Goal: Task Accomplishment & Management: Use online tool/utility

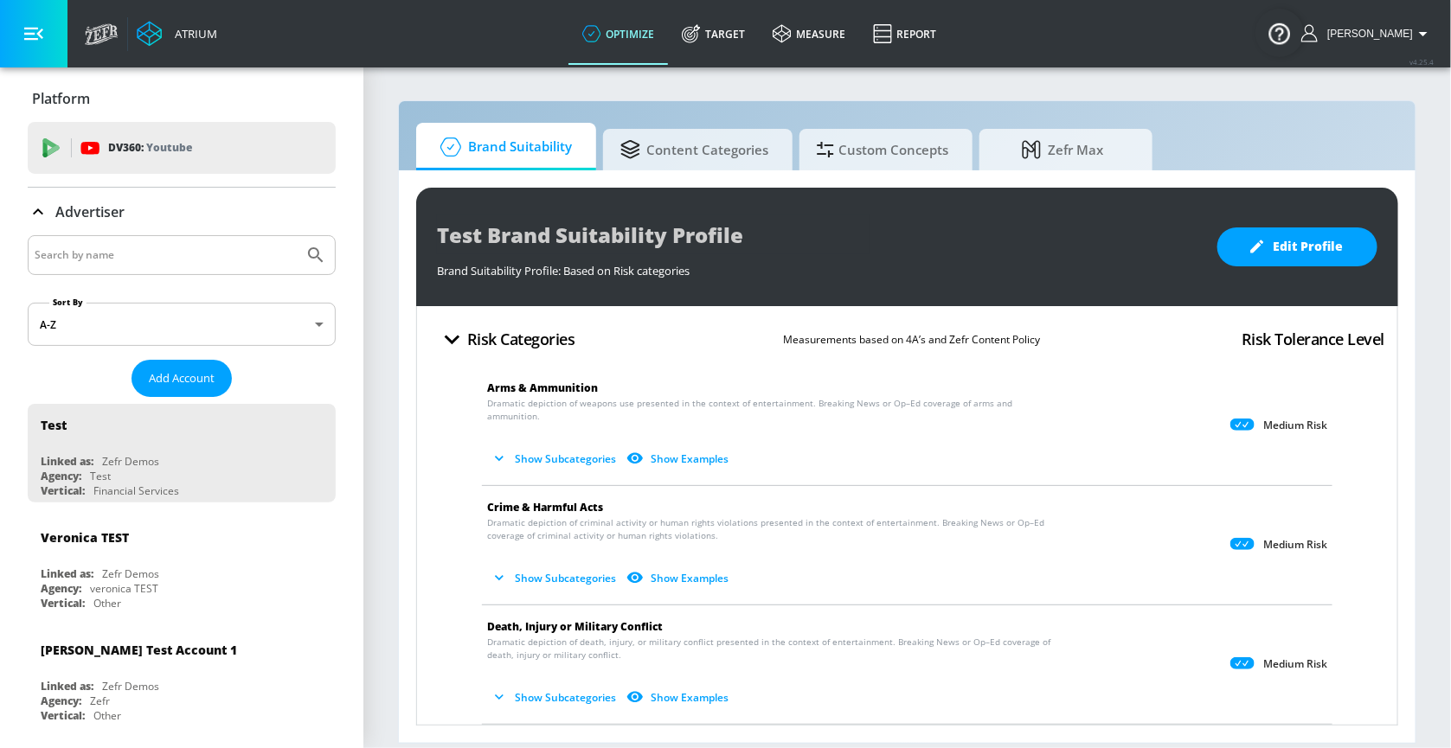
click at [87, 254] on input "Search by name" at bounding box center [166, 255] width 262 height 22
type input "hulu"
click at [297, 236] on button "Submit Search" at bounding box center [316, 255] width 38 height 38
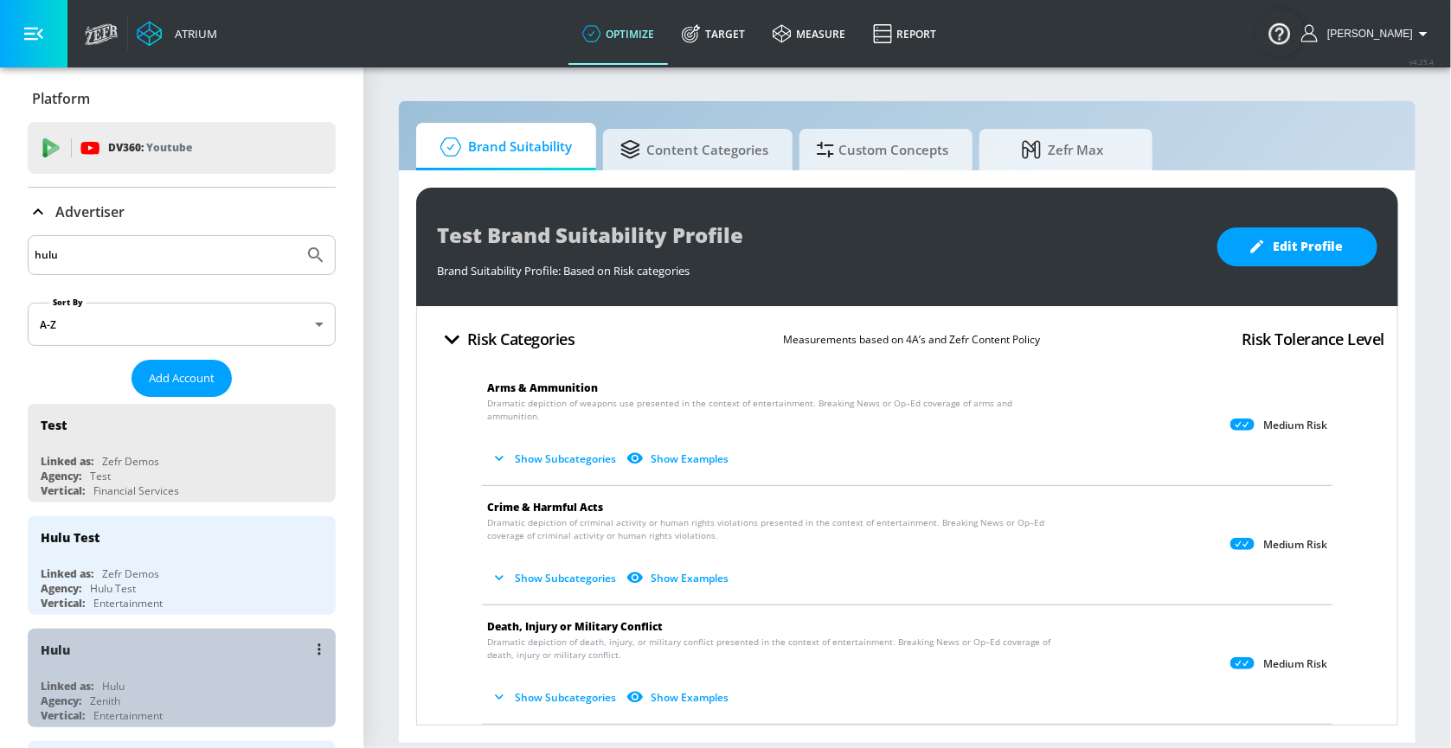
click at [105, 598] on div "Hulu Linked as: Hulu Agency: Zenith Vertical: Entertainment" at bounding box center [182, 678] width 308 height 99
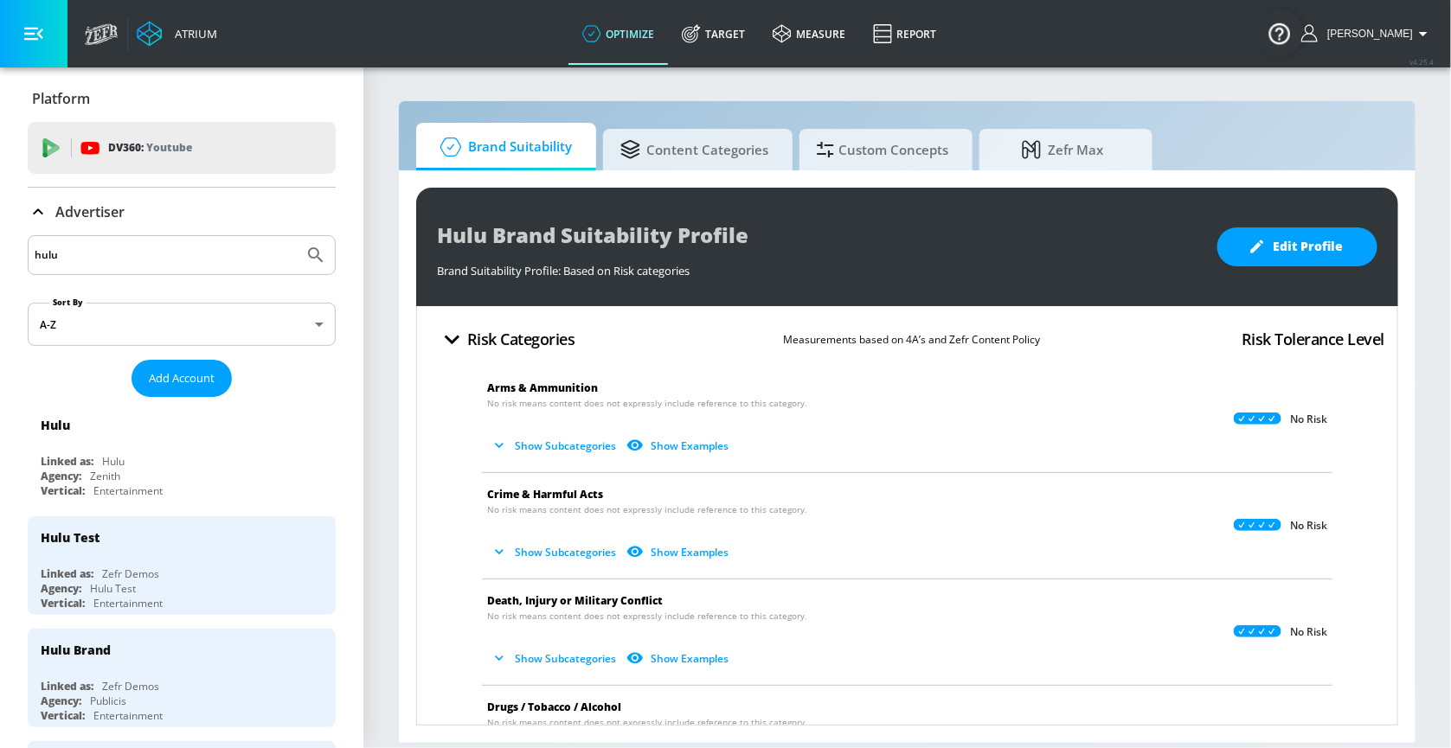
click at [35, 212] on icon at bounding box center [38, 212] width 10 height 6
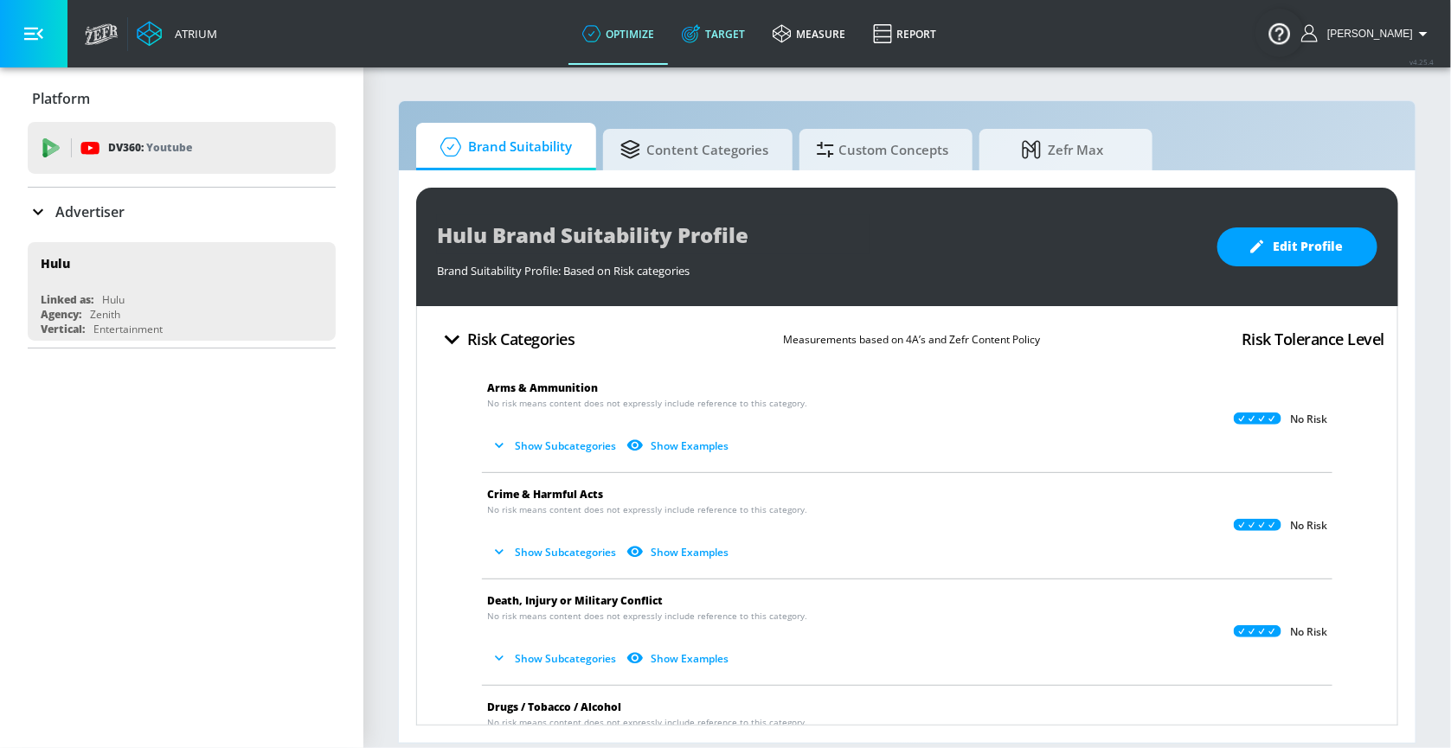
click at [731, 20] on link "Target" at bounding box center [713, 34] width 91 height 62
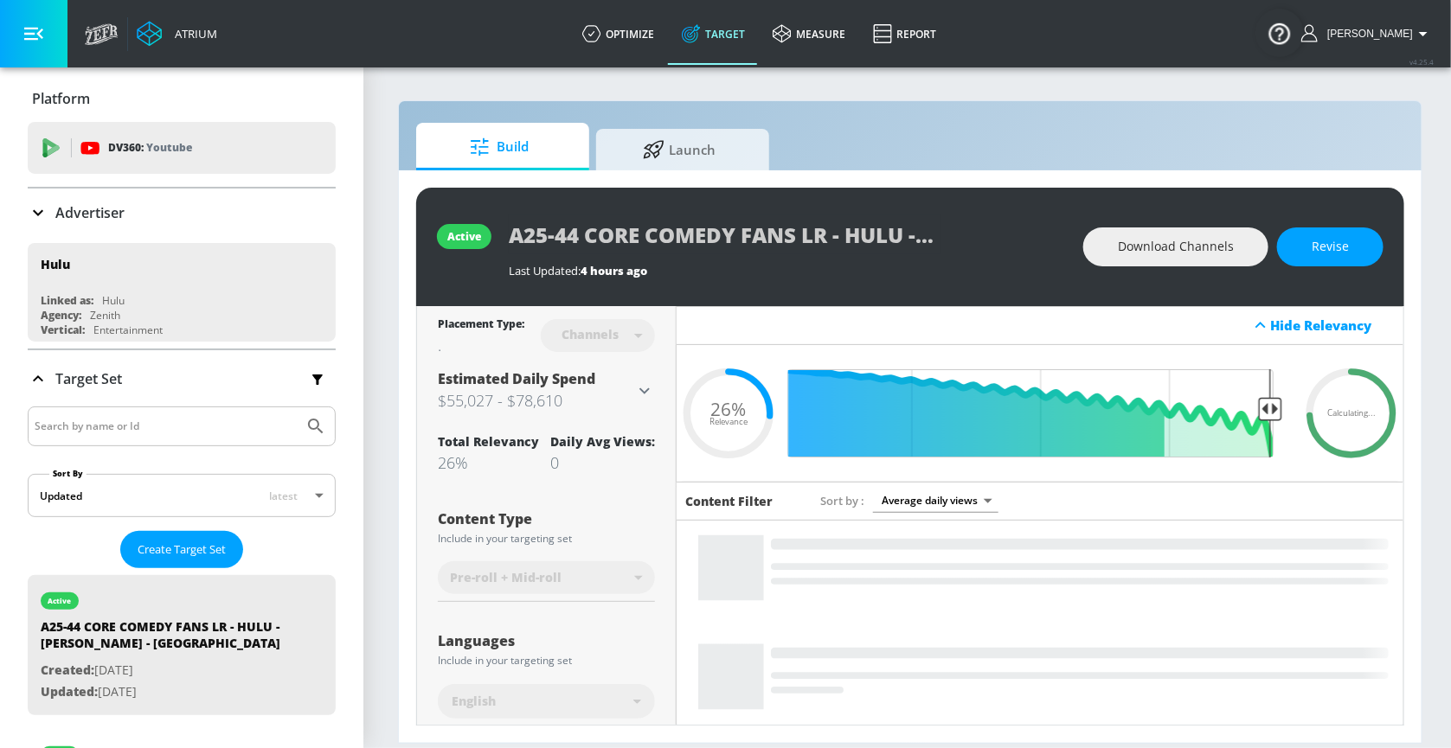
type input "0.26"
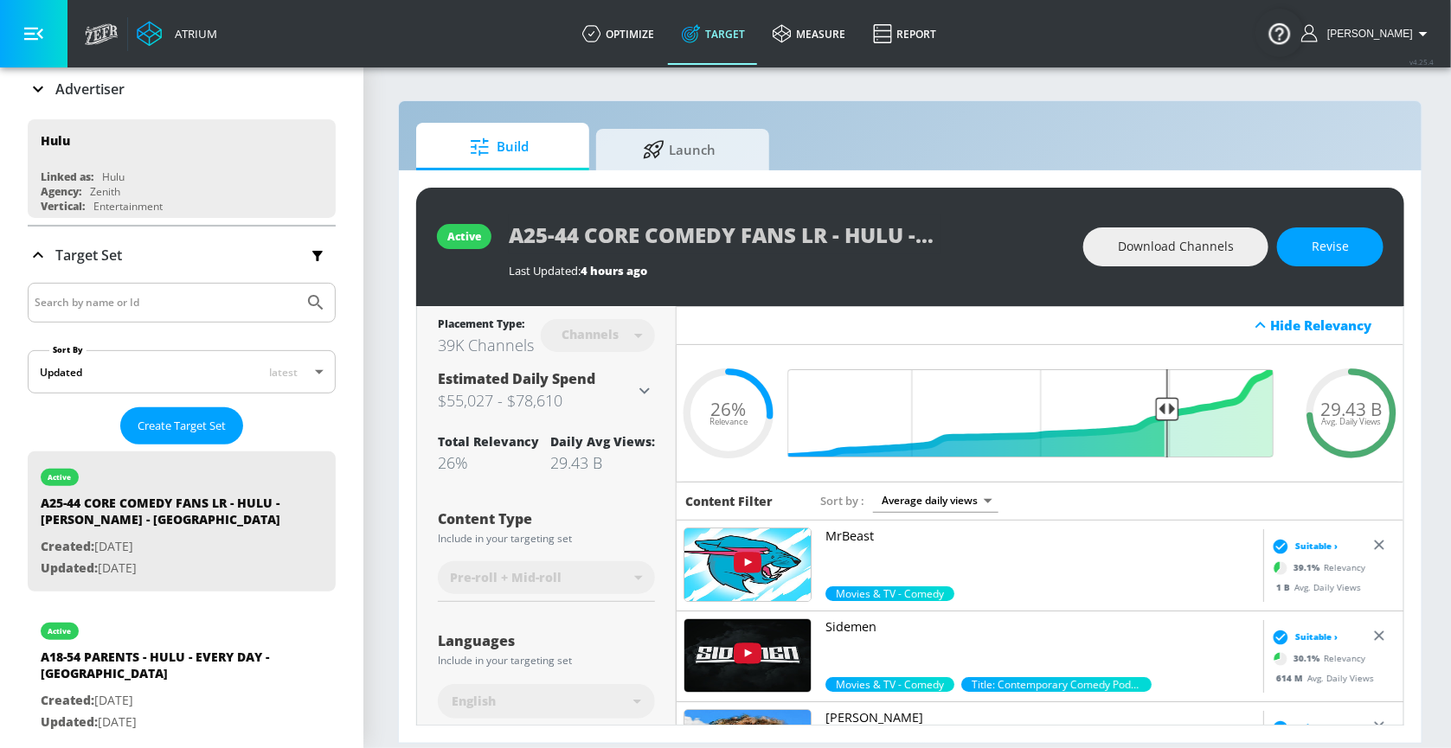
scroll to position [171, 0]
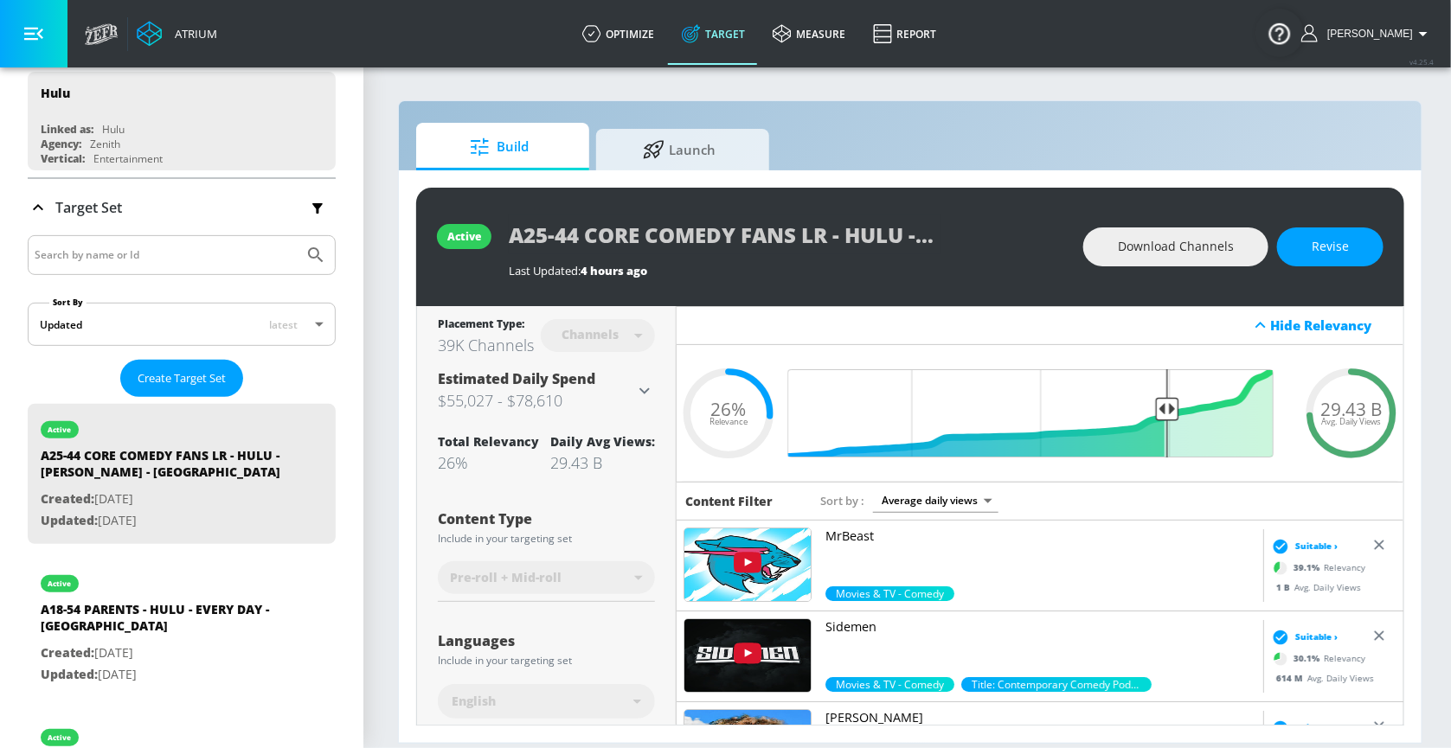
click at [103, 258] on input "Search by name or Id" at bounding box center [166, 255] width 262 height 22
type input "[PERSON_NAME]"
click at [297, 236] on button "Submit Search" at bounding box center [316, 255] width 38 height 38
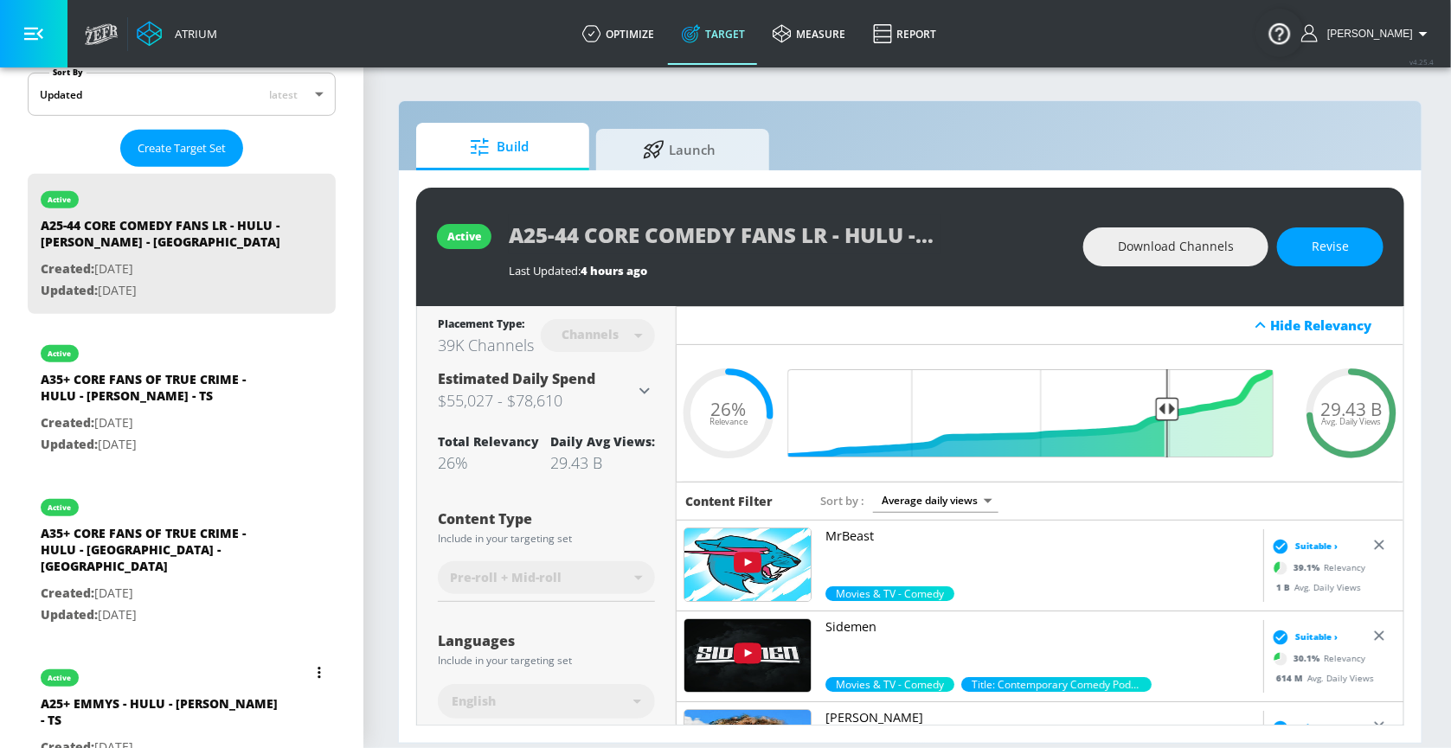
scroll to position [341, 0]
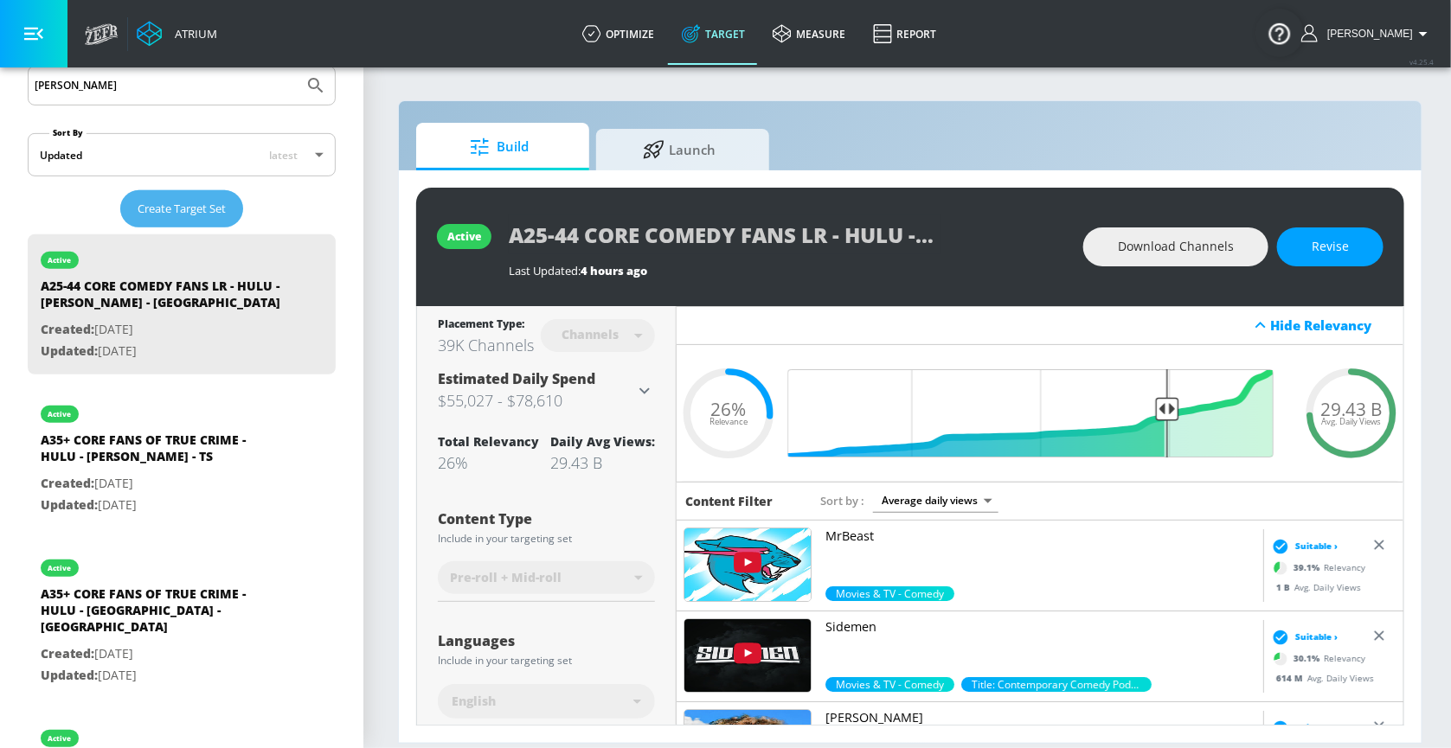
click at [154, 211] on span "Create Target Set" at bounding box center [182, 209] width 88 height 20
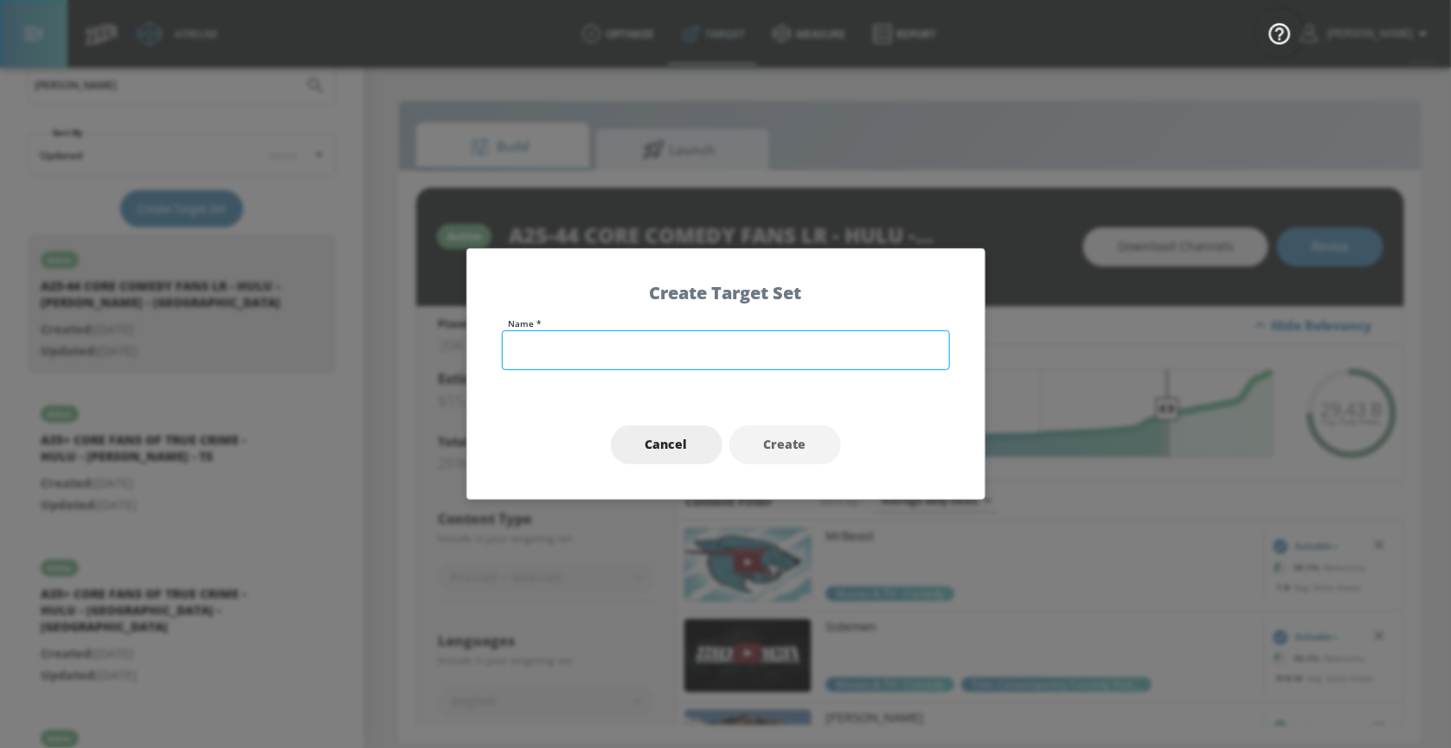
click at [530, 360] on input "text" at bounding box center [726, 351] width 448 height 40
paste input "Fans of Crime, Drama, & Pop Culture"
drag, startPoint x: 641, startPoint y: 350, endPoint x: 881, endPoint y: 355, distance: 239.7
click at [881, 355] on input "A25+ OPPORTUNITY Fans of Crime, Drama, & Pop Culture" at bounding box center [726, 351] width 448 height 40
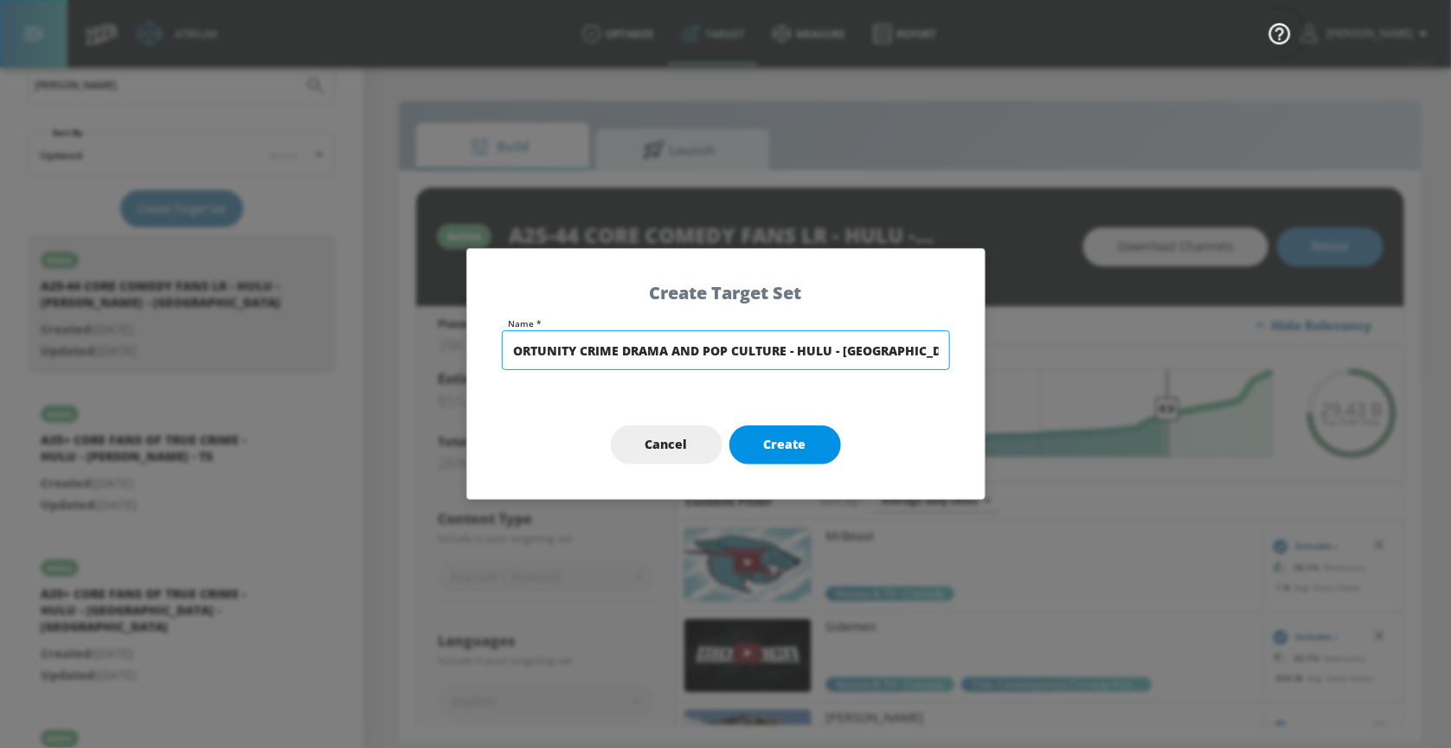
type input "A25+ OPPORTUNITY CRIME DRAMA AND POP CULTURE - HULU - [GEOGRAPHIC_DATA] - [GEOG…"
click at [788, 445] on span "Create" at bounding box center [785, 445] width 42 height 22
click at [528, 353] on input "A25+ OPPORTUNITY CRIME DRAMA AND POP CULTURE - HULU - [GEOGRAPHIC_DATA] - [GEOG…" at bounding box center [726, 351] width 448 height 40
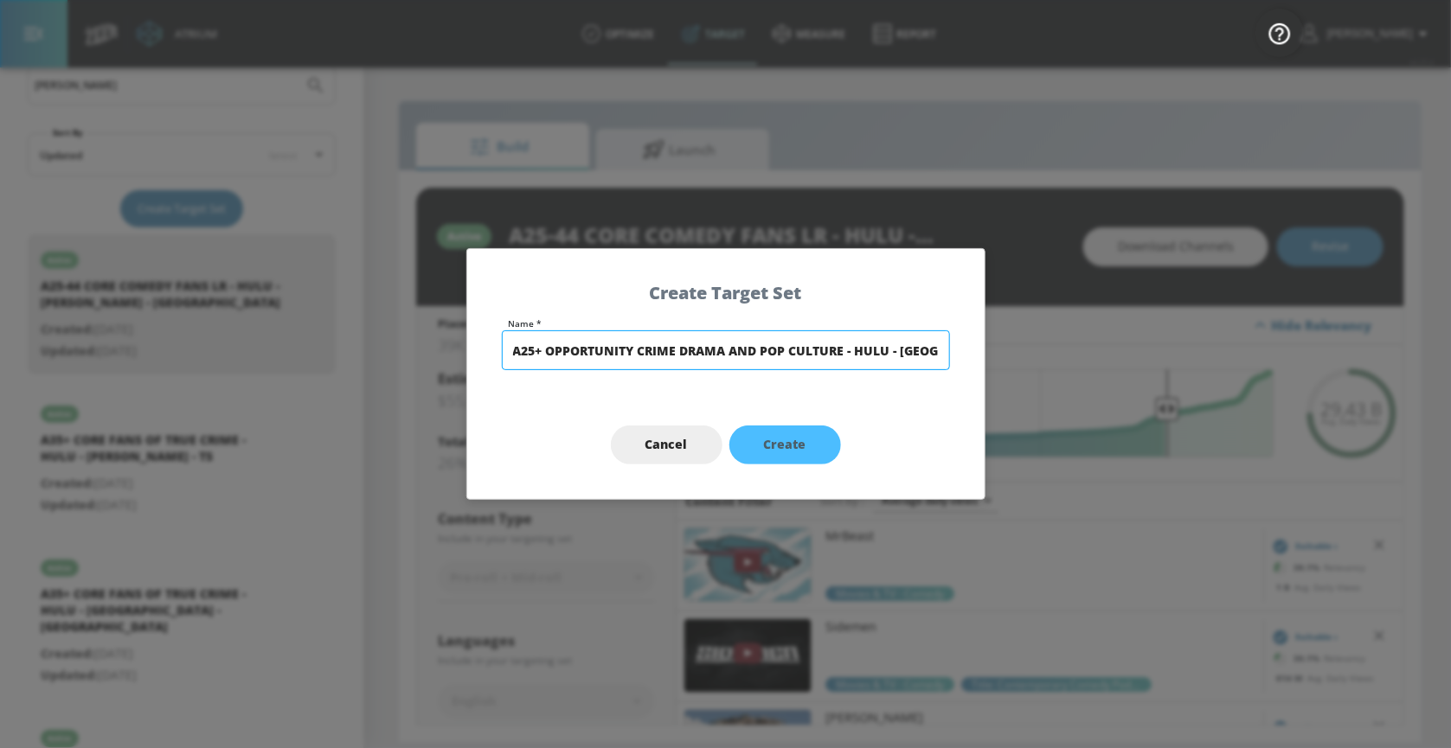
click at [528, 353] on input "A25+ OPPORTUNITY CRIME DRAMA AND POP CULTURE - HULU - [GEOGRAPHIC_DATA] - [GEOG…" at bounding box center [726, 351] width 448 height 40
type input "A25+ OPPORTUNITY CRIME DRAMA AND POP CULTURE - HULU - [GEOGRAPHIC_DATA] - [GEOG…"
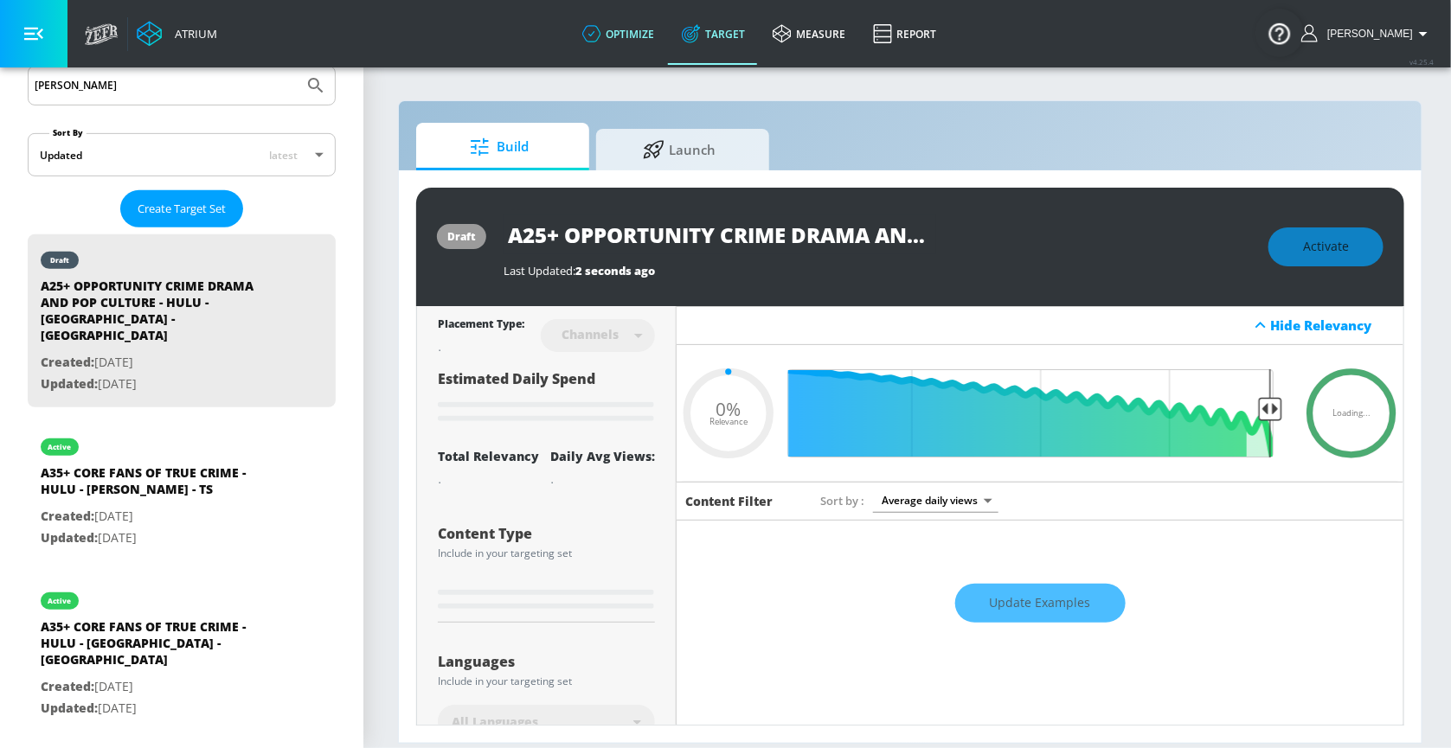
type input "0.6"
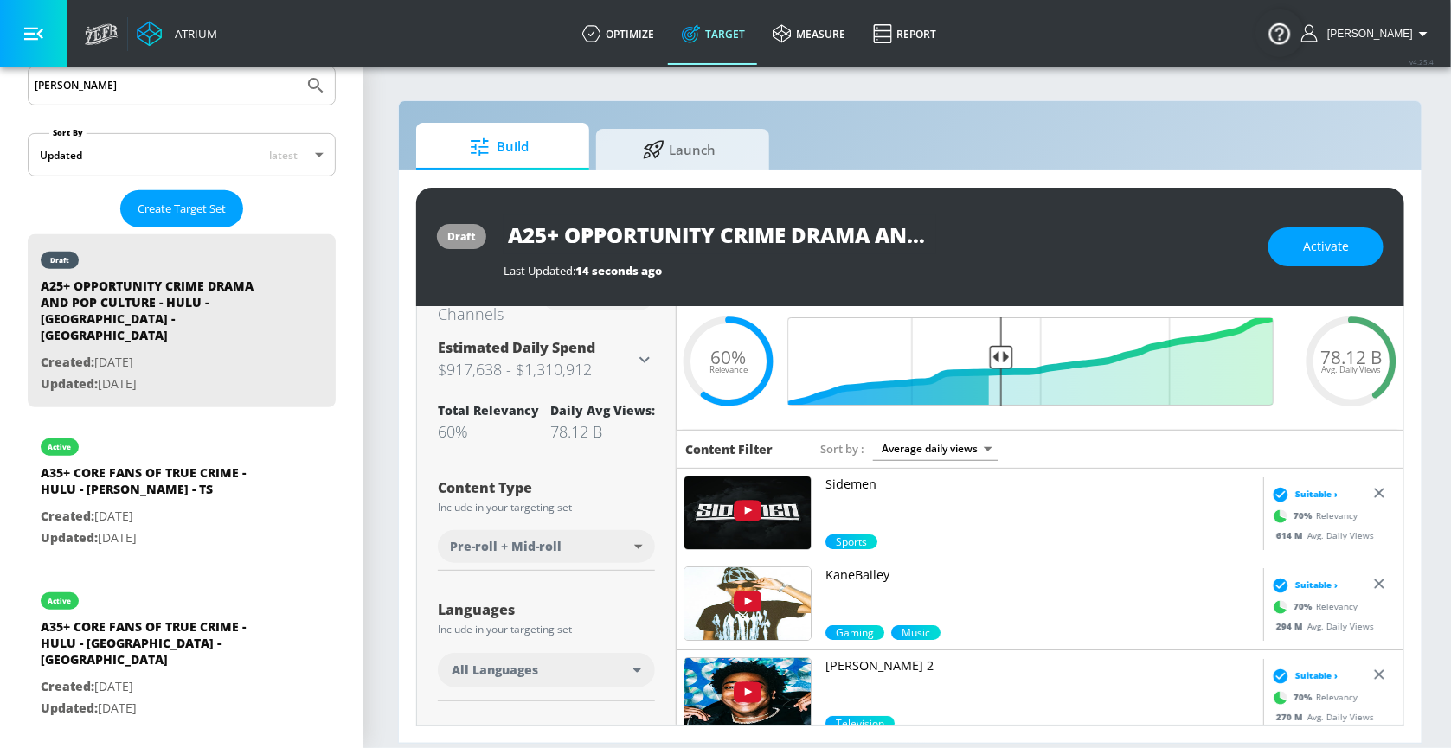
scroll to position [80, 0]
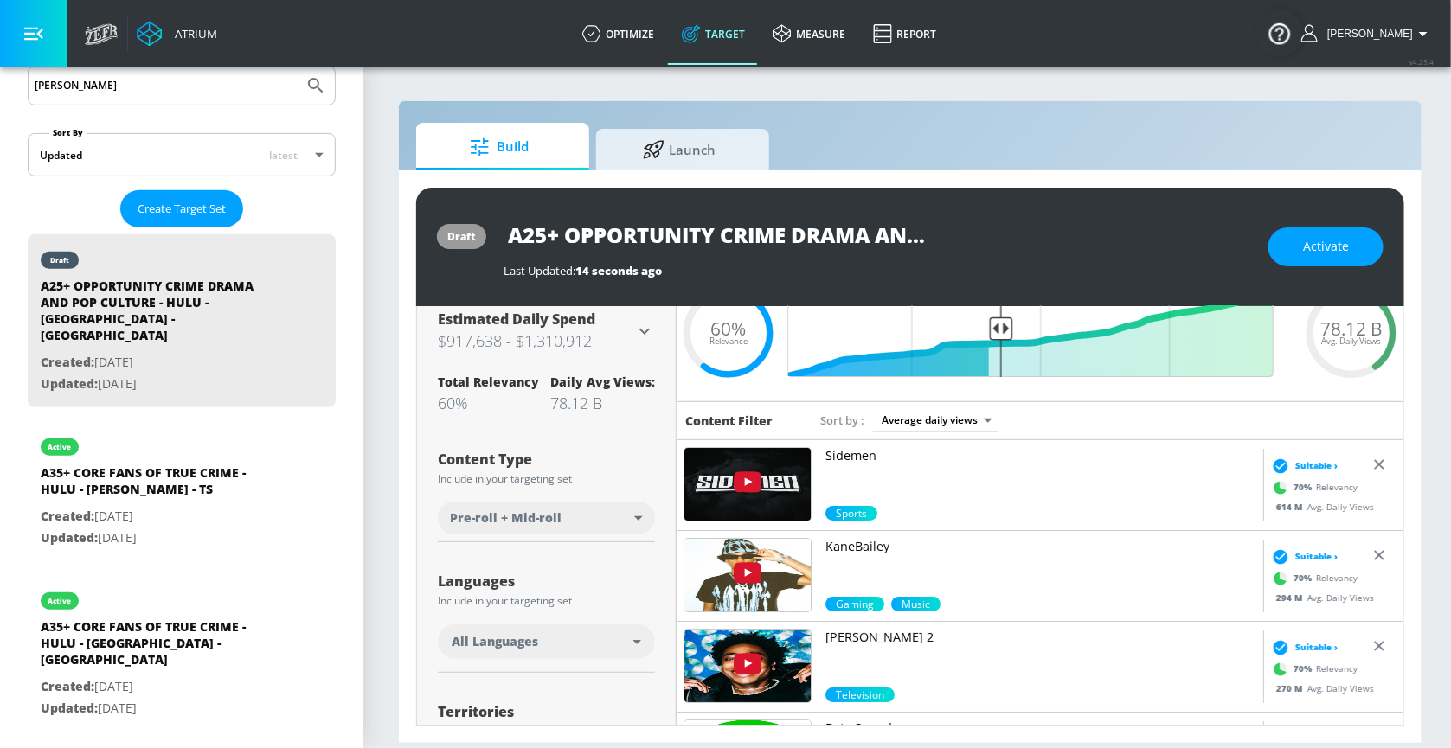
click at [499, 598] on span "All Languages" at bounding box center [495, 641] width 87 height 17
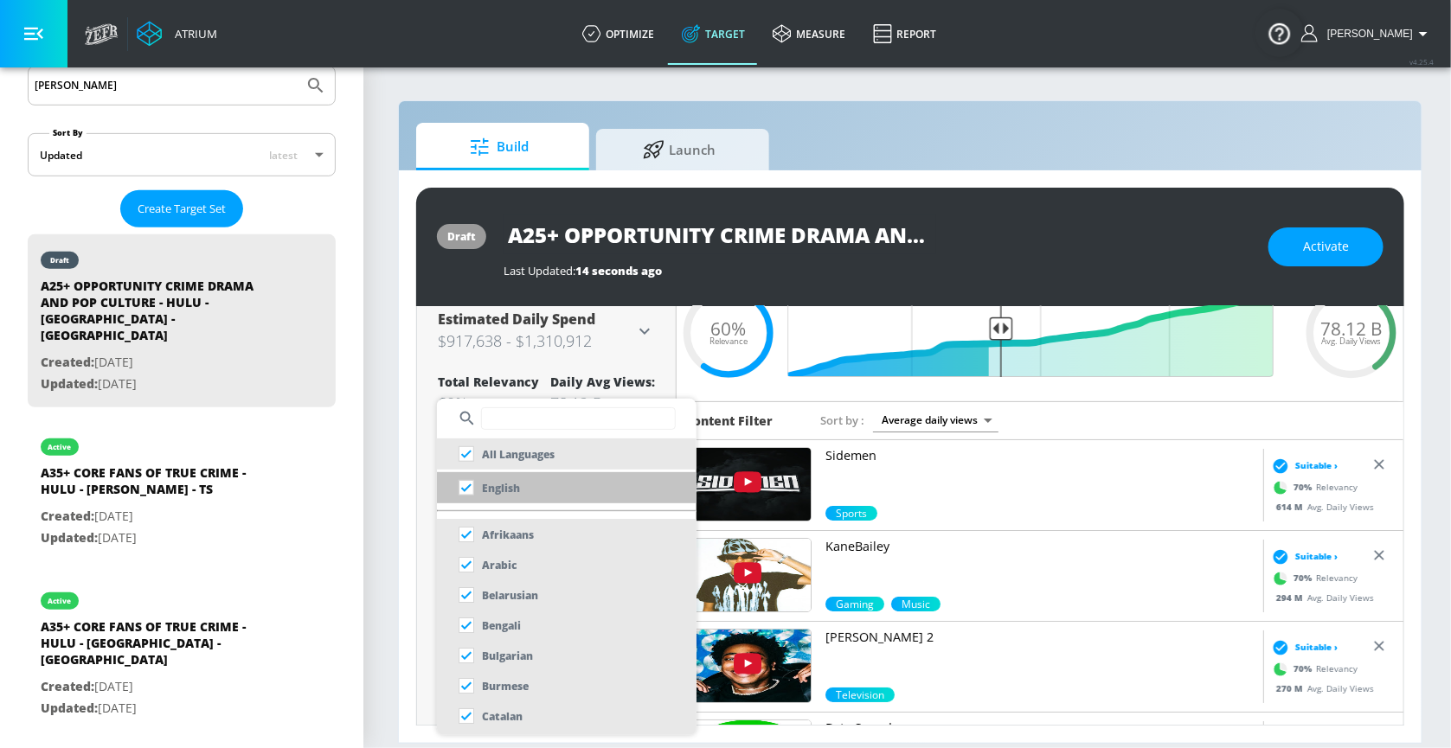
click at [531, 494] on li "English" at bounding box center [567, 487] width 260 height 31
checkbox input "false"
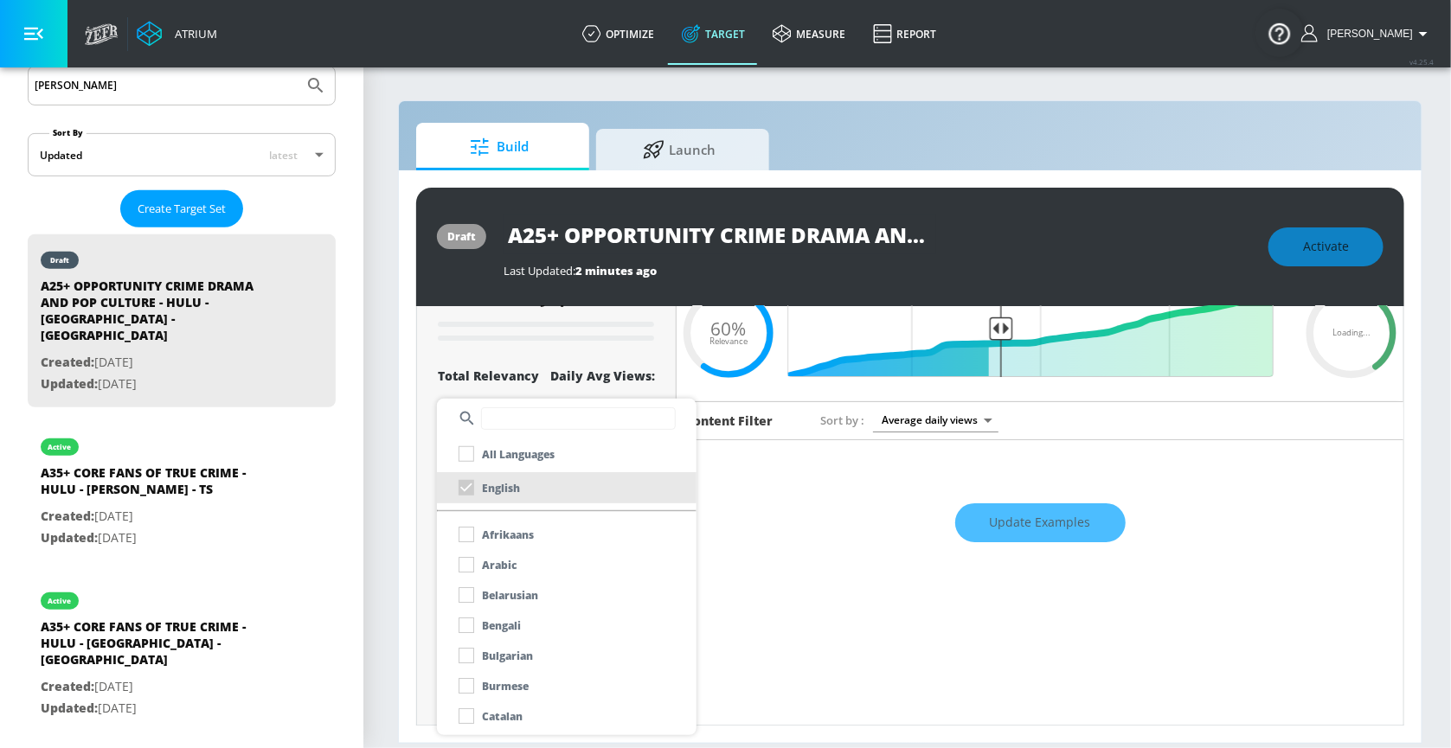
scroll to position [60, 0]
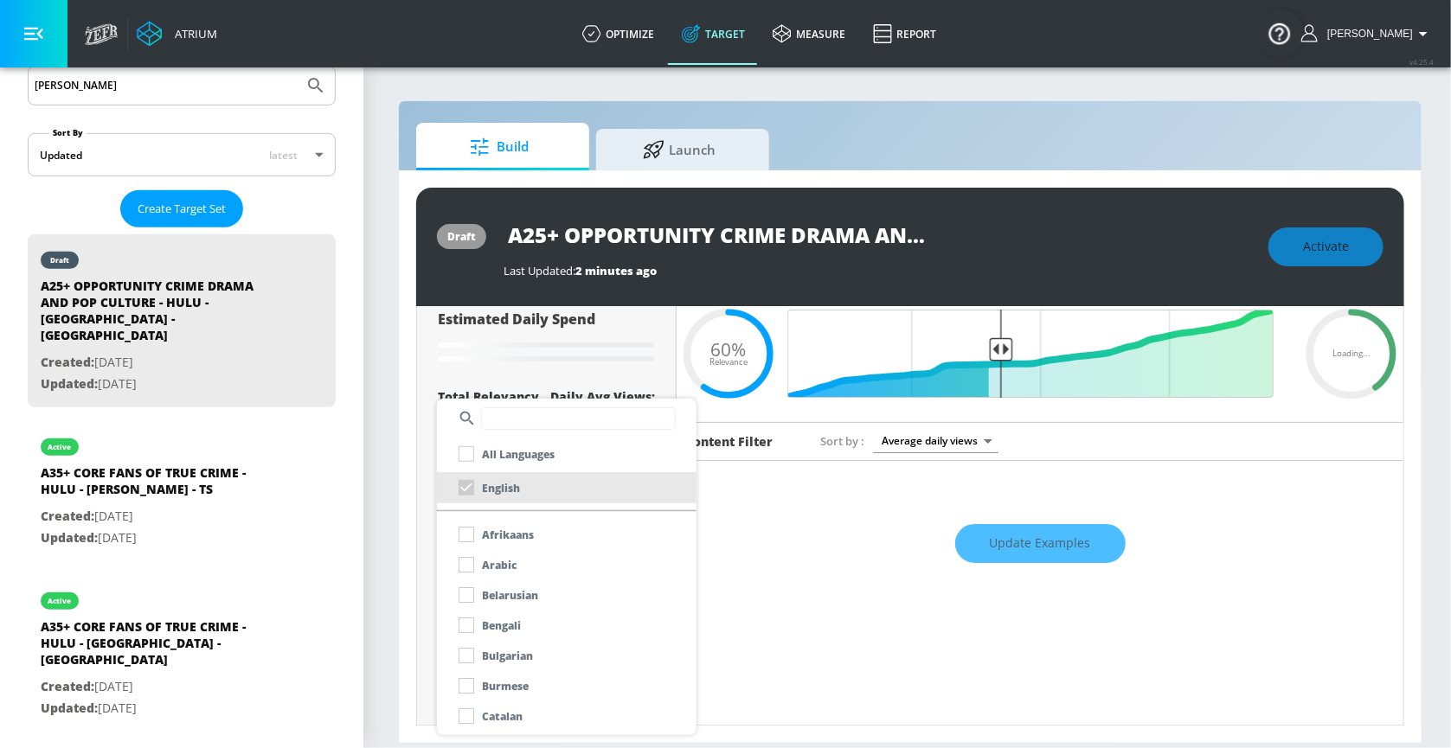
click at [401, 511] on div at bounding box center [725, 374] width 1451 height 748
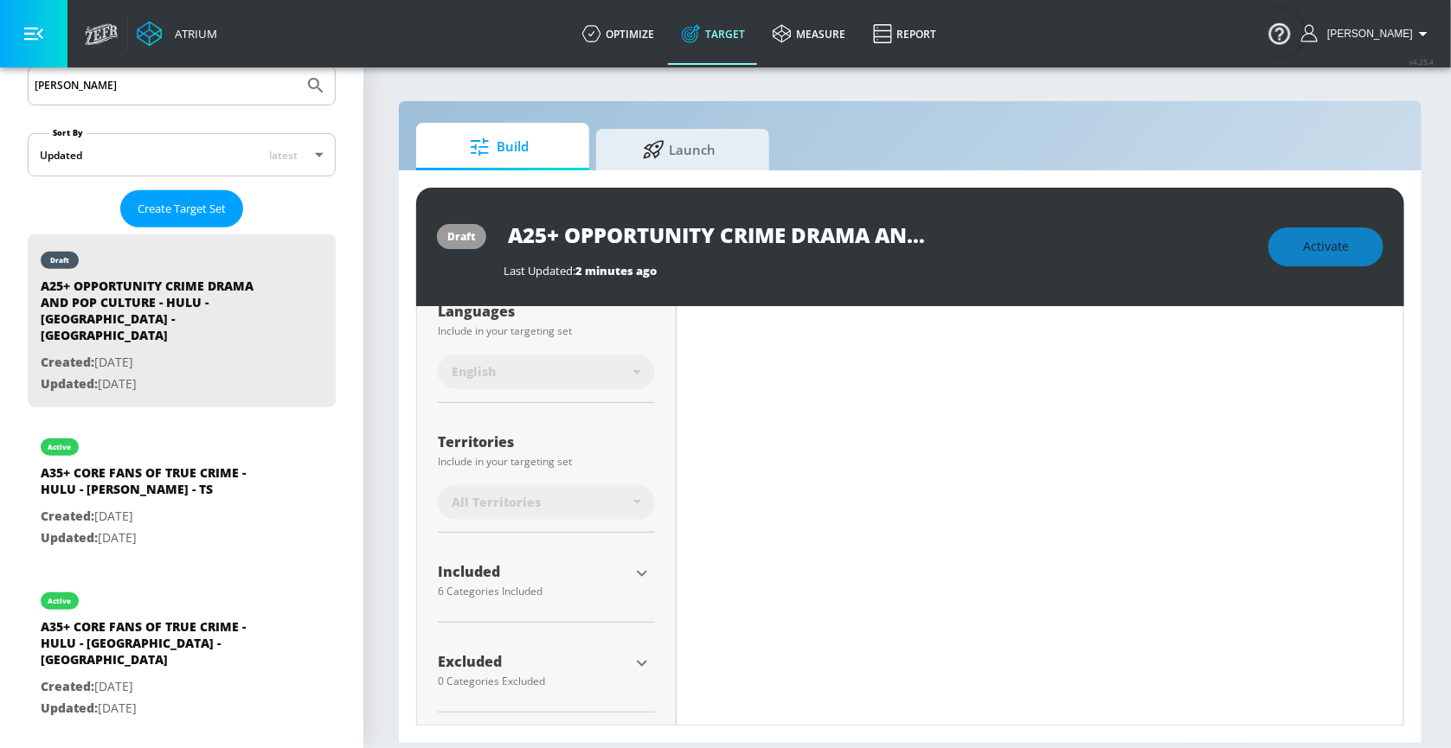
scroll to position [344, 0]
click at [639, 569] on icon "button" at bounding box center [642, 573] width 21 height 21
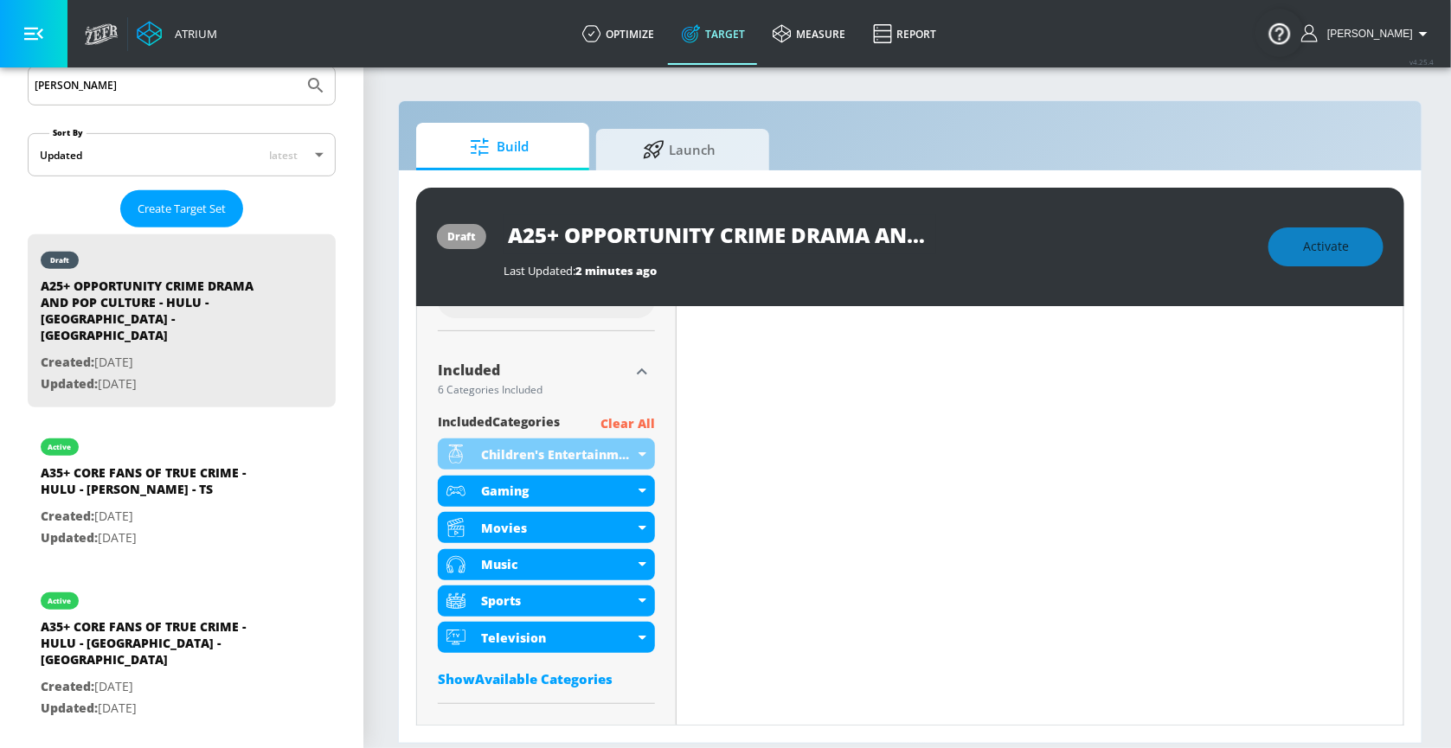
scroll to position [550, 0]
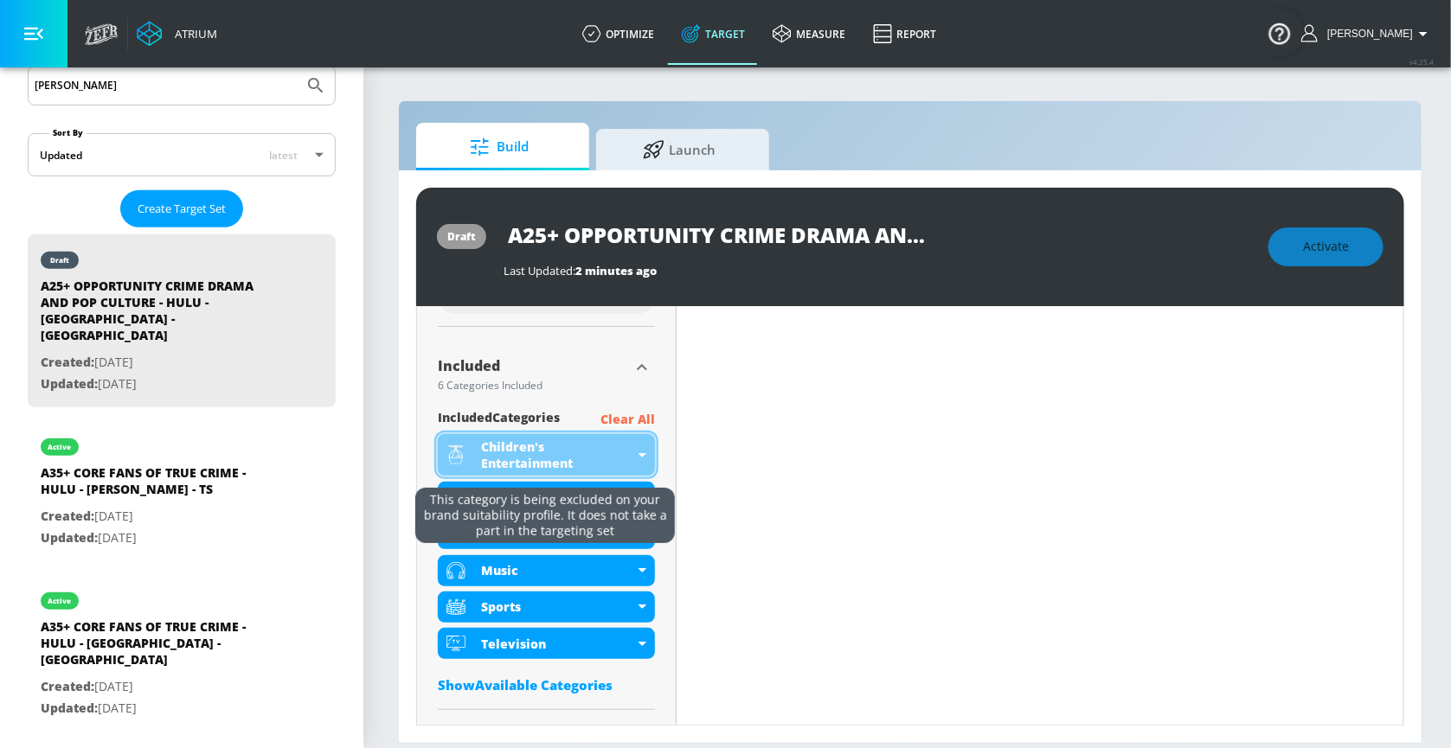
click at [616, 450] on div "Children's Entertainment" at bounding box center [557, 455] width 153 height 33
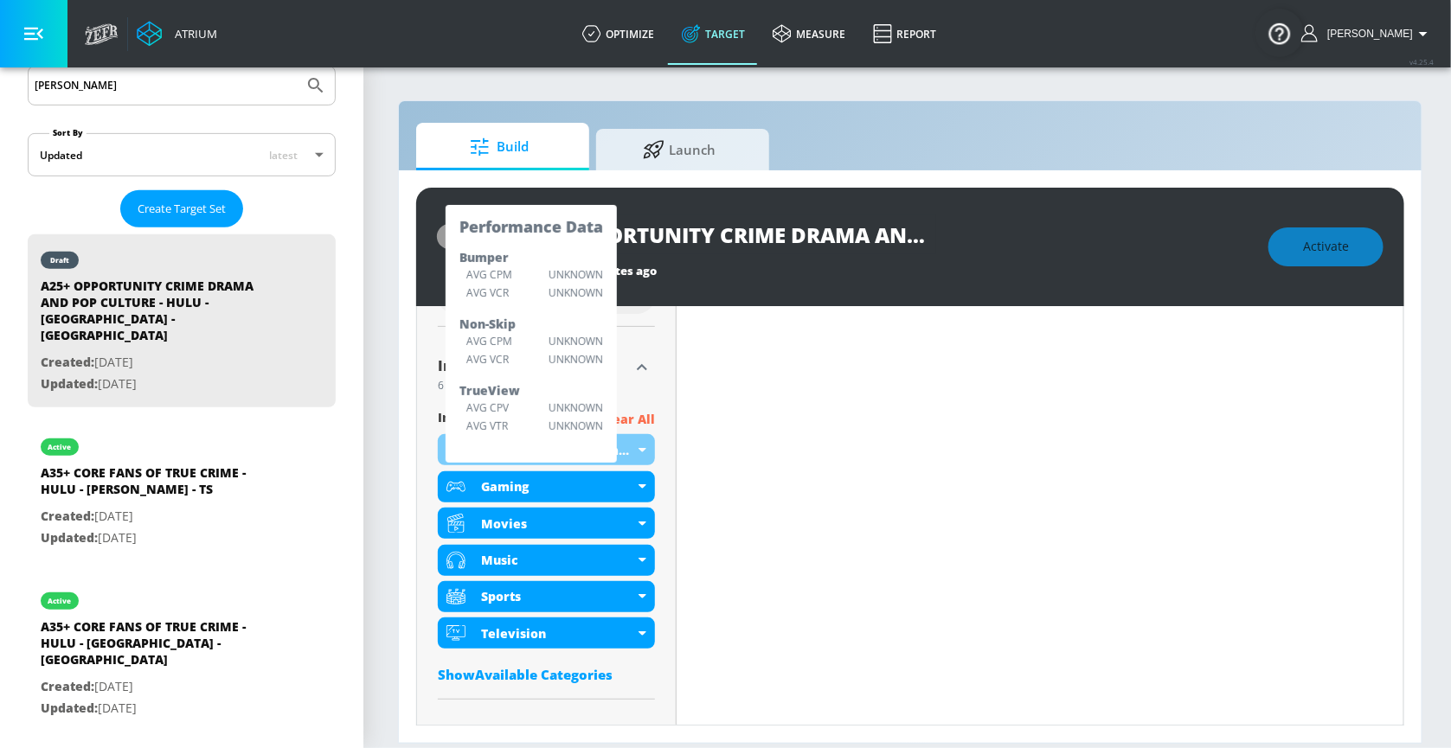
click at [395, 401] on section "Build Launch draft A25+ OPPORTUNITY CRIME DRAMA AND POP CULTURE - HULU - [PERSO…" at bounding box center [910, 407] width 1094 height 683
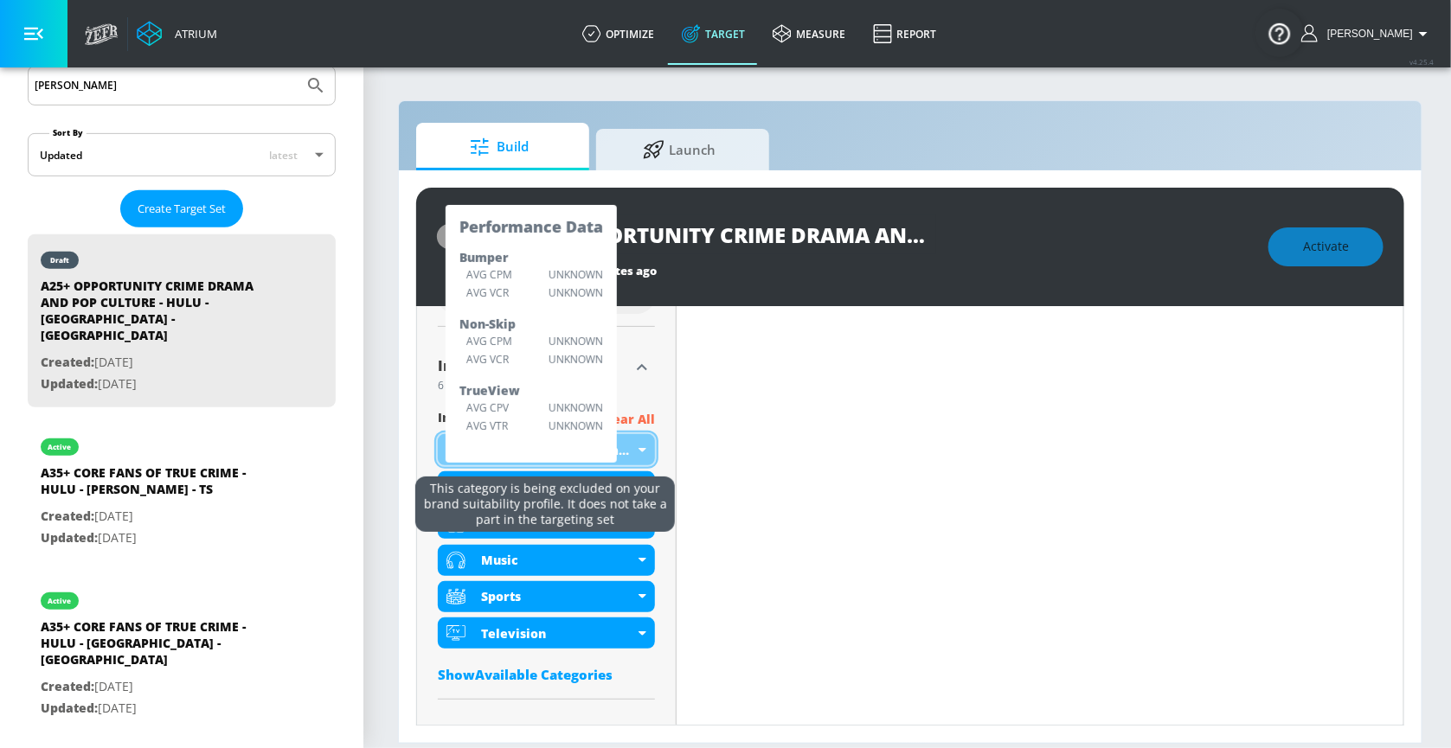
click at [649, 449] on div "Children's Entertainment" at bounding box center [546, 449] width 217 height 31
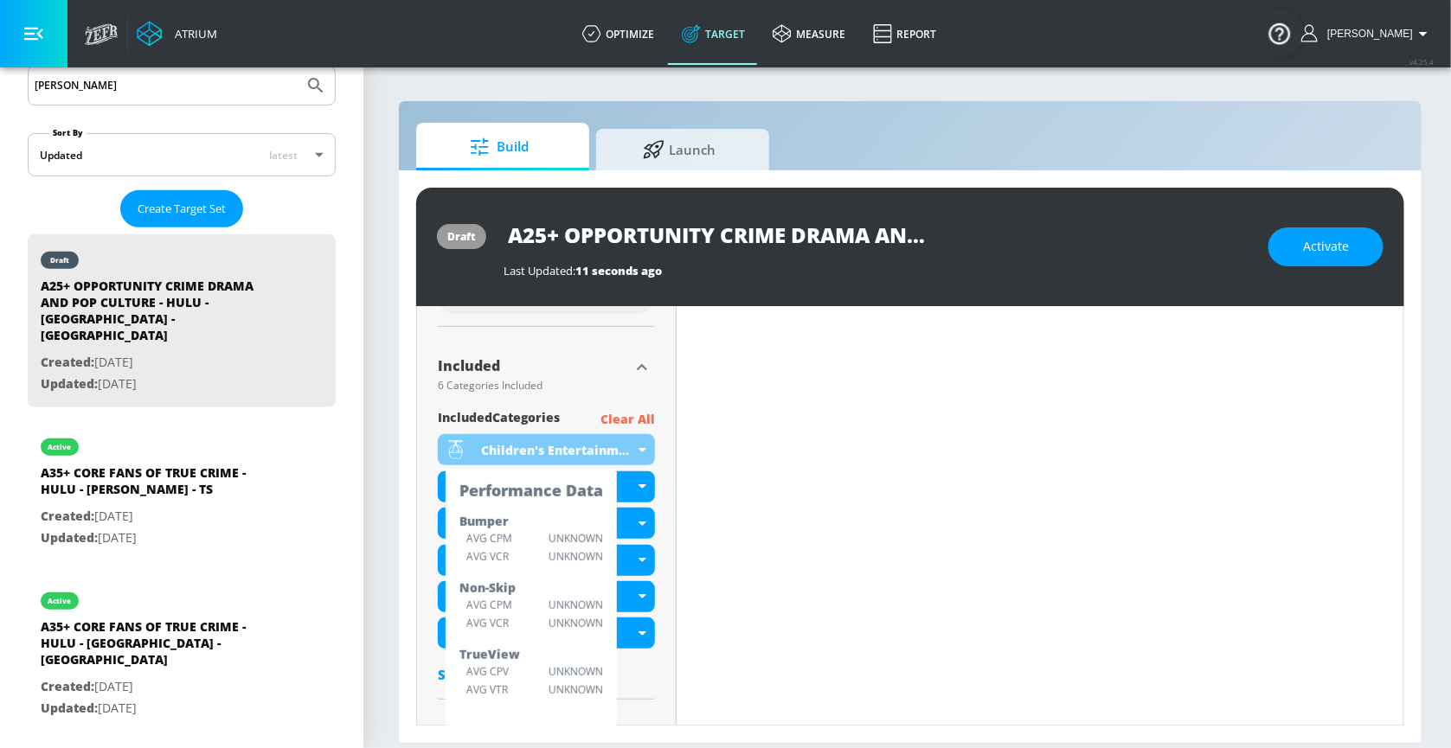
scroll to position [614, 0]
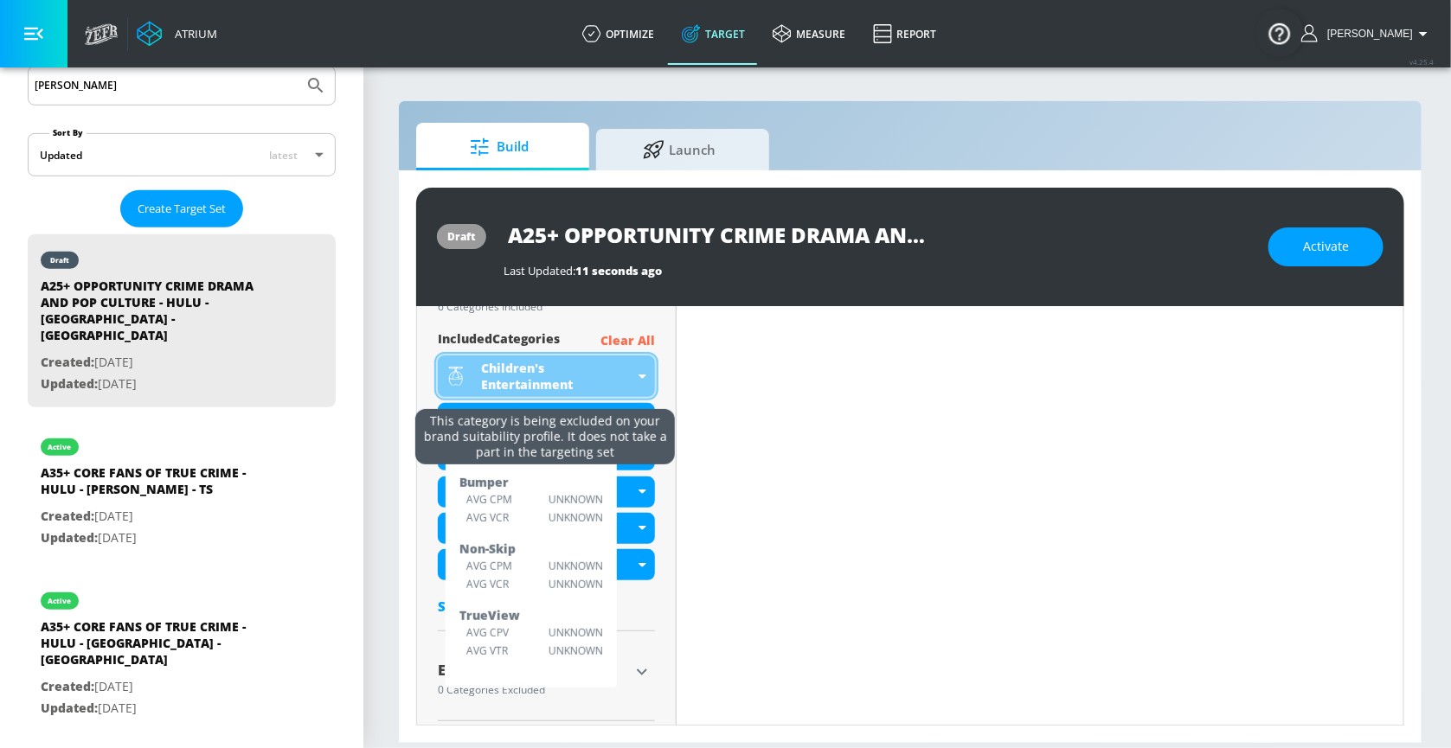
click at [626, 378] on div "Children's Entertainment" at bounding box center [557, 376] width 153 height 33
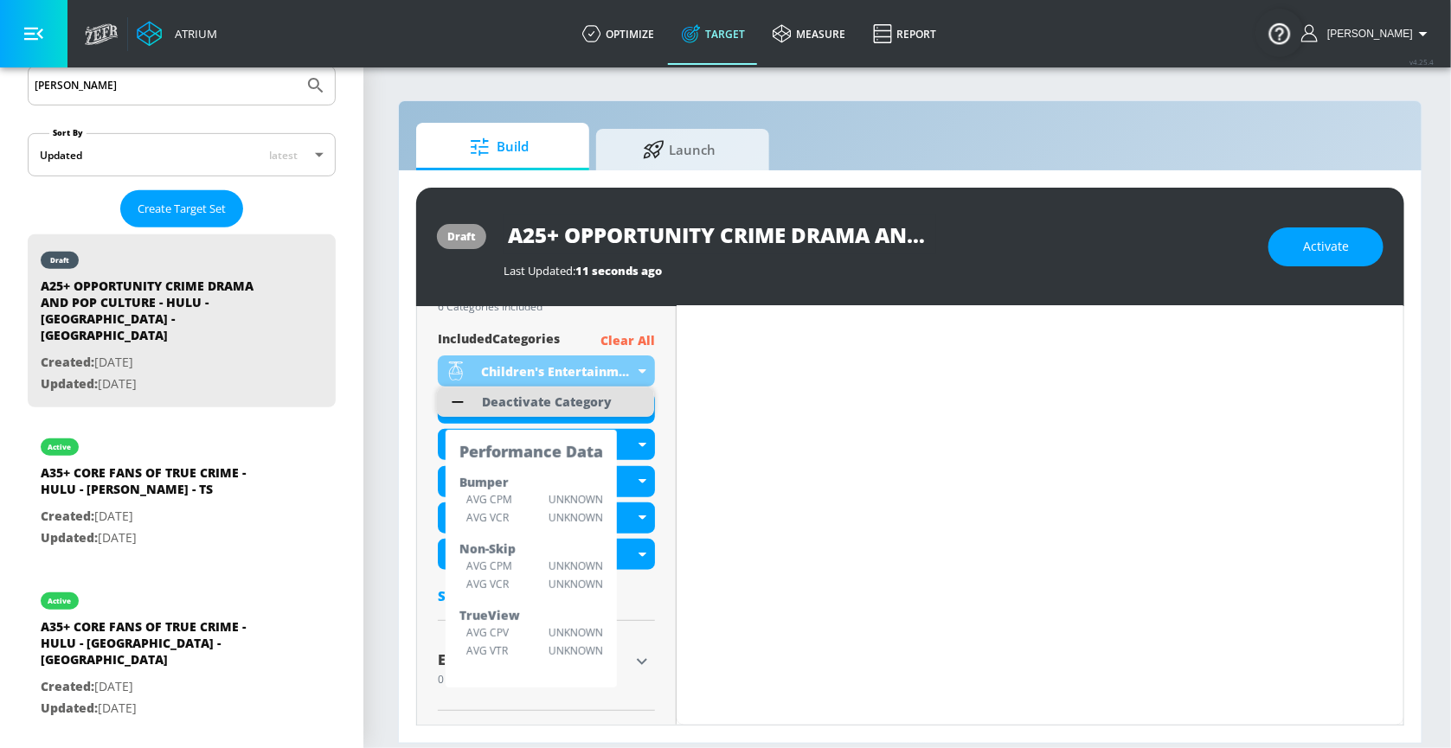
click at [613, 398] on div "Deactivate Category" at bounding box center [546, 402] width 147 height 29
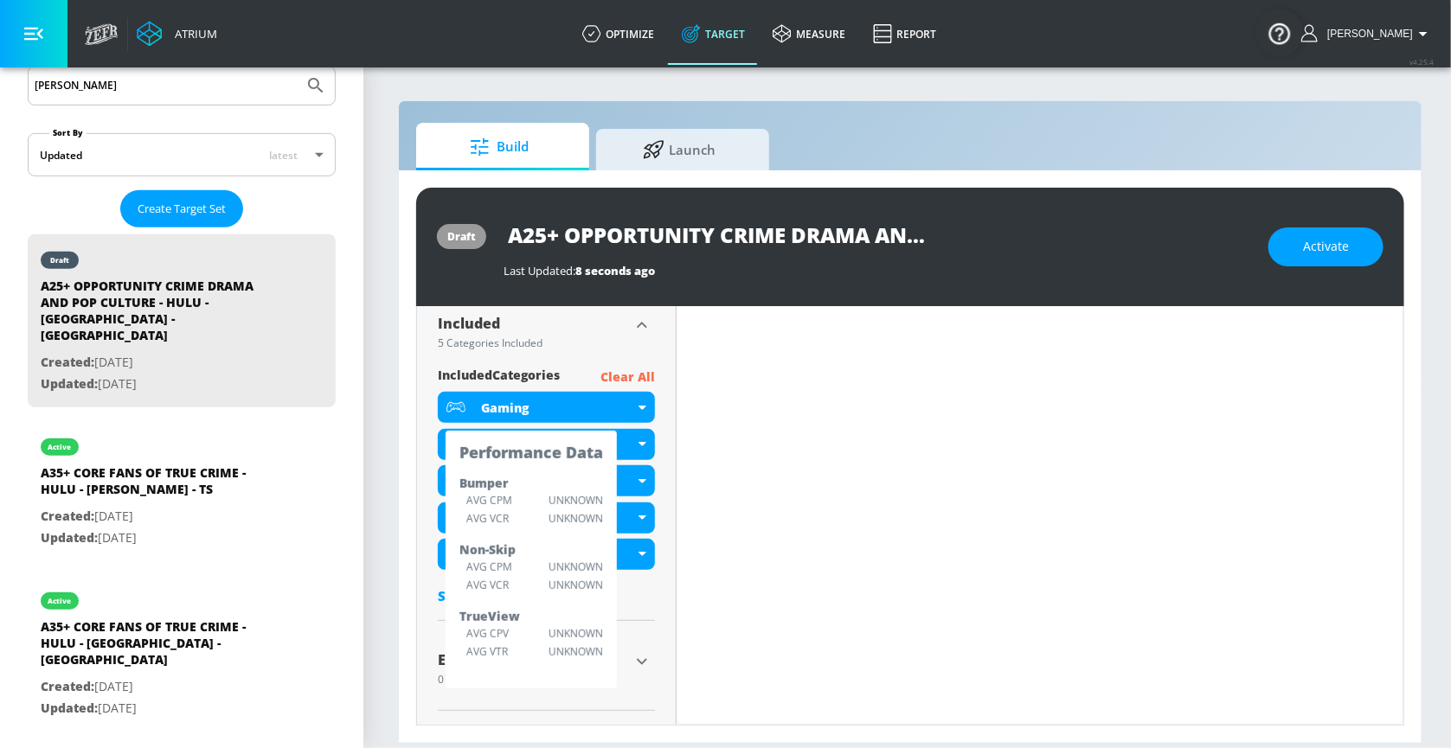
scroll to position [577, 0]
click at [643, 376] on p "Clear All" at bounding box center [627, 379] width 55 height 22
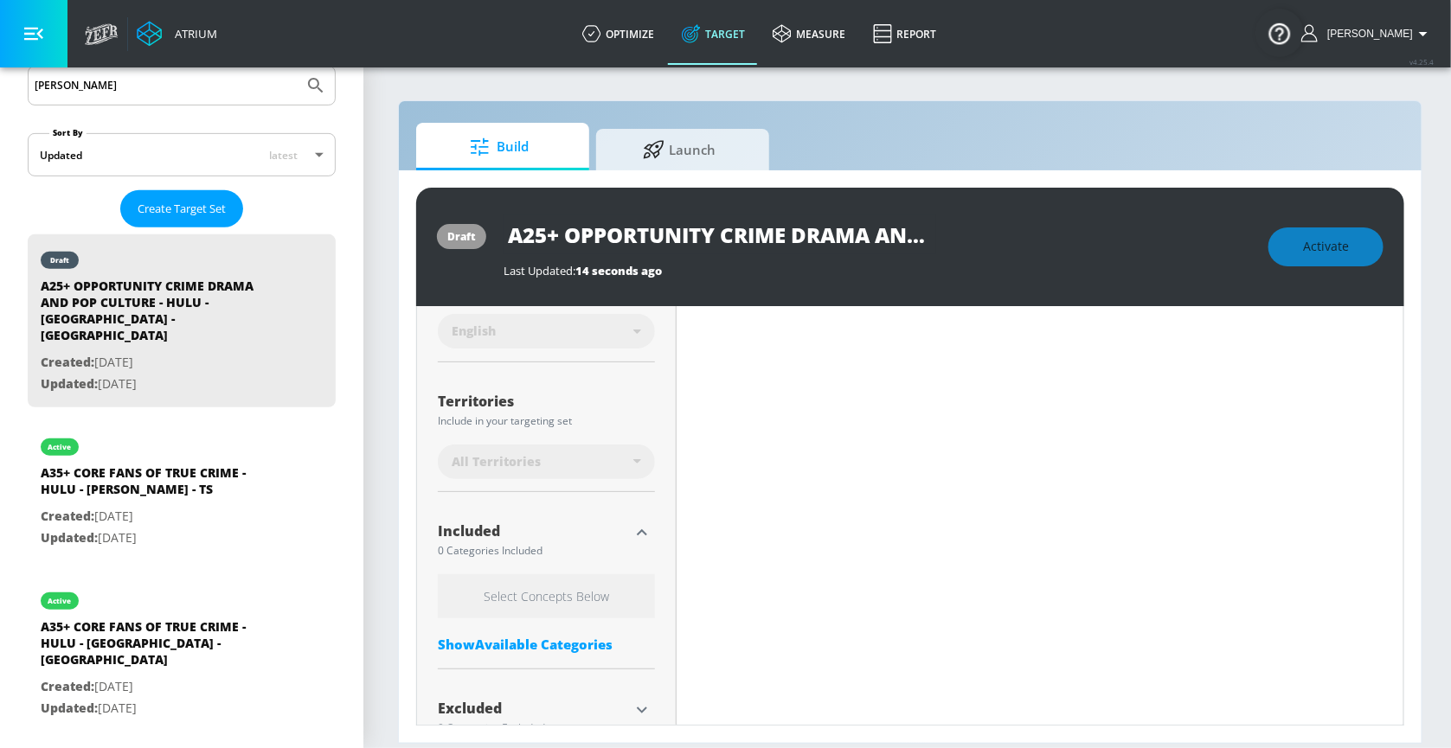
scroll to position [433, 0]
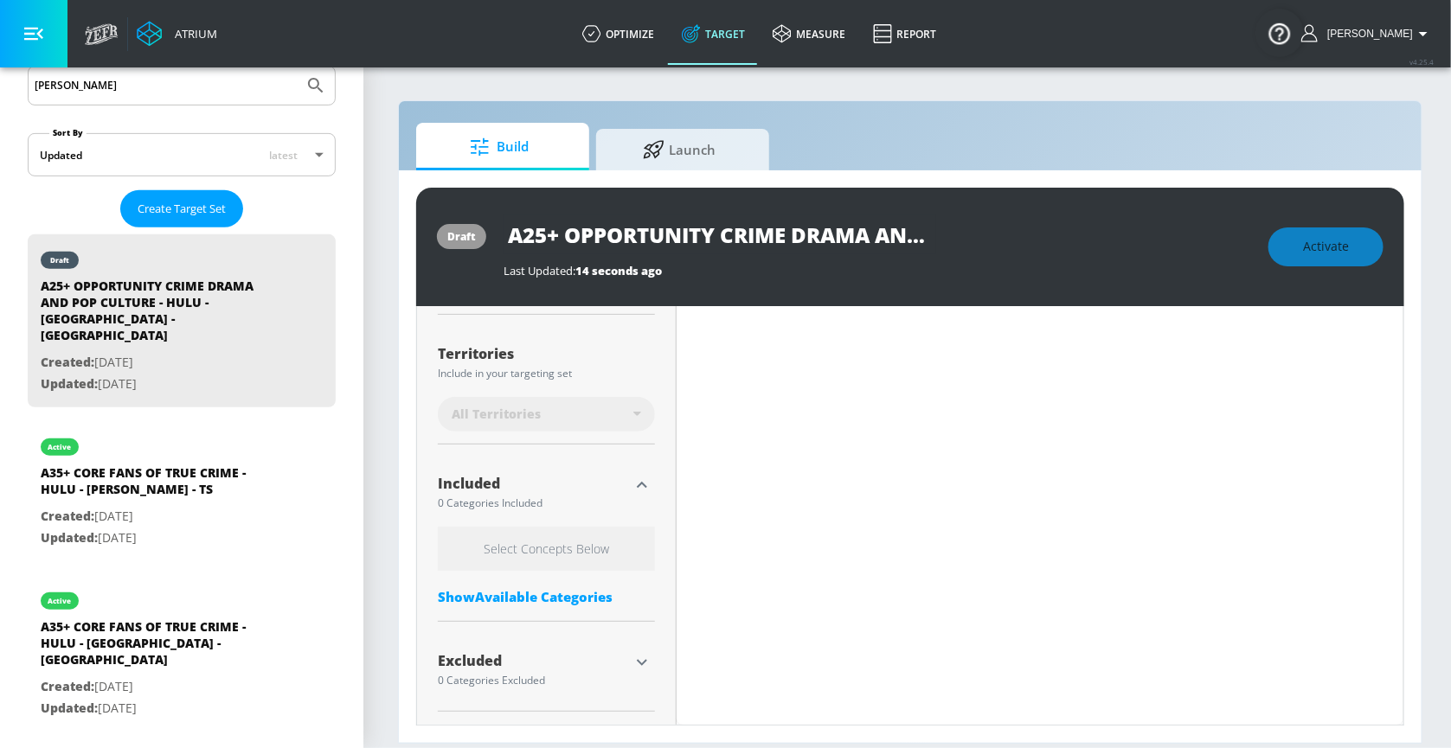
click at [549, 595] on div "Show Available Categories" at bounding box center [546, 596] width 217 height 17
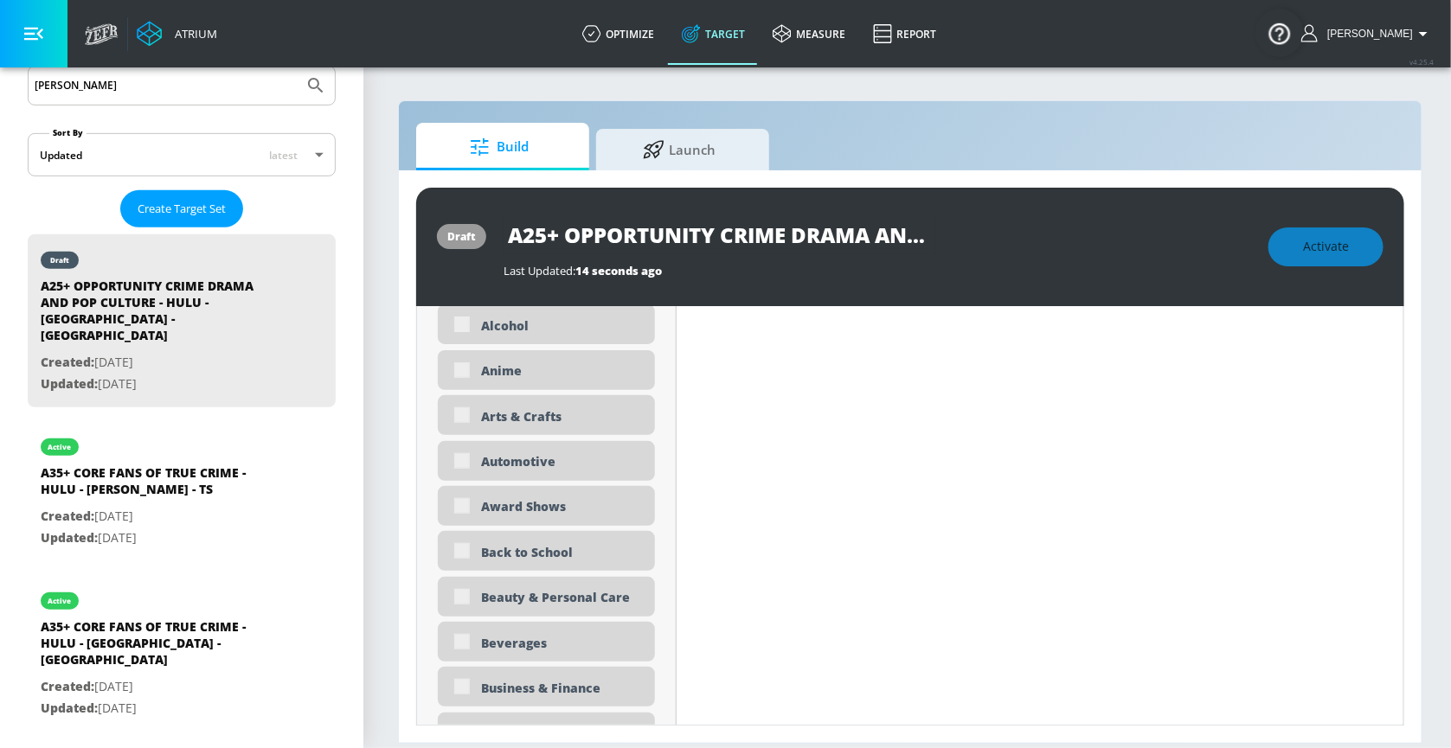
scroll to position [839, 0]
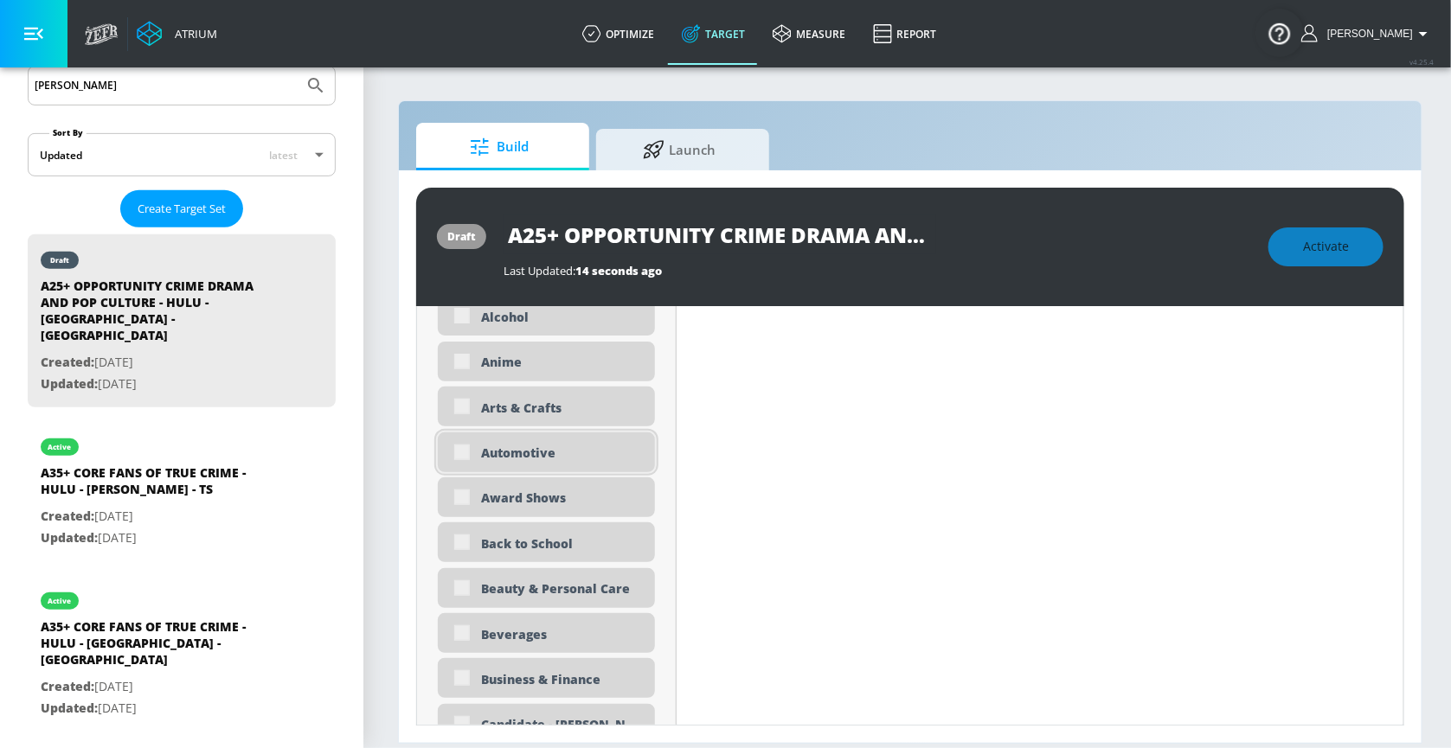
click at [616, 454] on div "Automotive" at bounding box center [561, 453] width 161 height 16
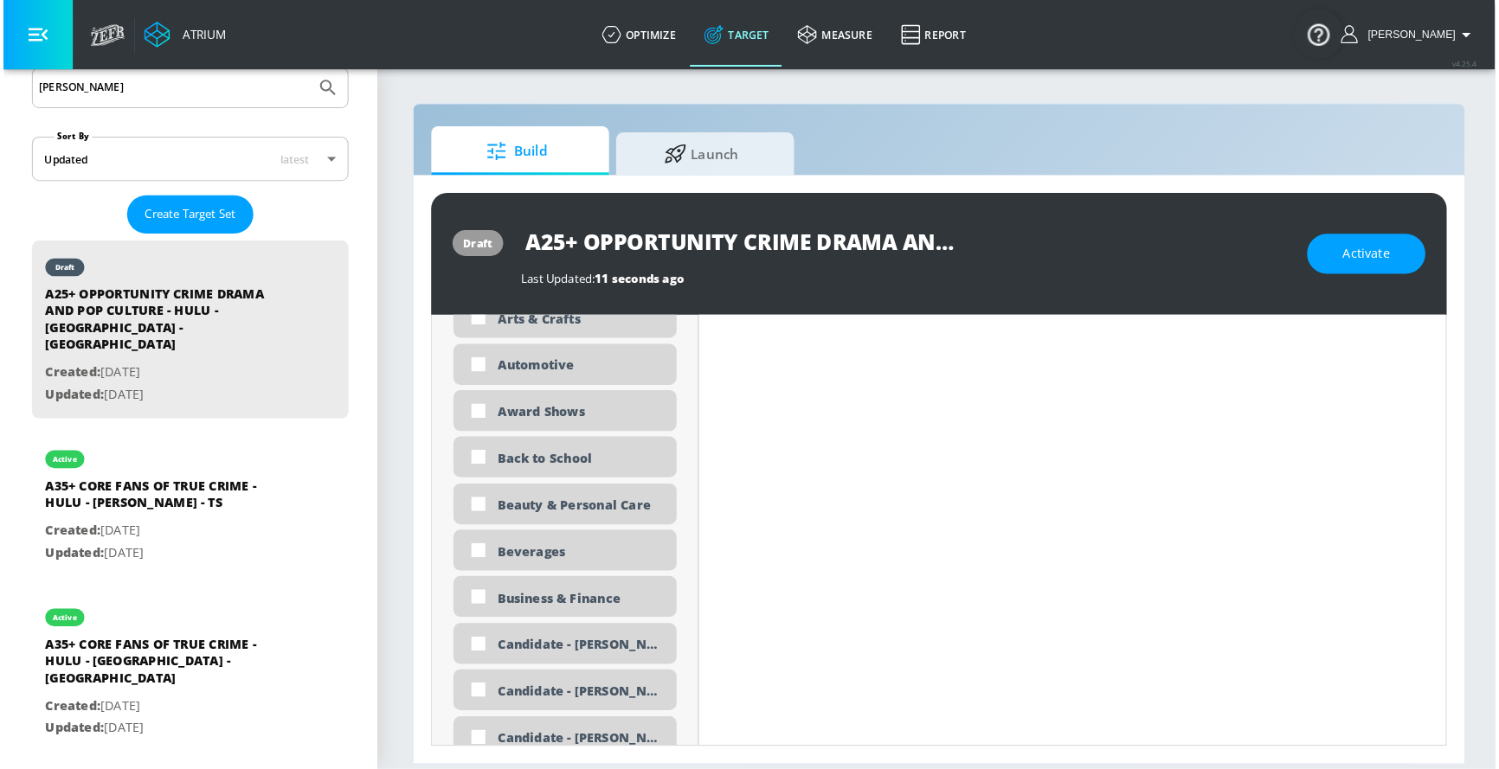
scroll to position [908, 0]
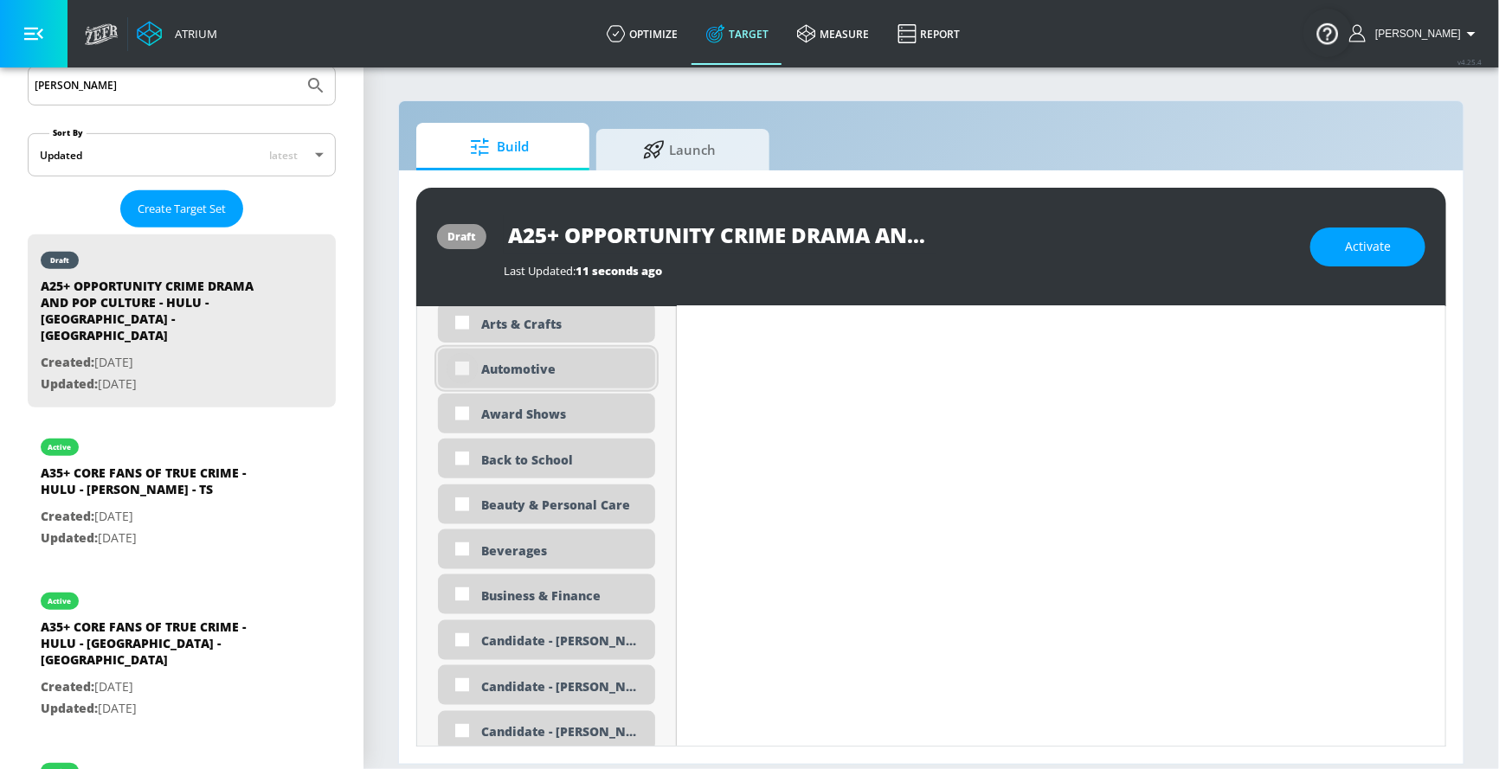
click at [465, 366] on input "checkbox" at bounding box center [461, 368] width 31 height 31
checkbox input "true"
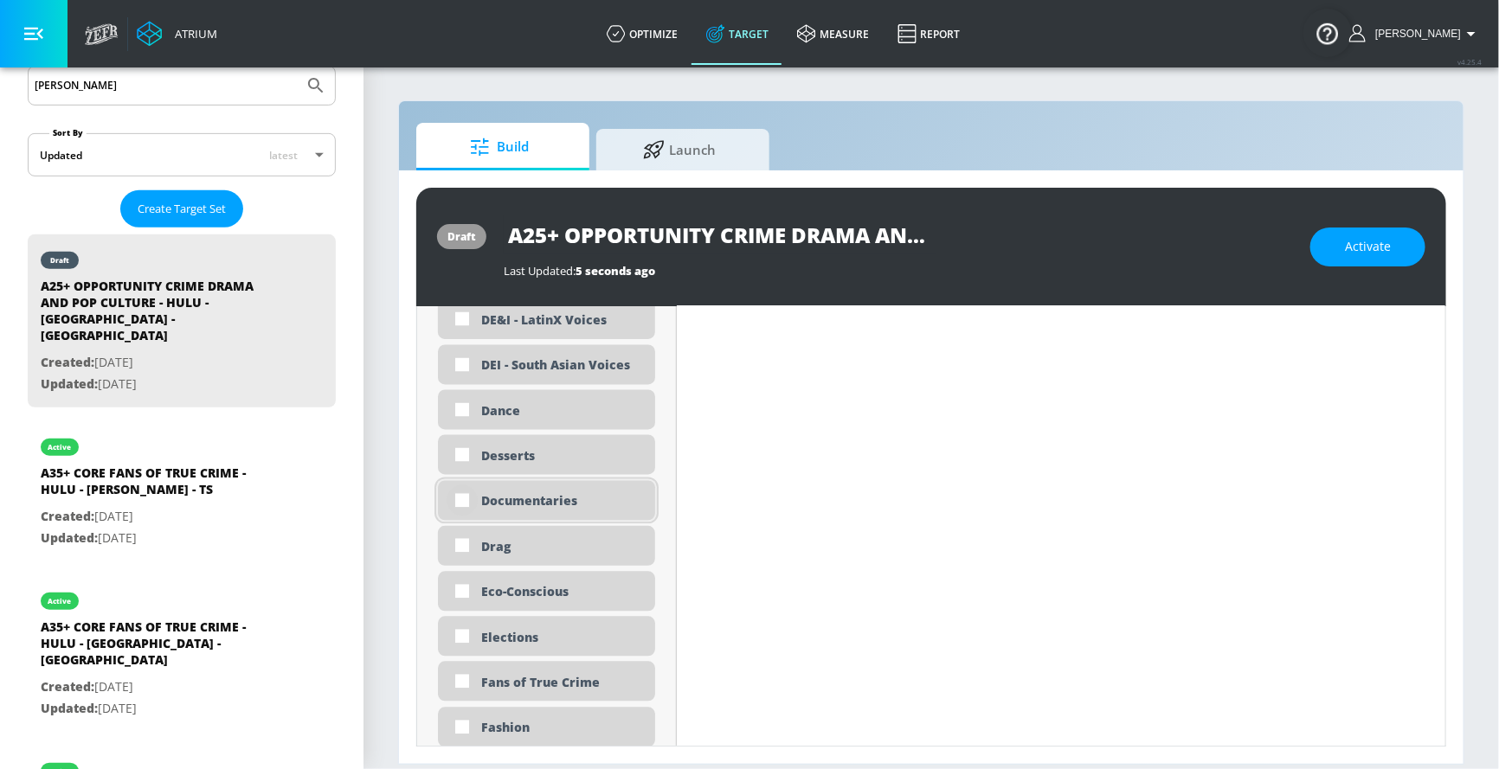
scroll to position [1679, 0]
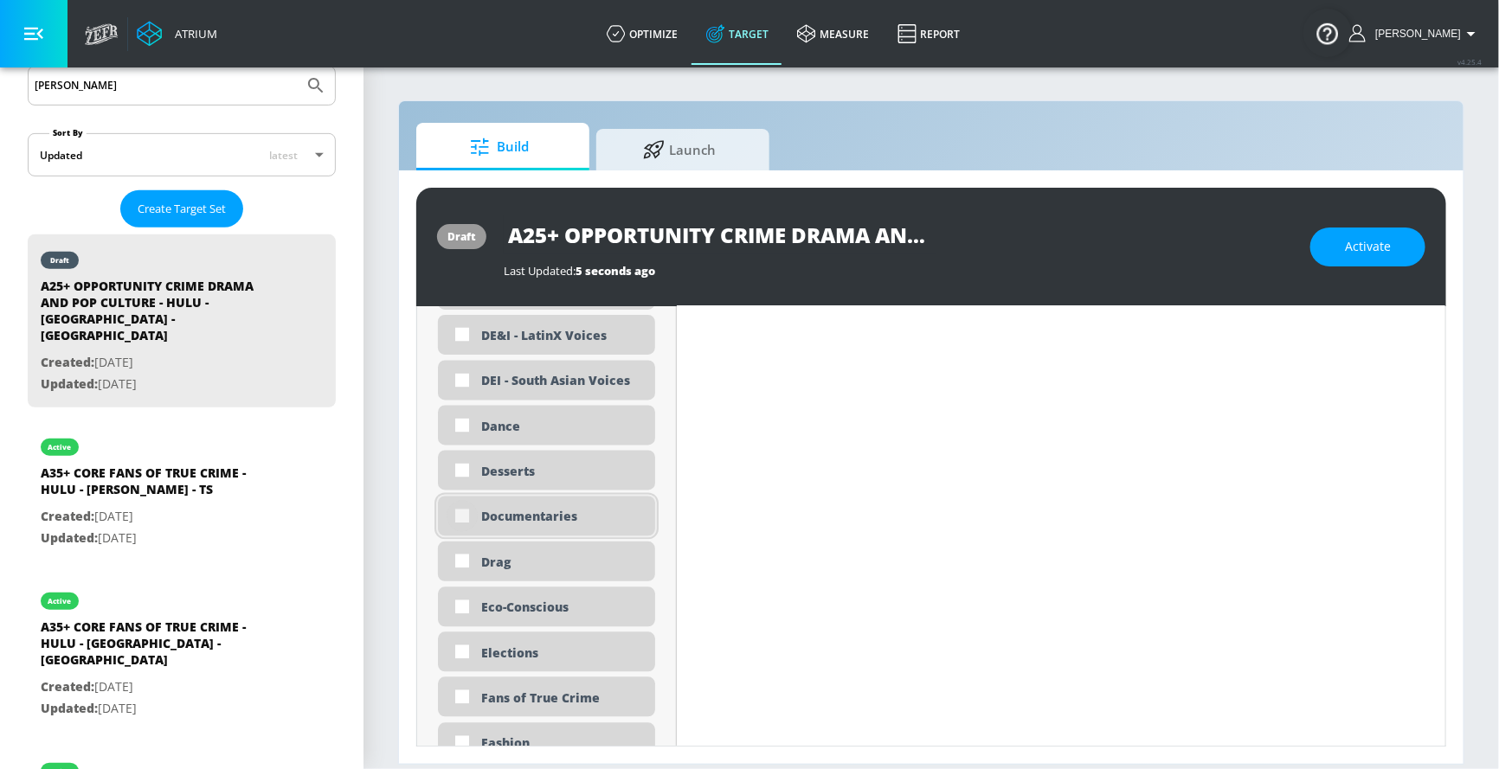
click at [455, 522] on input "checkbox" at bounding box center [461, 516] width 31 height 31
checkbox input "true"
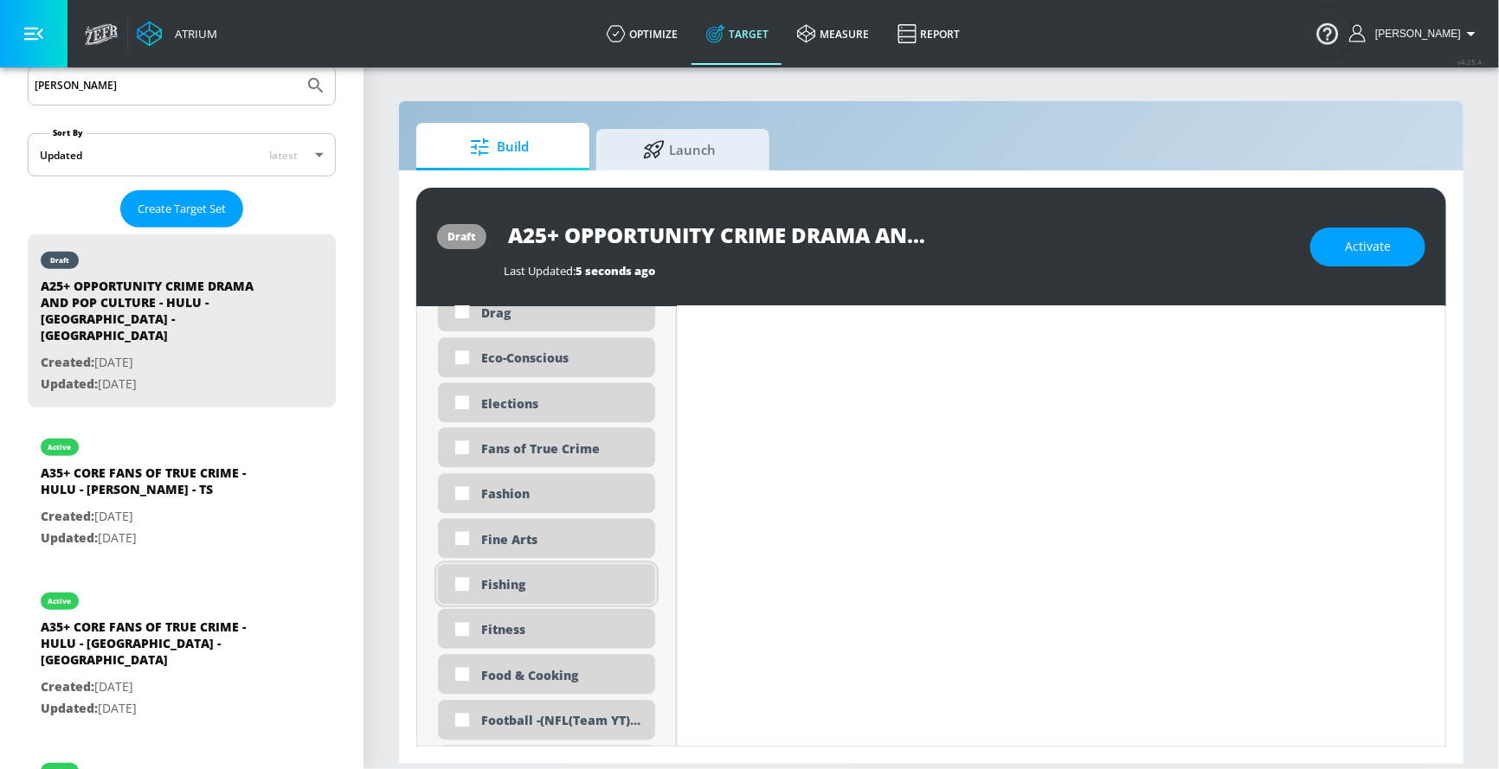
scroll to position [1906, 0]
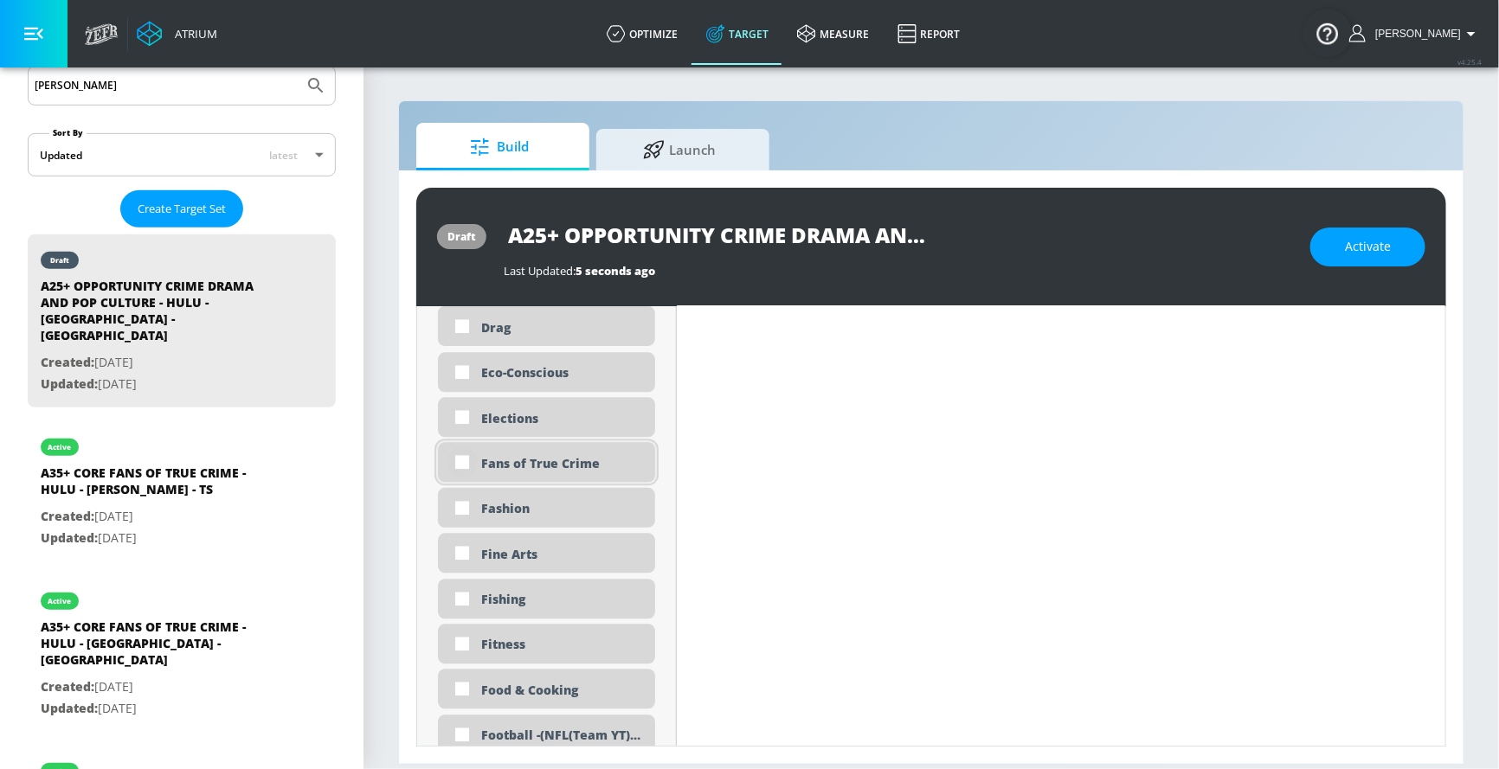
click at [459, 465] on input "checkbox" at bounding box center [461, 461] width 31 height 31
checkbox input "true"
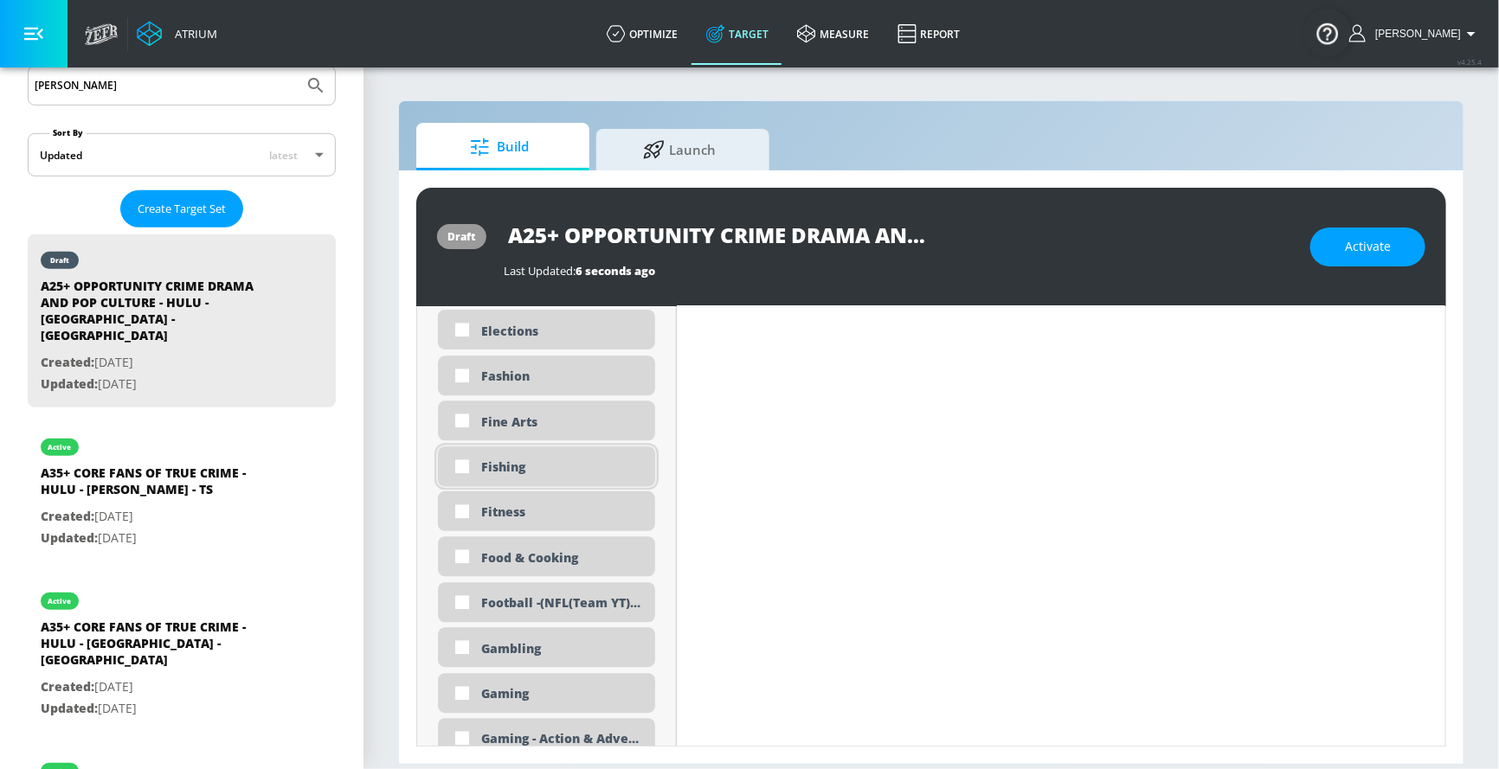
scroll to position [2016, 0]
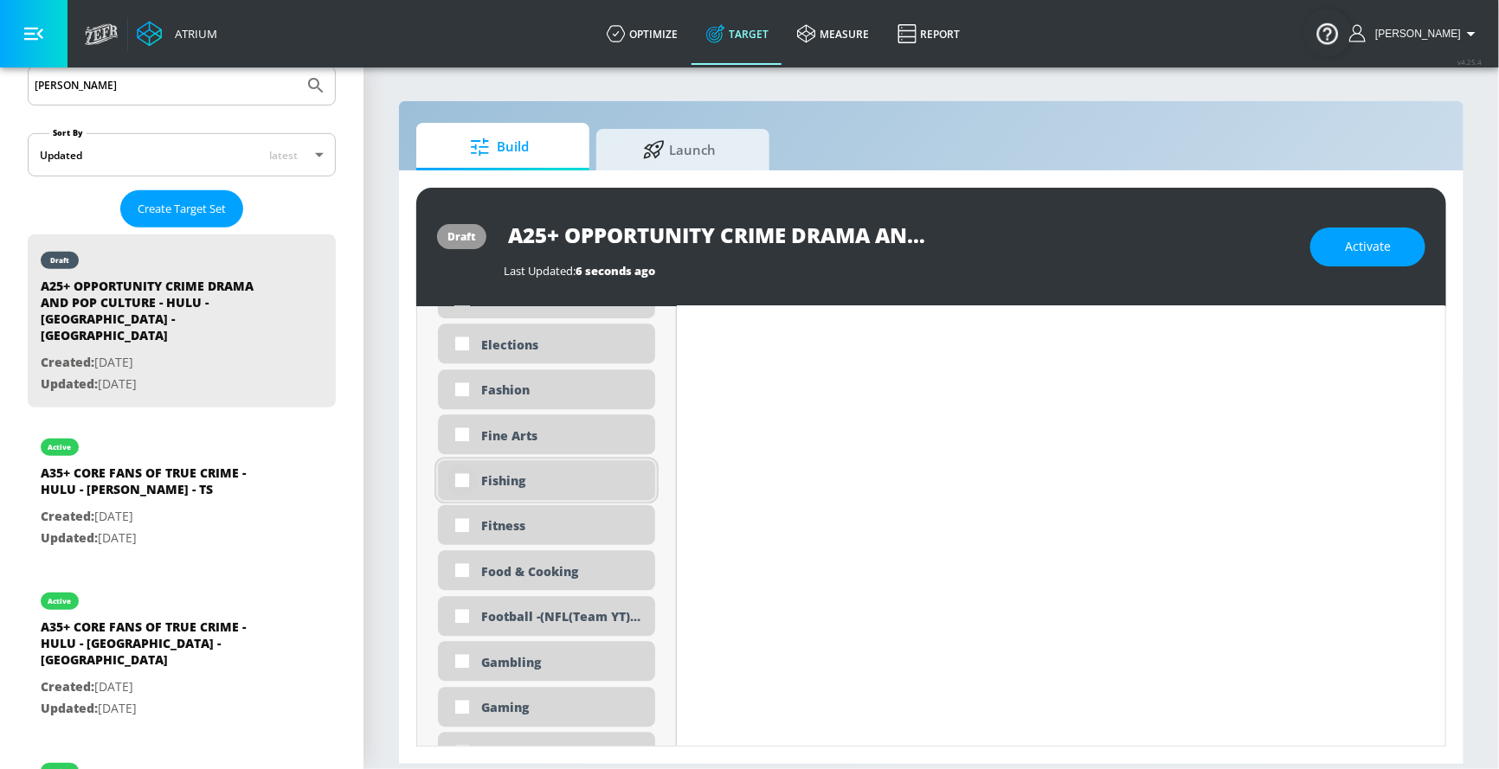
click at [459, 482] on input "checkbox" at bounding box center [461, 480] width 31 height 31
checkbox input "true"
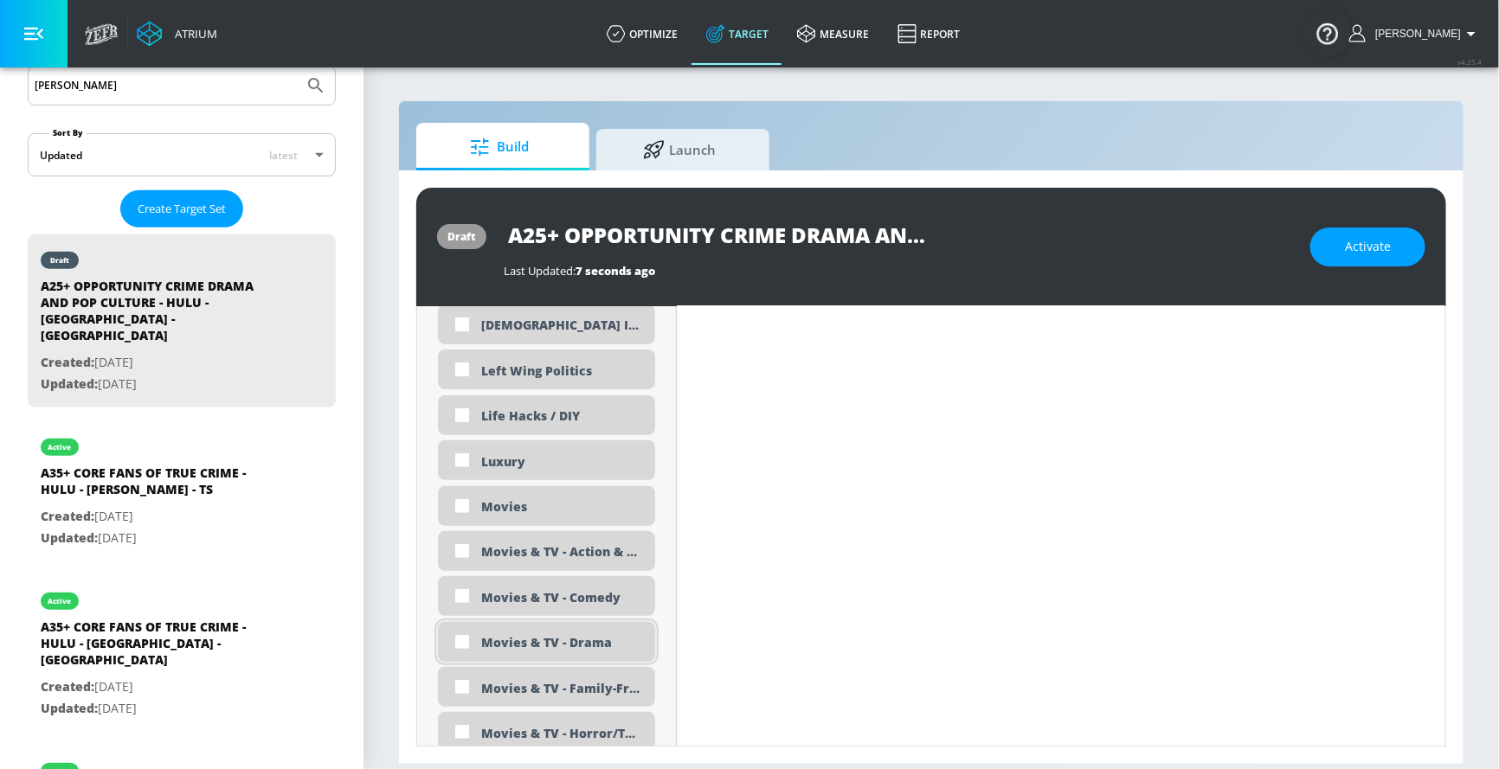
scroll to position [3254, 0]
click at [462, 598] on input "checkbox" at bounding box center [461, 638] width 31 height 31
checkbox input "true"
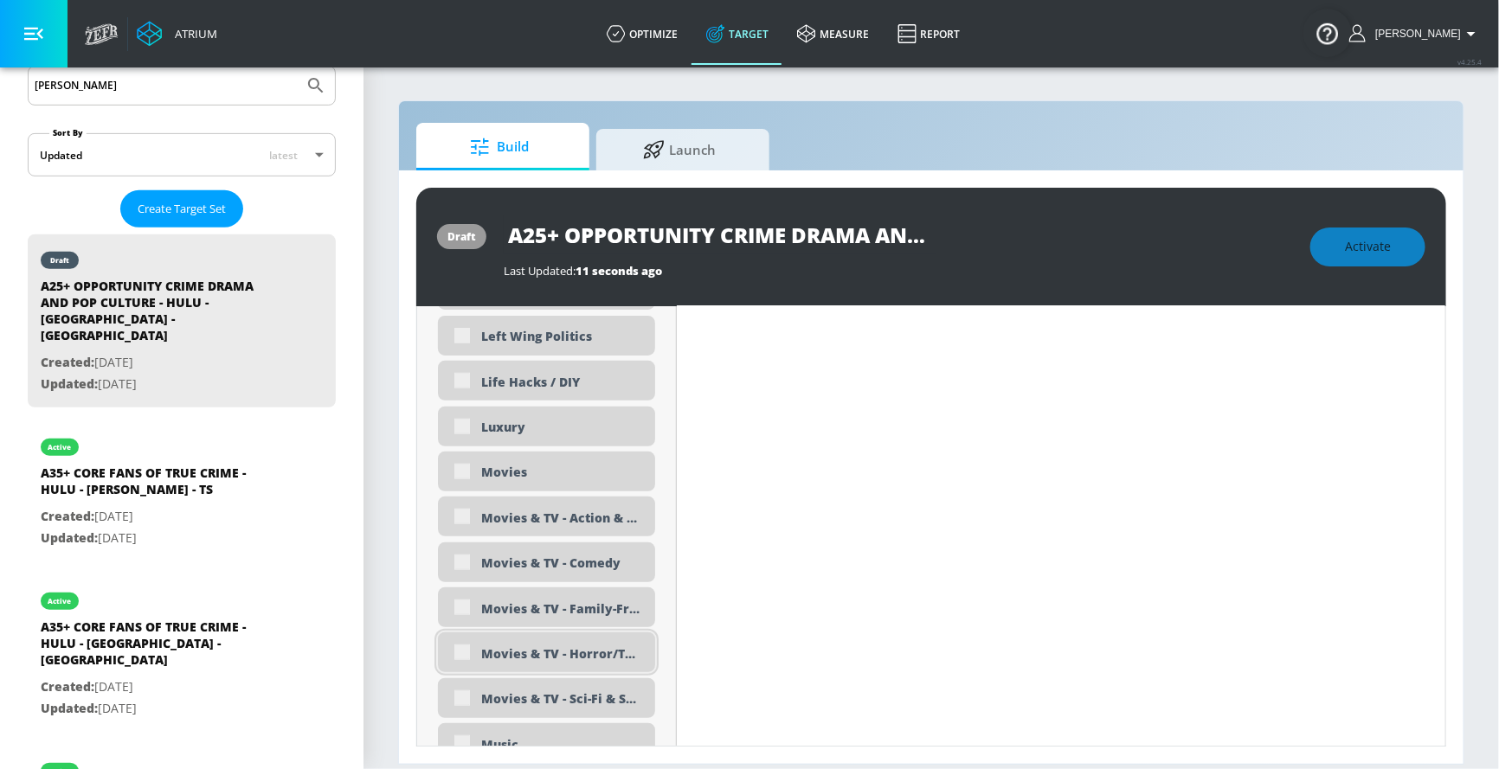
scroll to position [3390, 0]
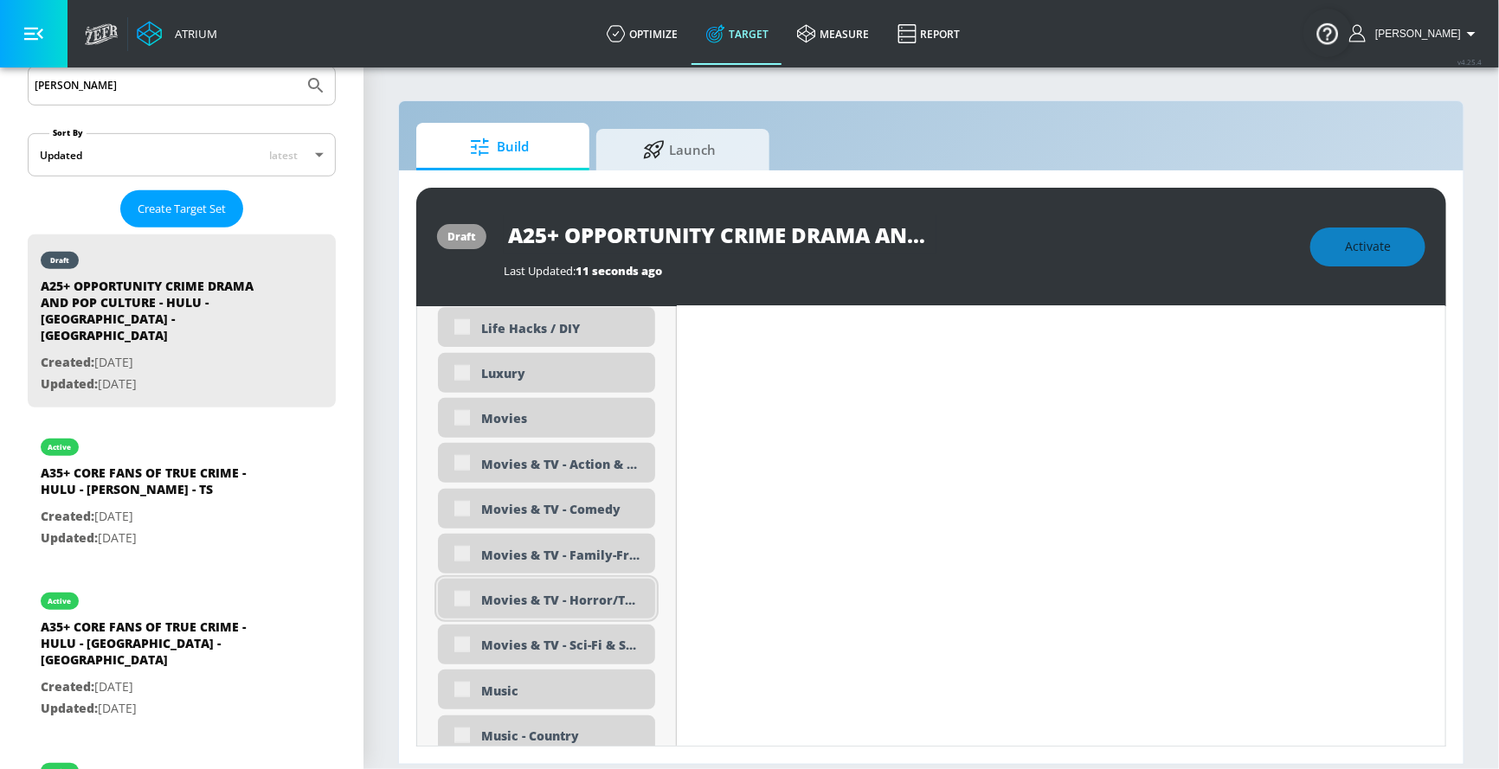
click at [463, 597] on div "Movies & TV - Horror/Thriller" at bounding box center [546, 599] width 217 height 40
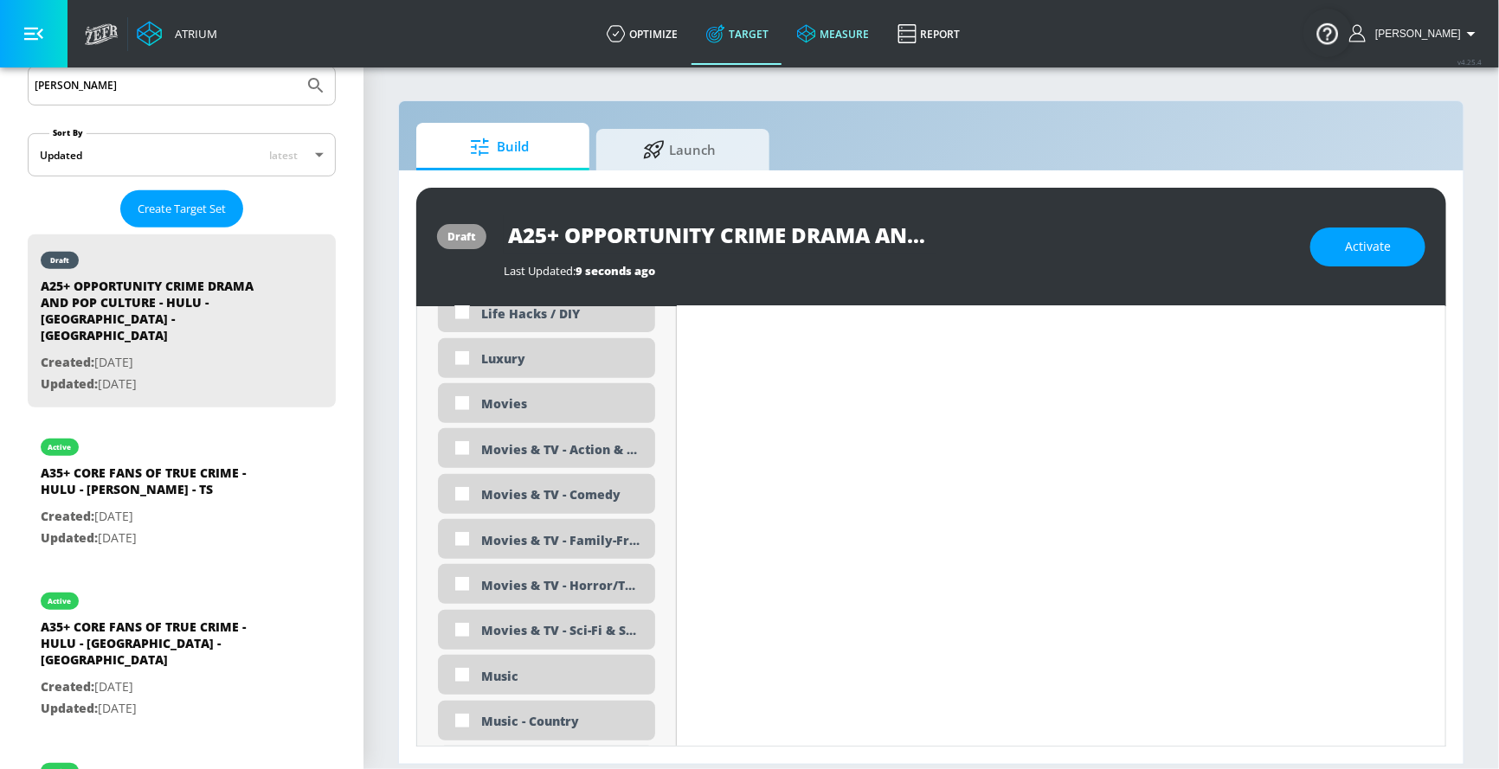
scroll to position [3375, 0]
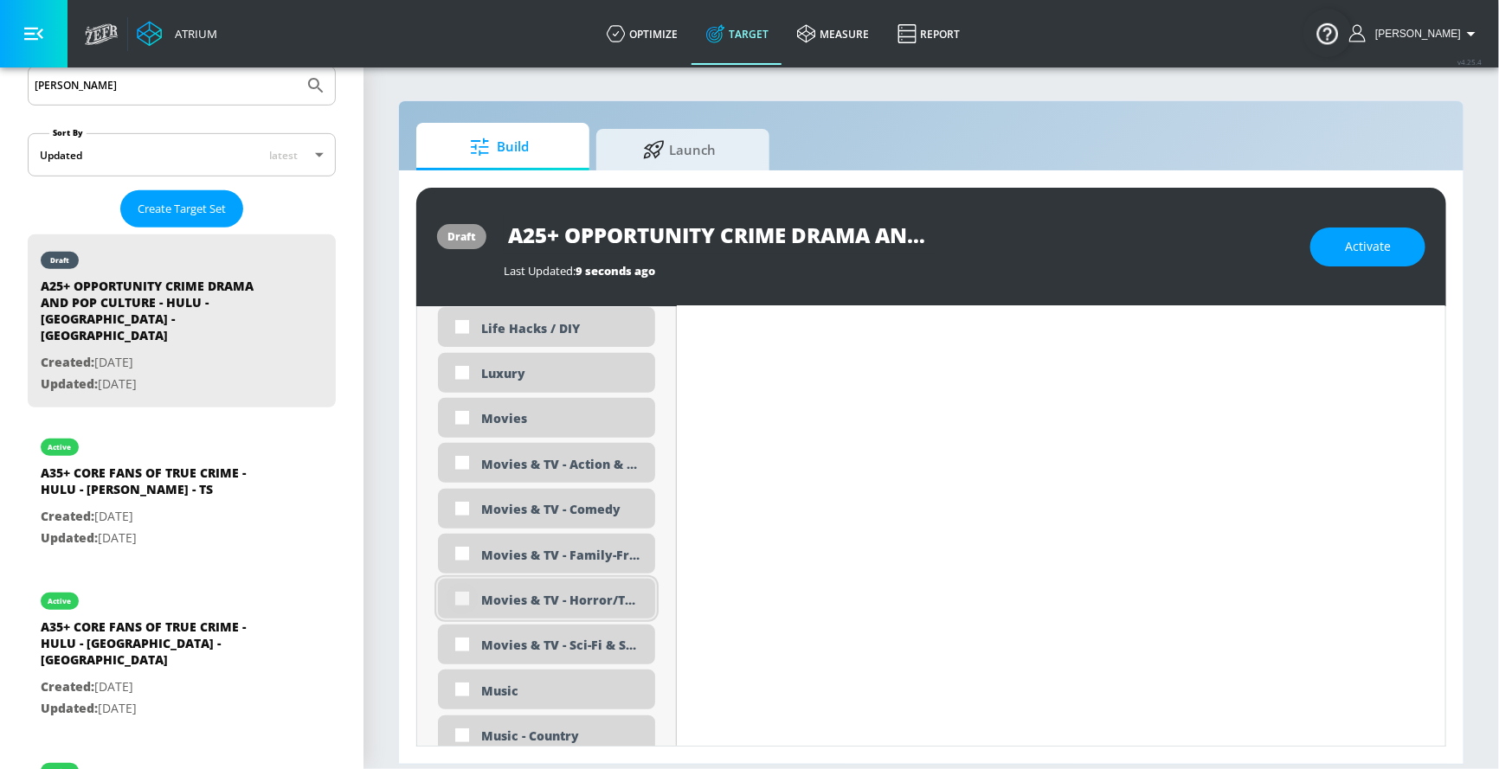
click at [460, 598] on input "checkbox" at bounding box center [461, 598] width 31 height 31
checkbox input "true"
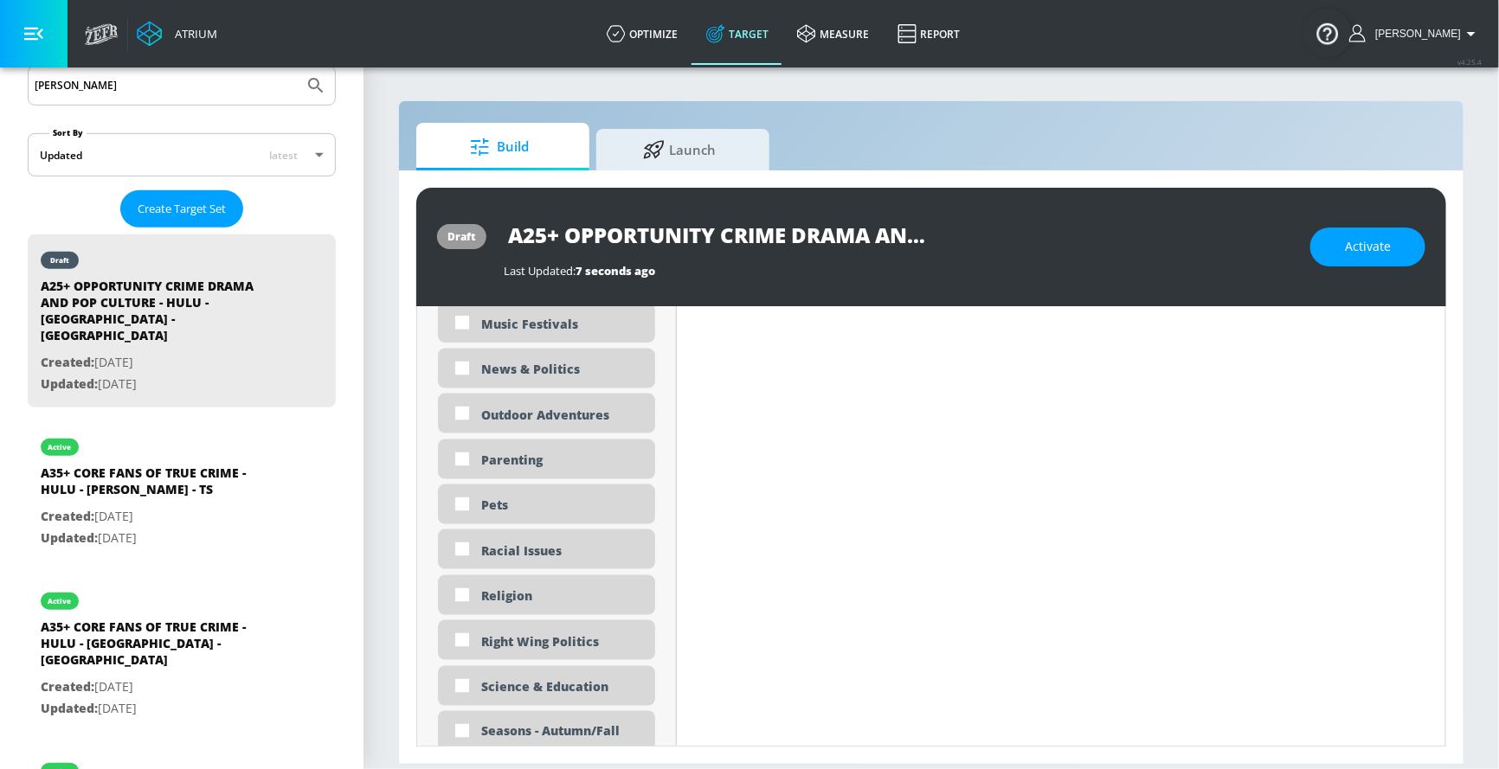
scroll to position [4093, 0]
click at [459, 366] on input "checkbox" at bounding box center [461, 371] width 31 height 31
checkbox input "true"
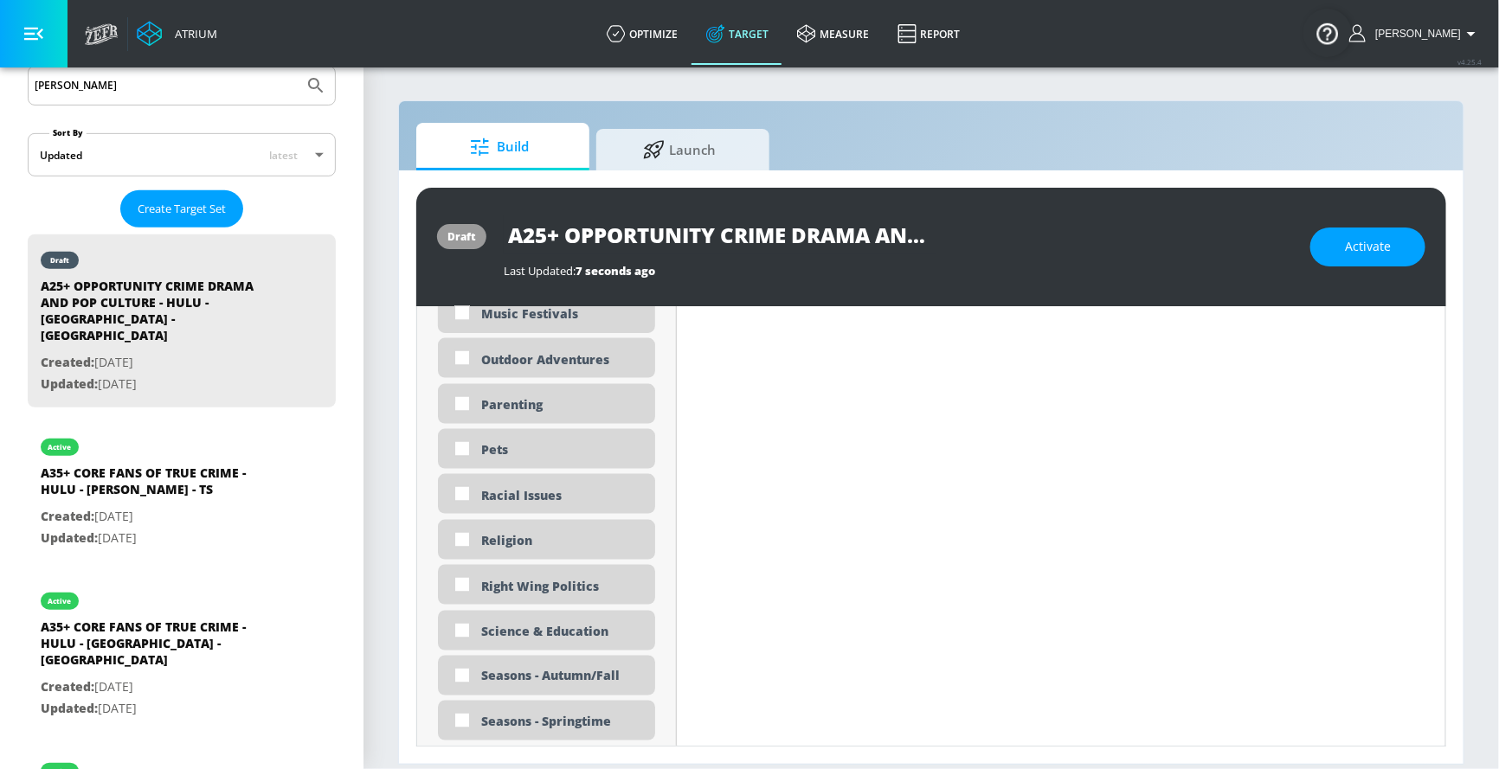
scroll to position [4105, 0]
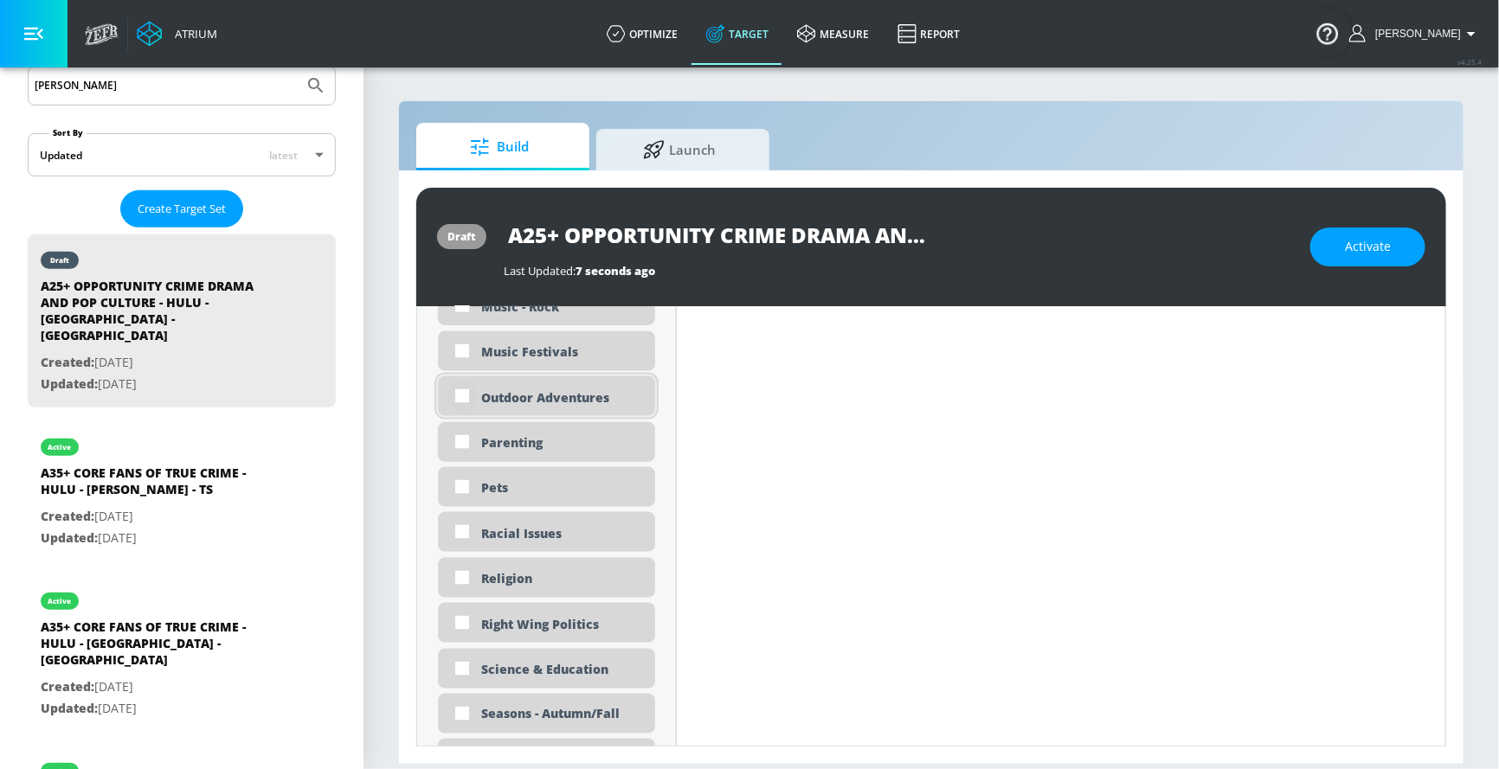
click at [463, 398] on input "checkbox" at bounding box center [461, 396] width 31 height 31
checkbox input "true"
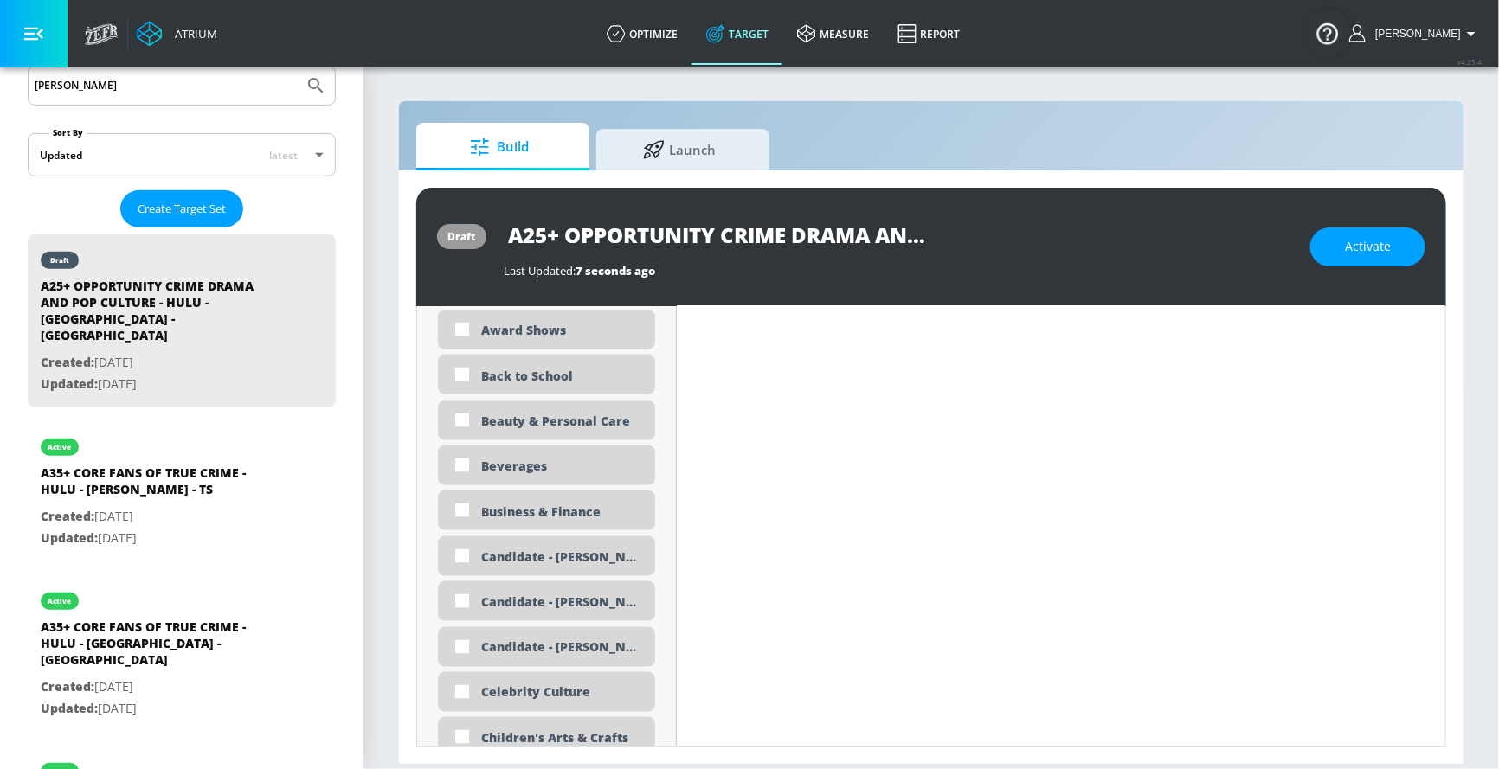
scroll to position [1242, 0]
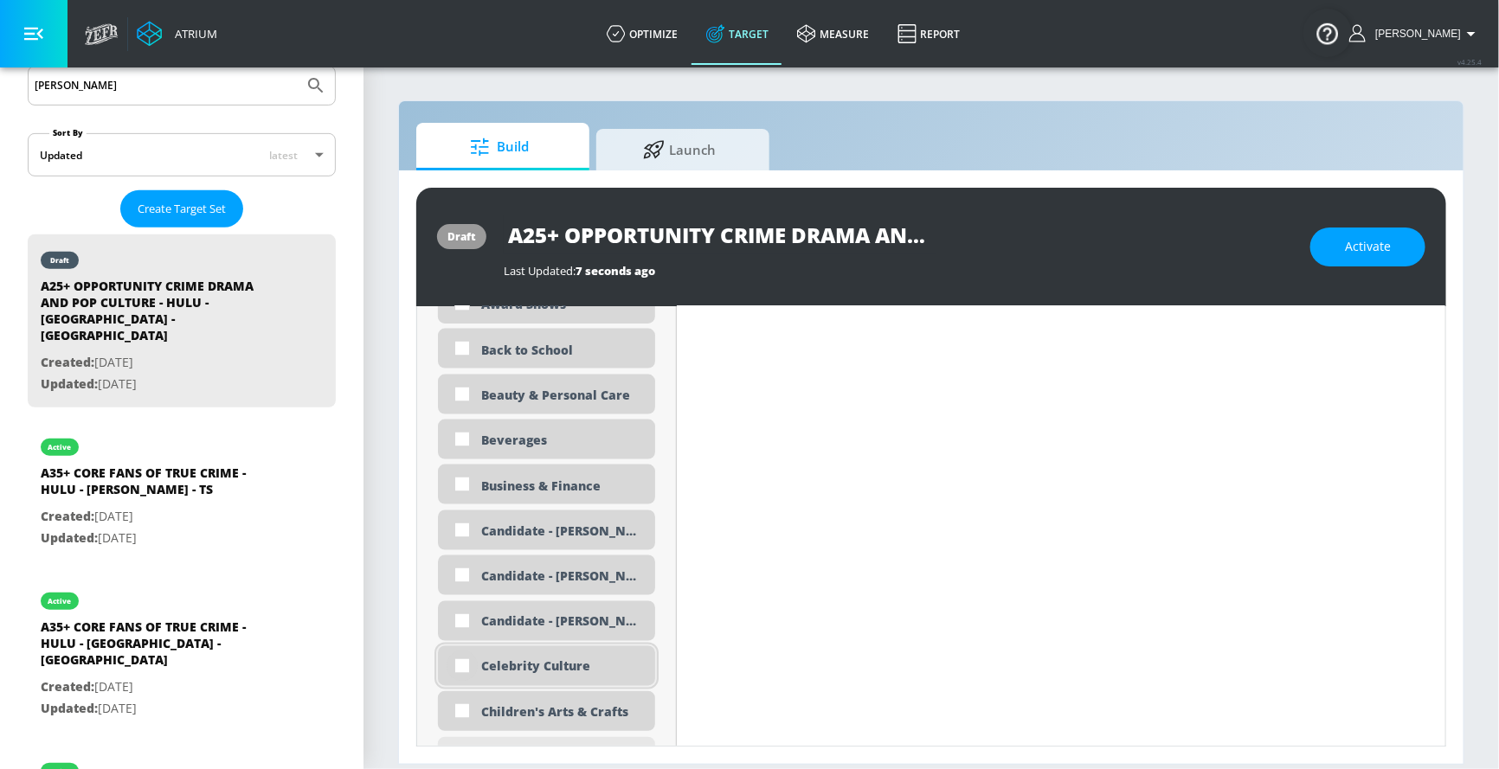
click at [468, 598] on input "checkbox" at bounding box center [461, 666] width 31 height 31
checkbox input "true"
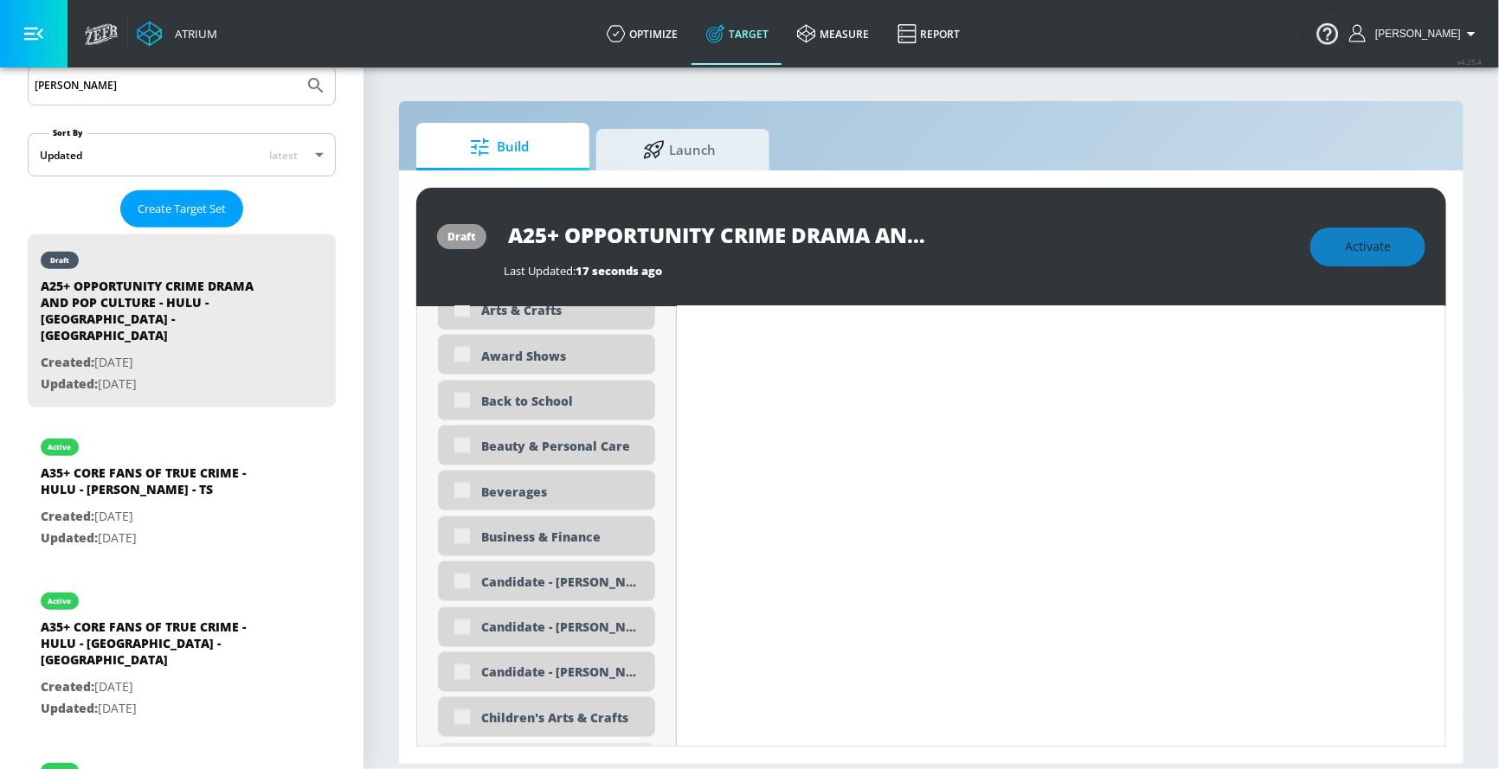
scroll to position [0, 0]
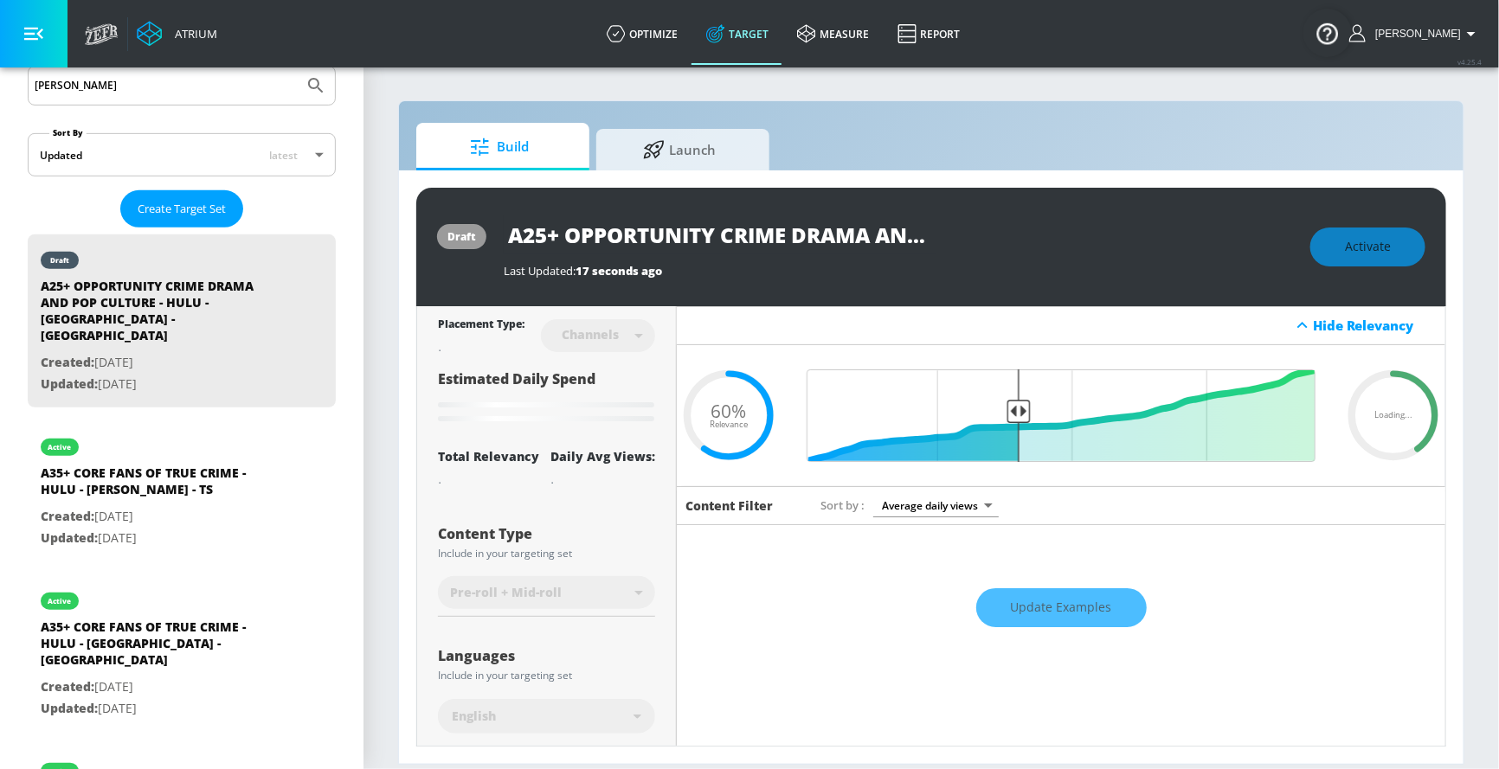
click at [721, 234] on input "A25+ OPPORTUNITY CRIME DRAMA AND POP CULTURE - HULU - [GEOGRAPHIC_DATA] - [GEOG…" at bounding box center [720, 234] width 433 height 39
drag, startPoint x: 1018, startPoint y: 404, endPoint x: 1001, endPoint y: 405, distance: 16.5
click at [1001, 405] on input "Final Threshold" at bounding box center [1061, 415] width 526 height 93
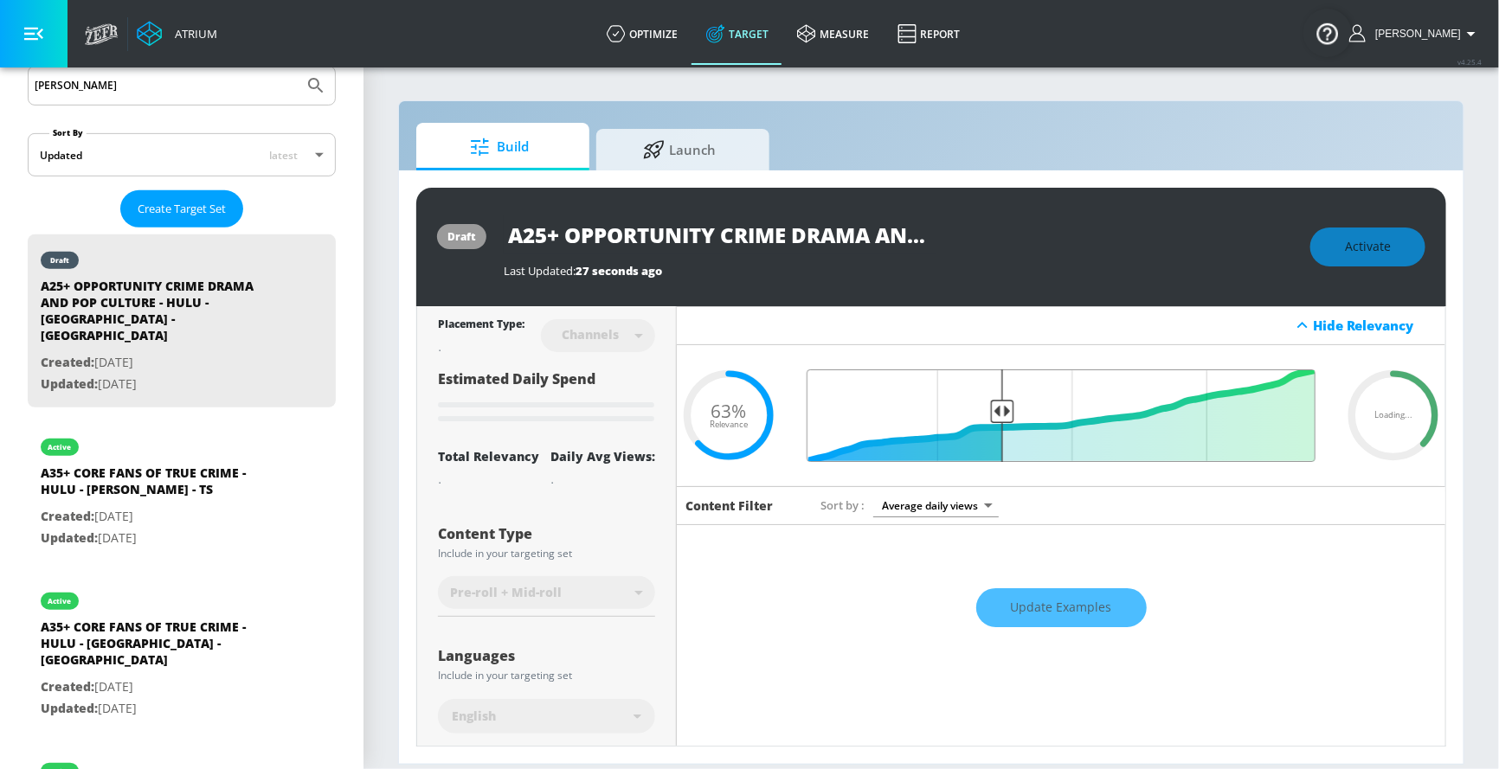
type input "0.6"
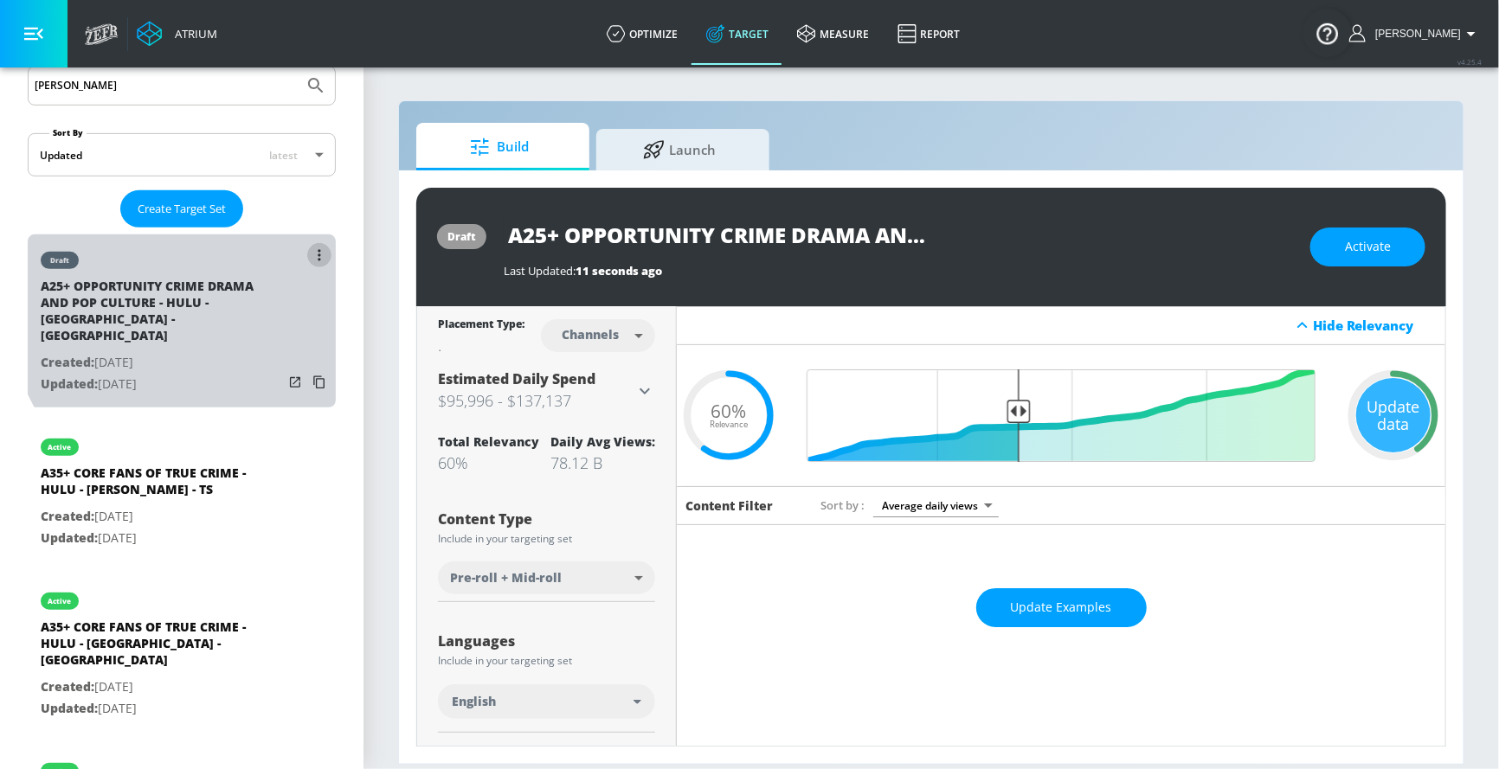
click at [315, 254] on button "list of Target Set" at bounding box center [319, 255] width 24 height 24
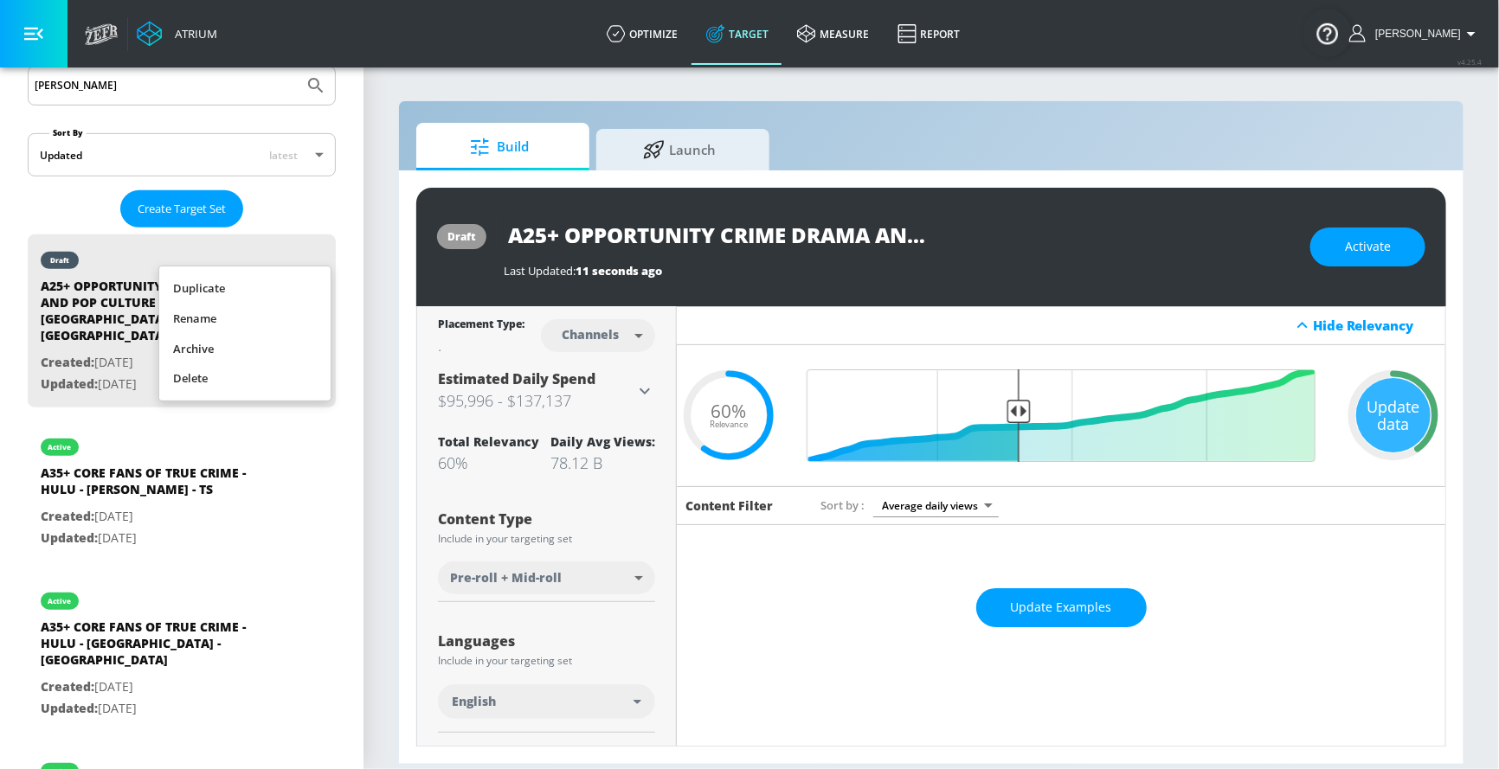
click at [279, 280] on li "Duplicate" at bounding box center [244, 288] width 171 height 30
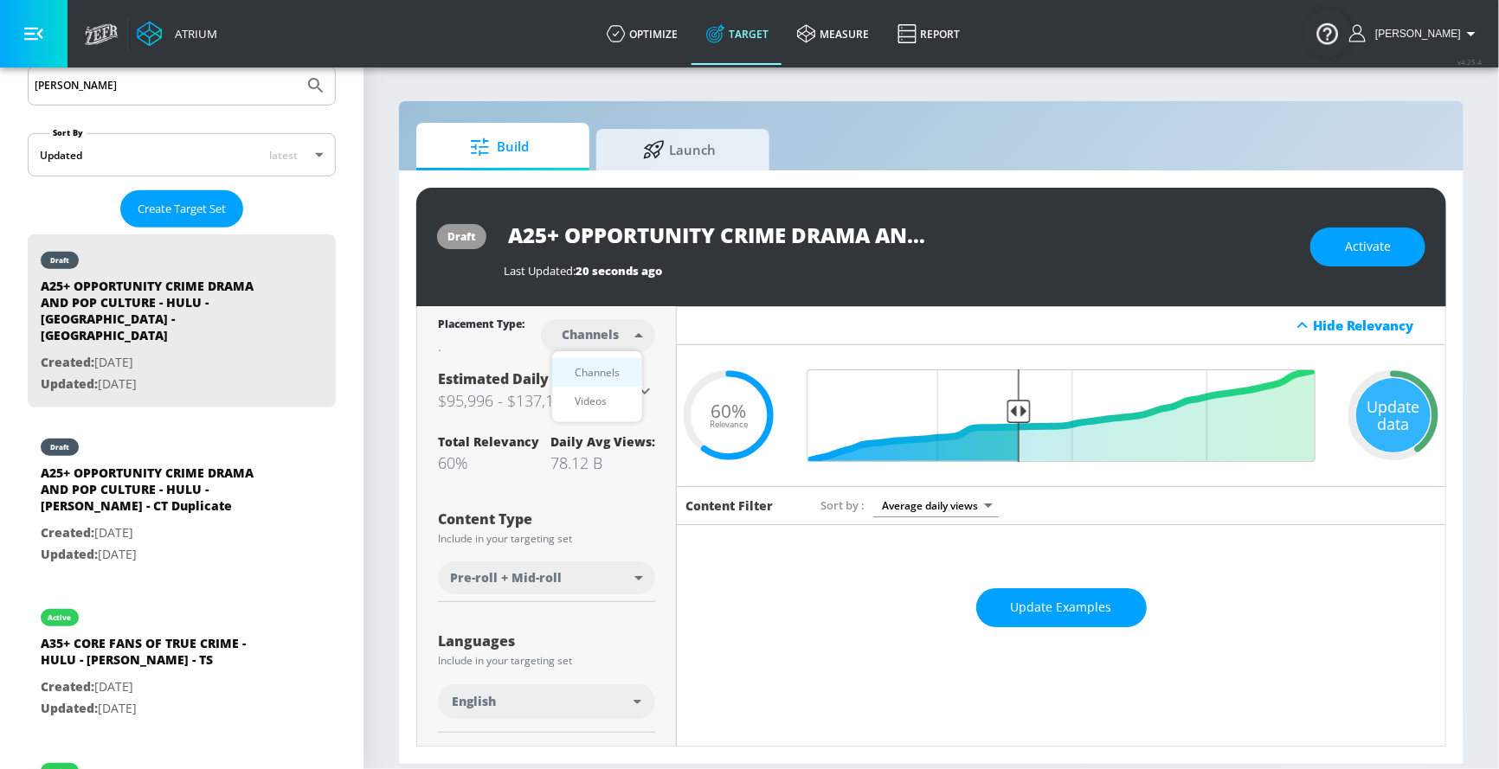
click at [613, 333] on body "Atrium optimize Target measure Report optimize Target measure Report v 4.25.4 […" at bounding box center [749, 384] width 1499 height 769
click at [599, 404] on div "Videos" at bounding box center [590, 401] width 49 height 18
type input "videos"
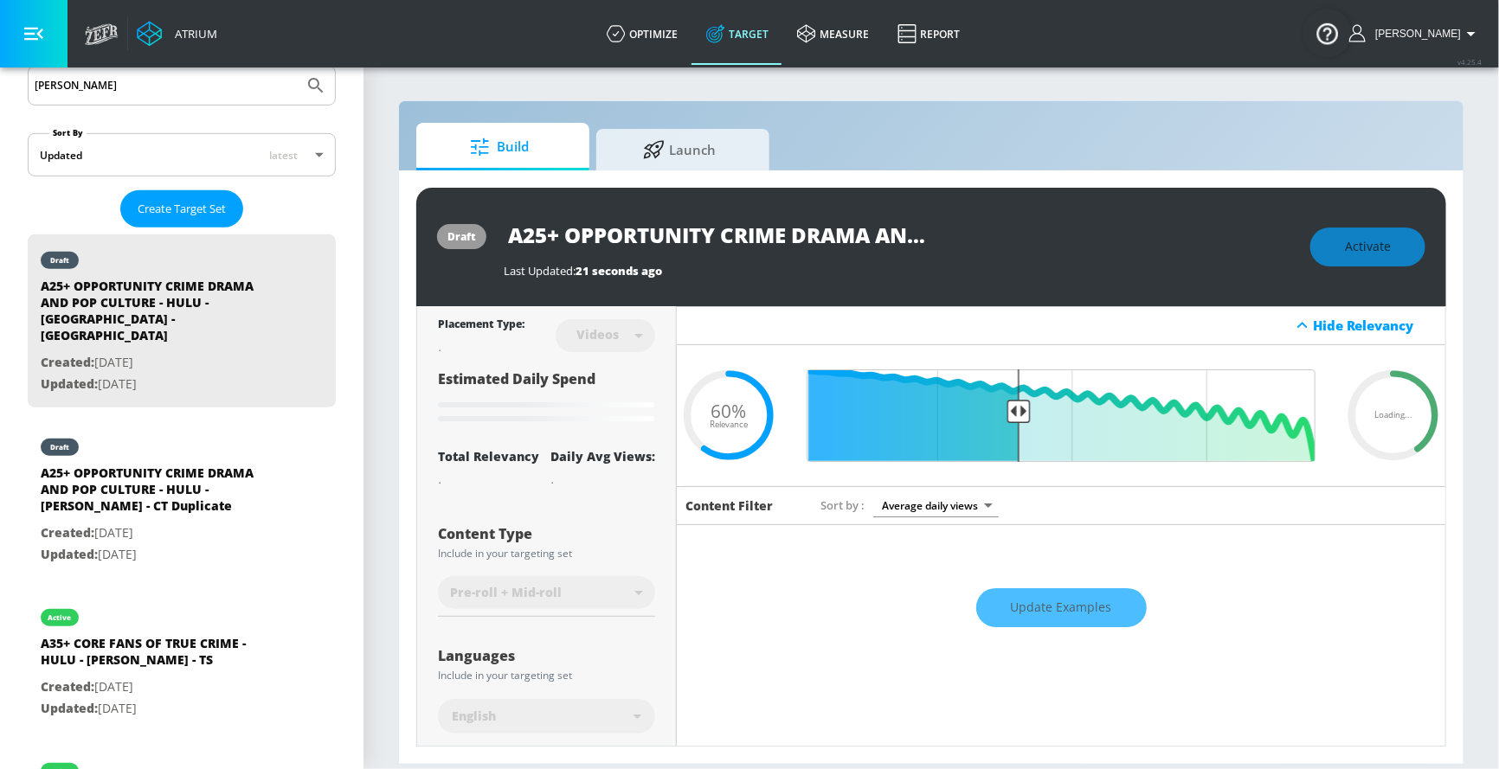
scroll to position [0, 407]
drag, startPoint x: 680, startPoint y: 238, endPoint x: 1146, endPoint y: 240, distance: 465.5
click at [1146, 240] on div "A25+ OPPORTUNITY CRIME DRAMA AND POP CULTURE - HULU - [GEOGRAPHIC_DATA] - [GEOG…" at bounding box center [898, 234] width 789 height 39
click at [917, 235] on input "A25+ OPPORTUNITY CRIME DRAMA AND POP CULTURE - HULU - [GEOGRAPHIC_DATA] - [GEOG…" at bounding box center [720, 234] width 433 height 39
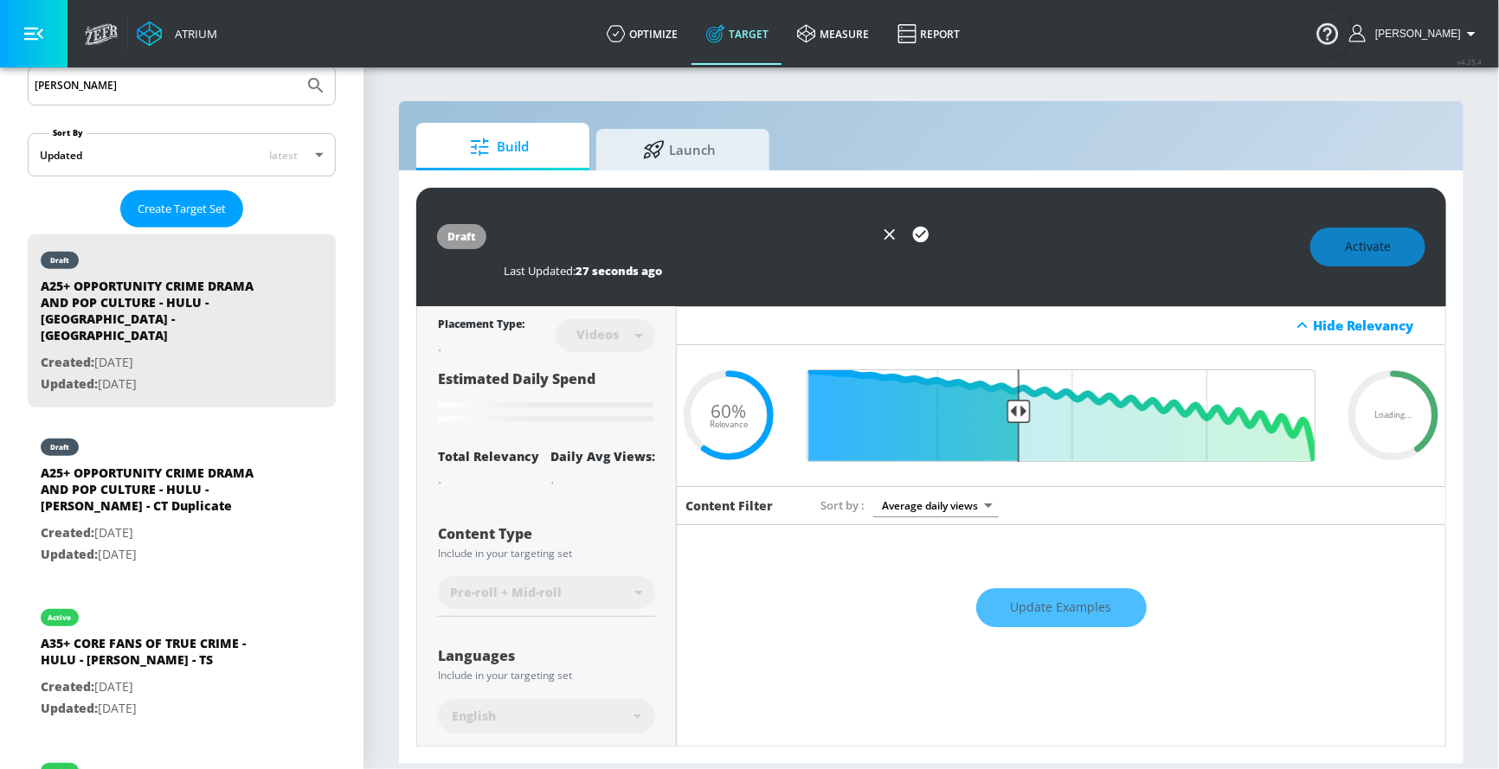
click at [915, 230] on icon "button" at bounding box center [921, 235] width 16 height 16
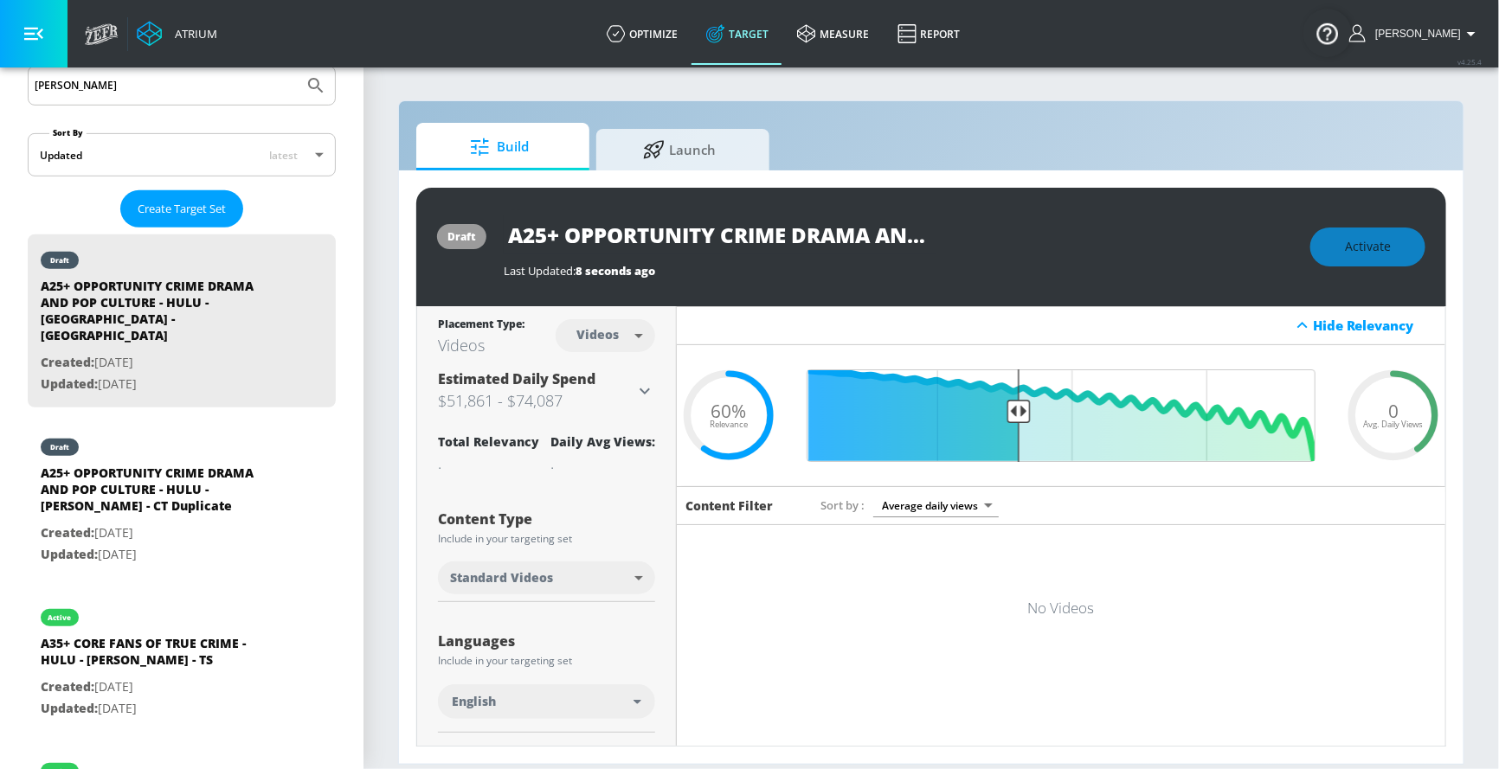
type input "A25+ OPPORTUNITY CRIME DRAMA AND POP CULTURE - HULU - [PERSON_NAME] - TS"
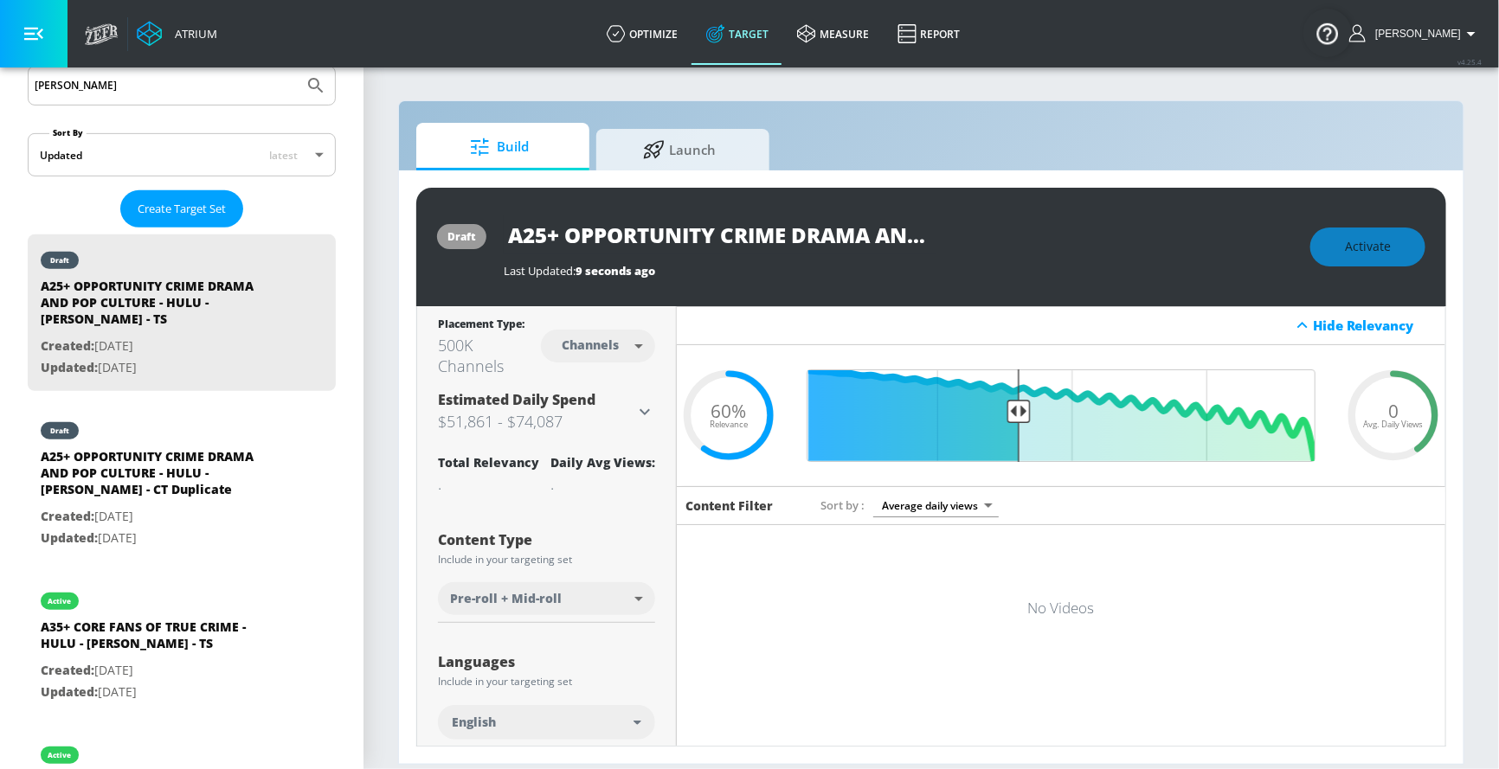
click at [611, 352] on body "Atrium optimize Target measure Report optimize Target measure Report v 4.25.4 […" at bounding box center [749, 384] width 1499 height 769
click at [612, 412] on div "Videos" at bounding box center [590, 411] width 49 height 18
type input "videos"
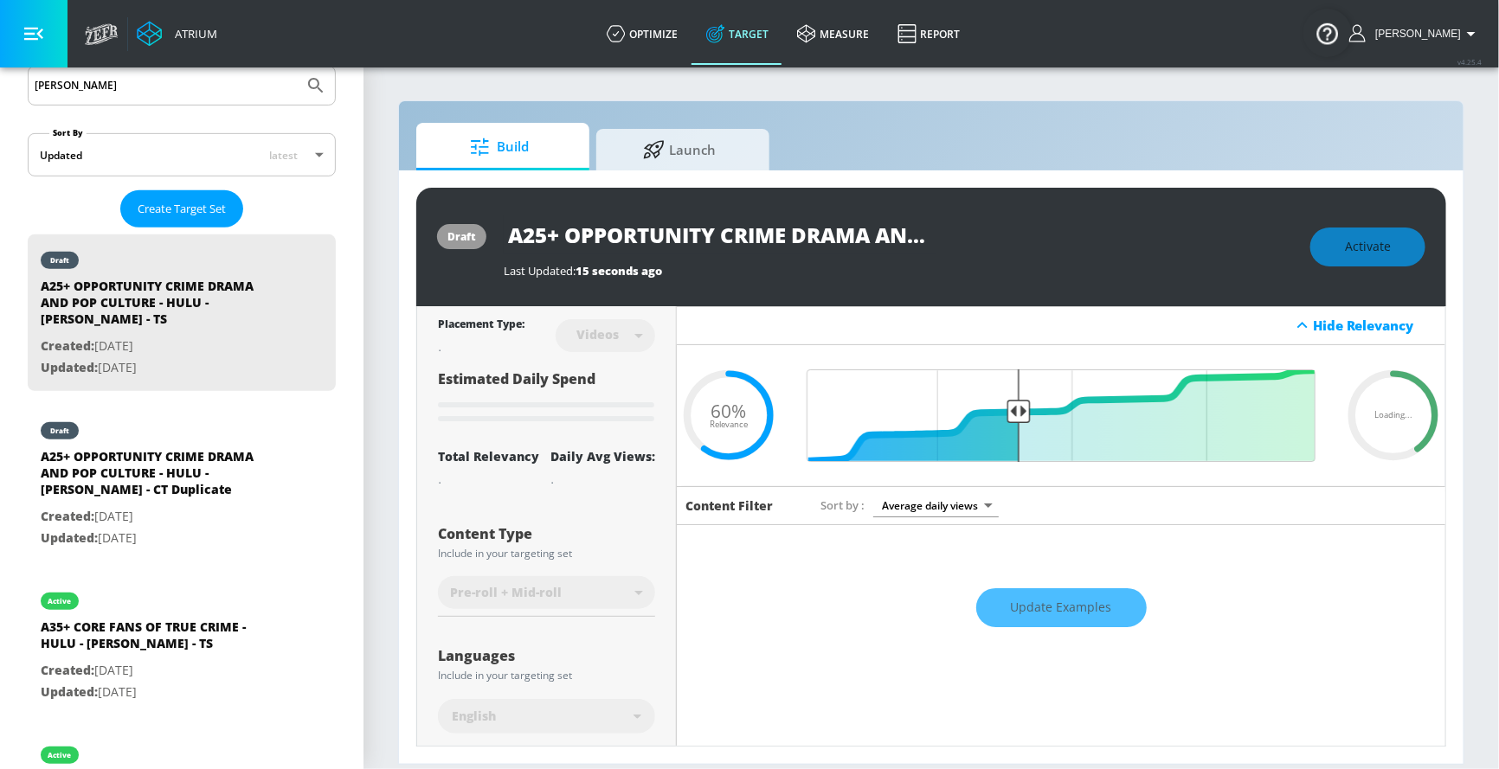
type input "A25+ OPPORTUNITY CRIME DRAMA AND POP CULTURE - HULU - [GEOGRAPHIC_DATA] - [GEOG…"
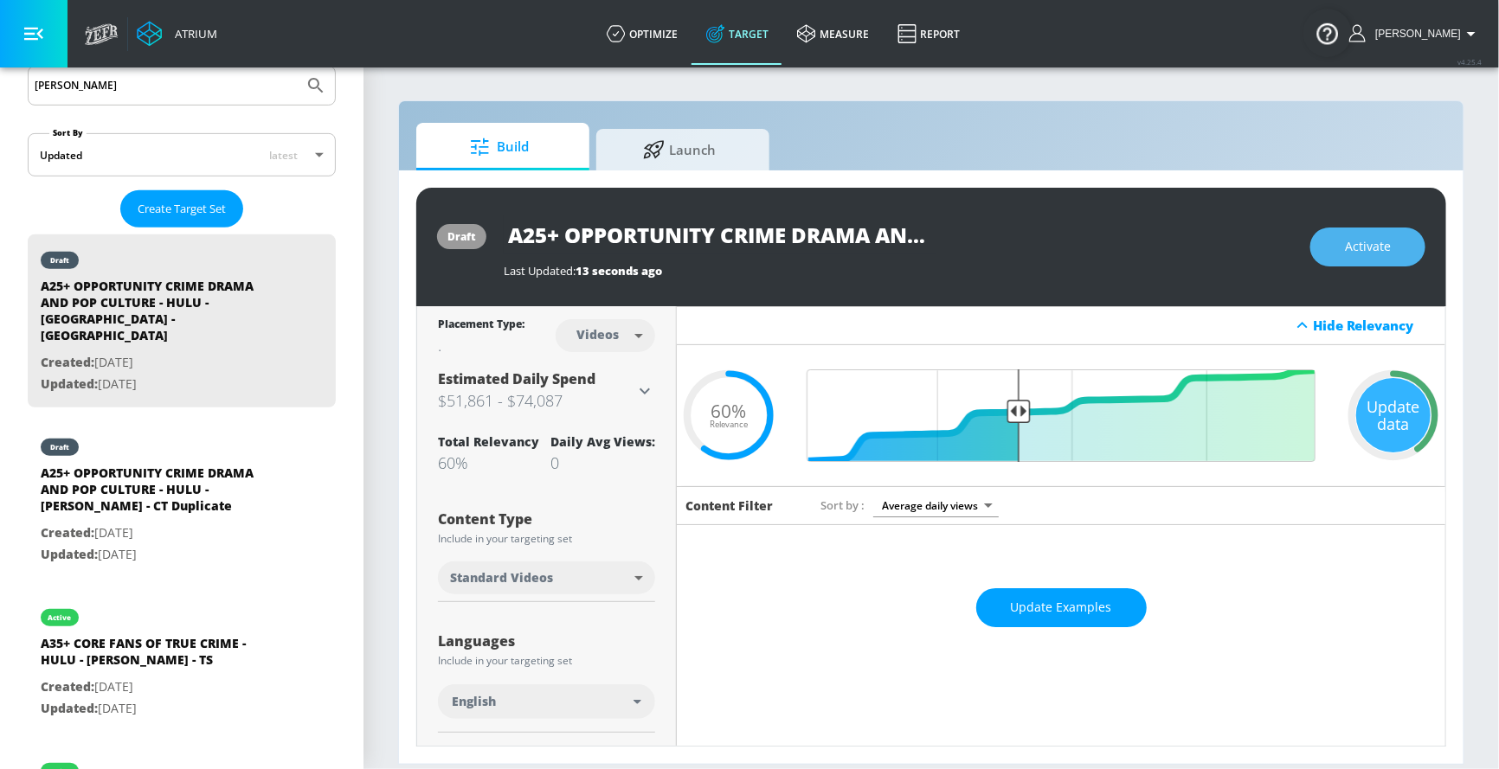
click at [1160, 249] on span "Activate" at bounding box center [1368, 247] width 46 height 22
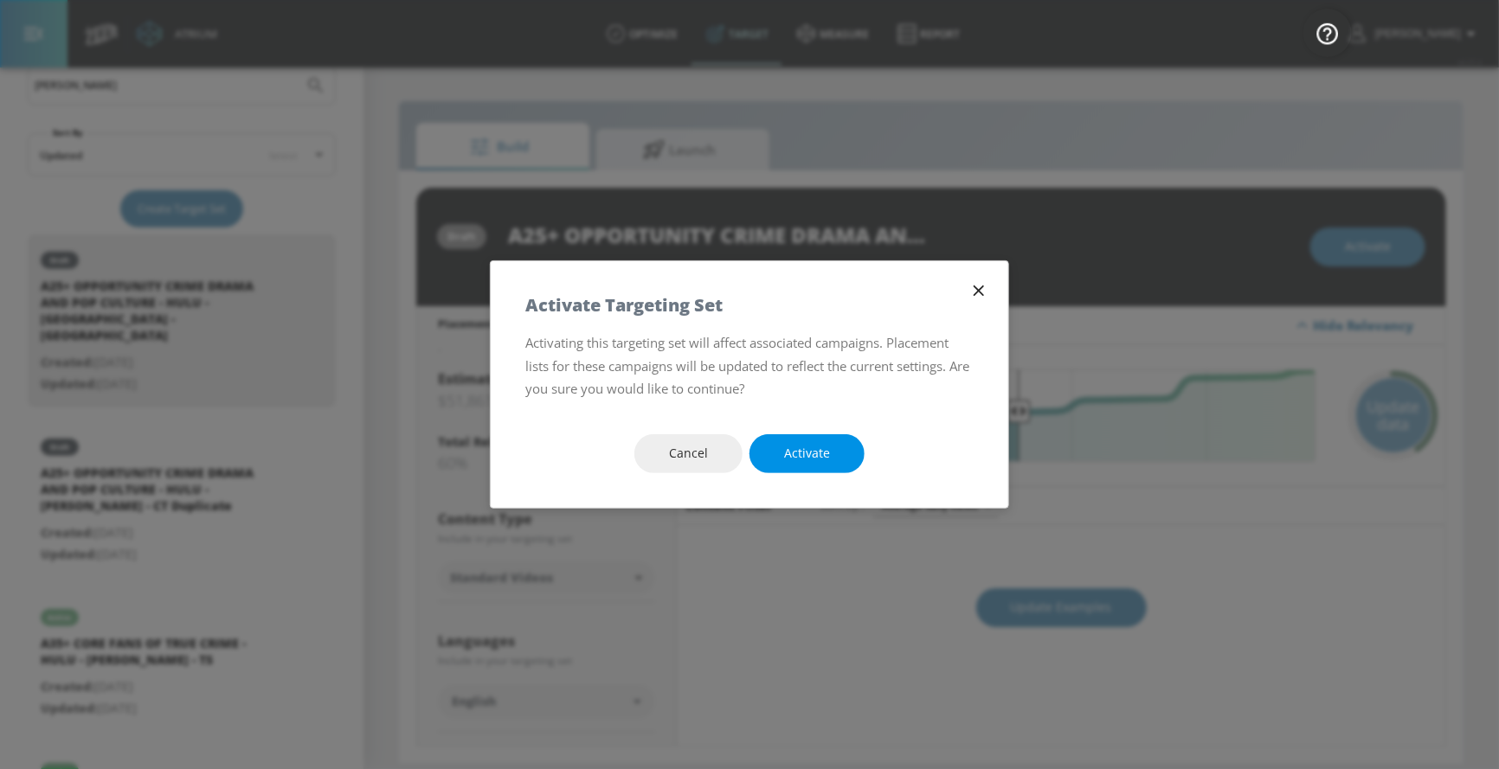
click at [786, 460] on span "Activate" at bounding box center [807, 454] width 46 height 22
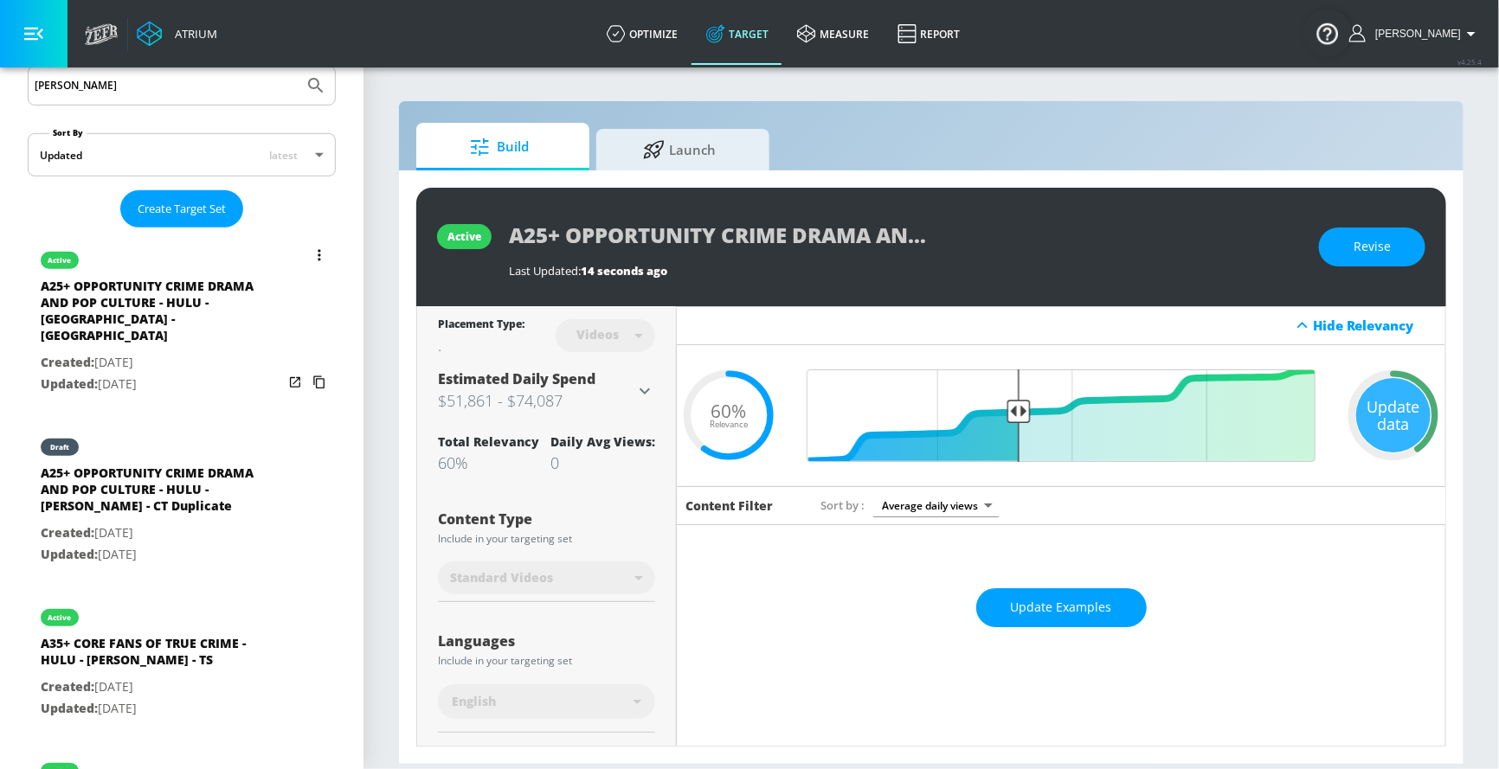
click at [324, 249] on button "list of Target Set" at bounding box center [319, 255] width 24 height 24
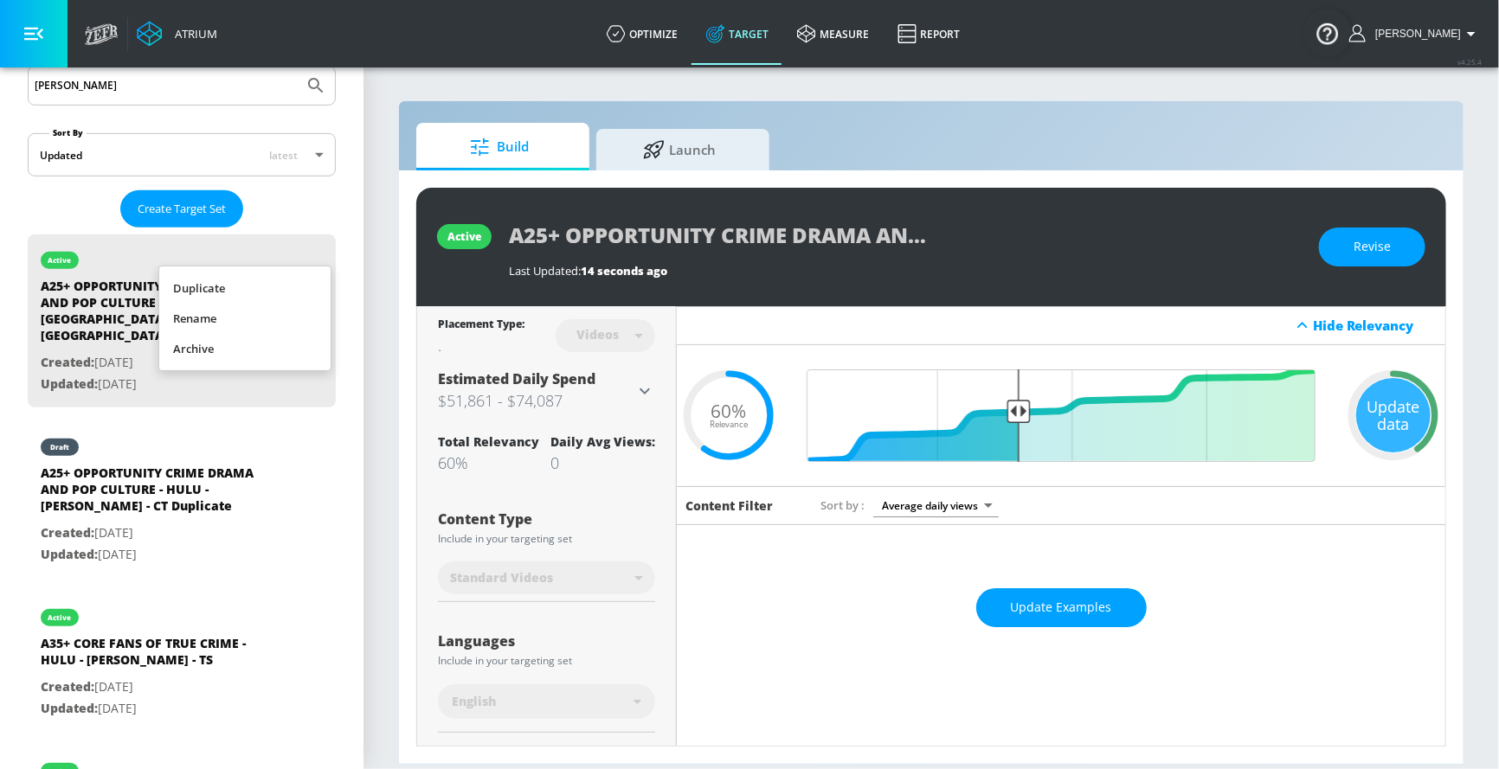
click at [183, 322] on li "Rename" at bounding box center [244, 319] width 171 height 30
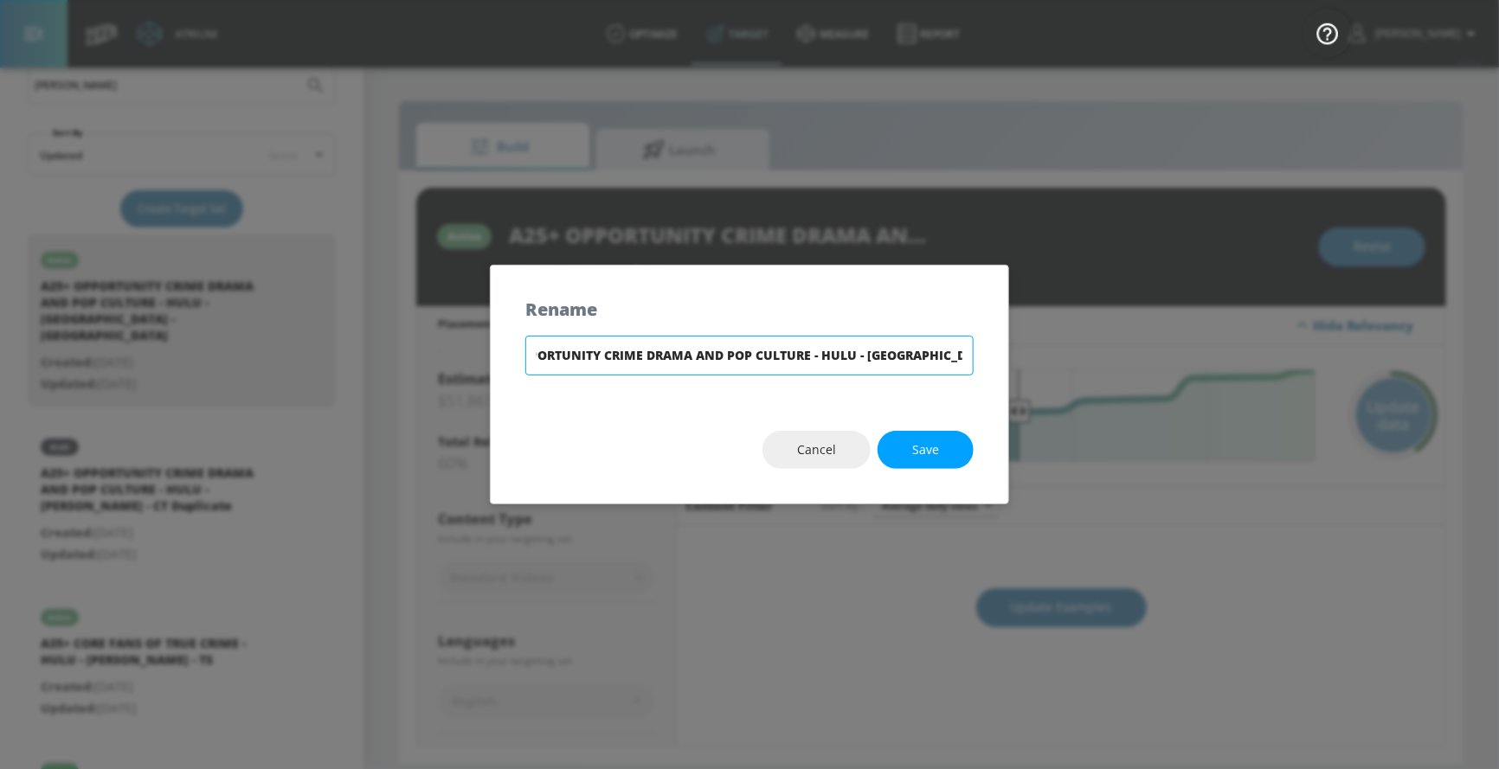
drag, startPoint x: 671, startPoint y: 357, endPoint x: 1107, endPoint y: 357, distance: 436.1
click at [1107, 357] on div "Rename A25+ OPPORTUNITY CRIME DRAMA AND POP CULTURE - HULU - [GEOGRAPHIC_DATA] …" at bounding box center [749, 384] width 1499 height 769
type input "A25+ OPPORTUNITY CRIME DRAMA AND POP CULTURE - HULU - [PERSON_NAME] - TS"
click at [897, 453] on button "Save" at bounding box center [925, 450] width 96 height 39
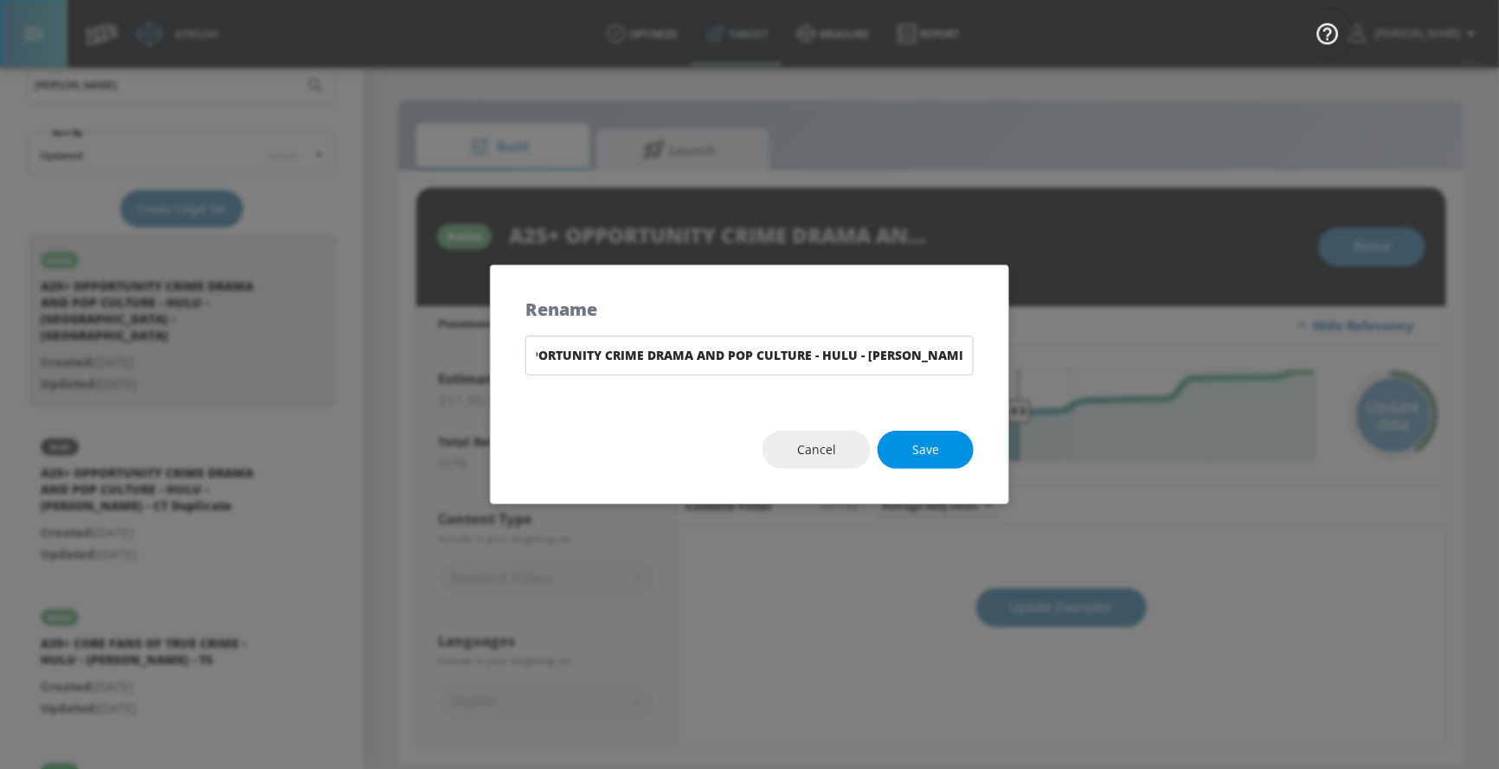
scroll to position [0, 0]
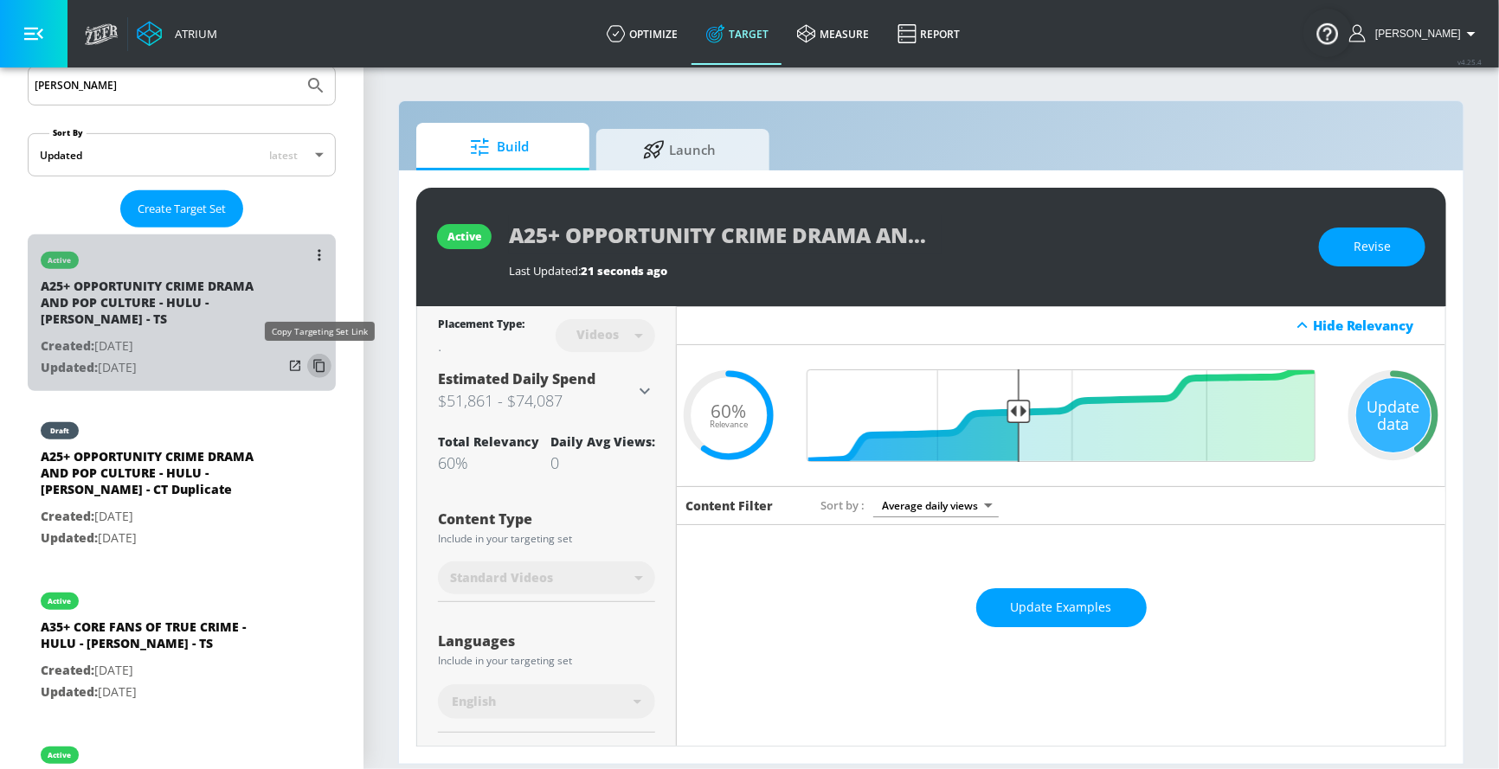
click at [314, 365] on icon "list of Target Set" at bounding box center [319, 366] width 28 height 28
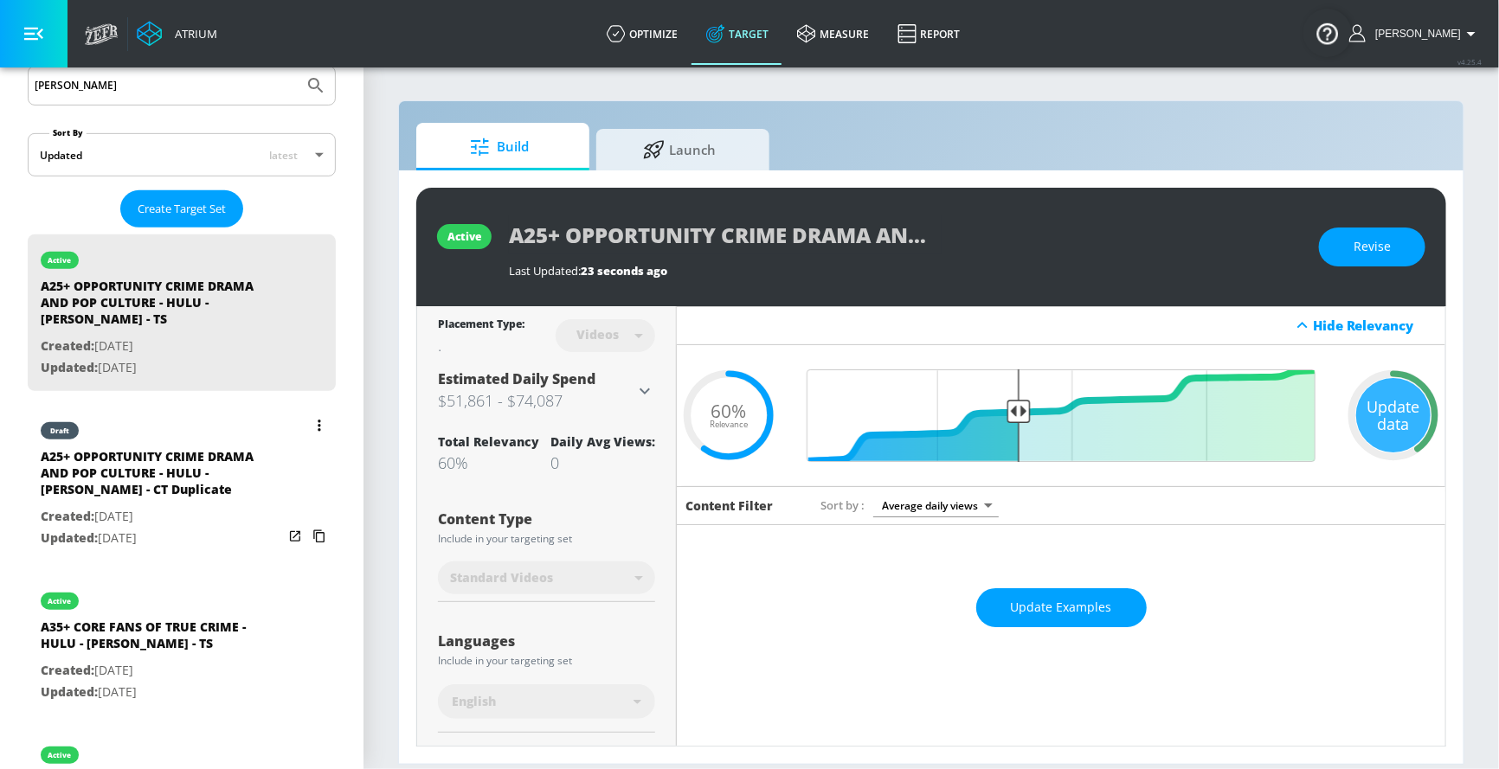
click at [208, 460] on div "A25+ OPPORTUNITY CRIME DRAMA AND POP CULTURE - HULU - [PERSON_NAME] - CT Duplic…" at bounding box center [162, 477] width 242 height 58
type input "A25+ OPPORTUNITY CRIME DRAMA AND POP CULTURE - HULU - [PERSON_NAME] - CT Duplic…"
type input "channels"
type input "0.05"
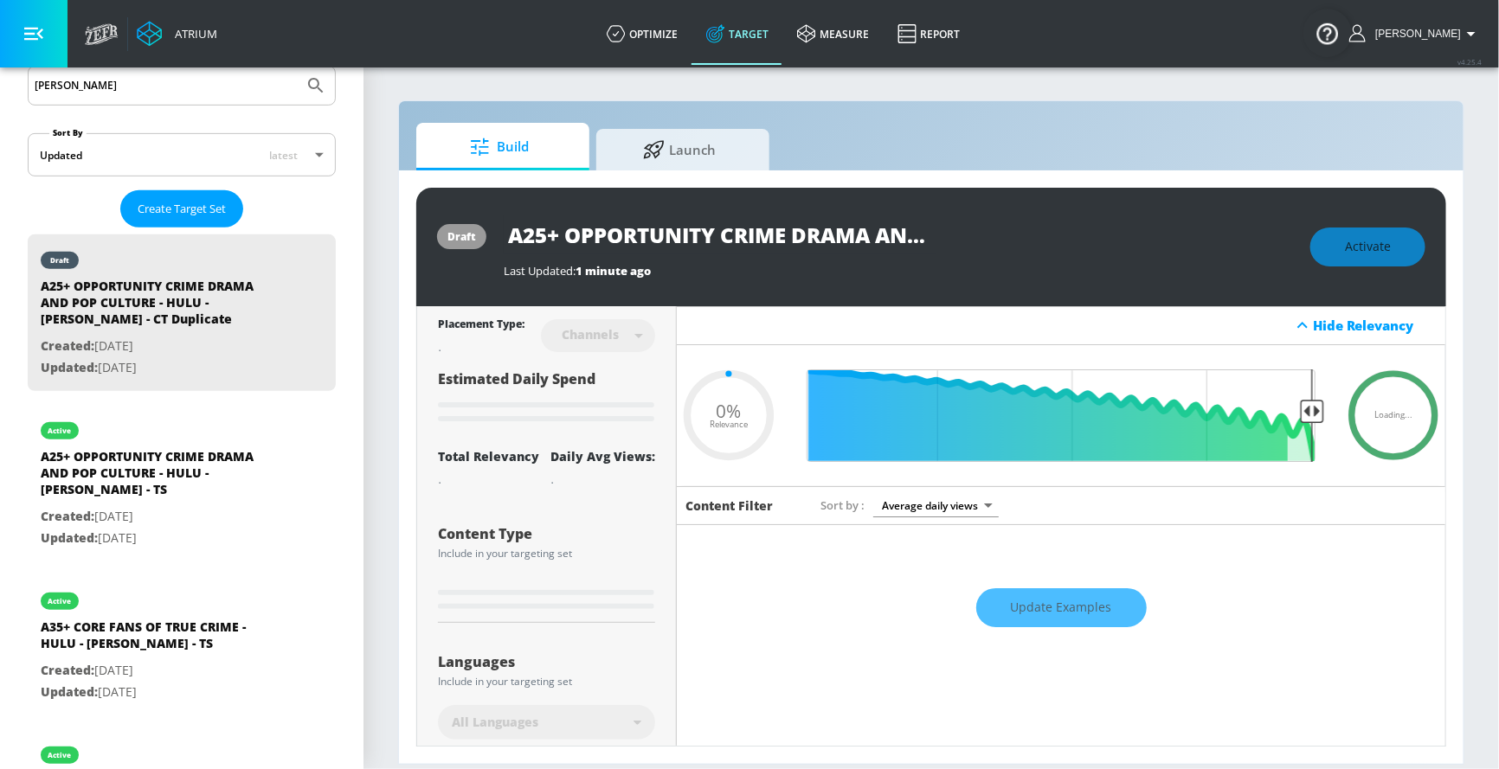
click at [815, 250] on input "A25+ OPPORTUNITY CRIME DRAMA AND POP CULTURE - HULU - [PERSON_NAME] - CT Duplic…" at bounding box center [720, 234] width 433 height 39
drag, startPoint x: 893, startPoint y: 228, endPoint x: 1138, endPoint y: 228, distance: 244.9
click at [1138, 228] on div "A25+ OPPORTUNITY CRIME DRAMA AND POP CULTURE - HULU - [PERSON_NAME] - CT Duplic…" at bounding box center [898, 234] width 789 height 39
click at [818, 241] on input "A25+ OPPORTUNITY CRIME DRAMA AND POP CULTURE - HULU - [PERSON_NAME] - CT Duplic…" at bounding box center [720, 234] width 433 height 39
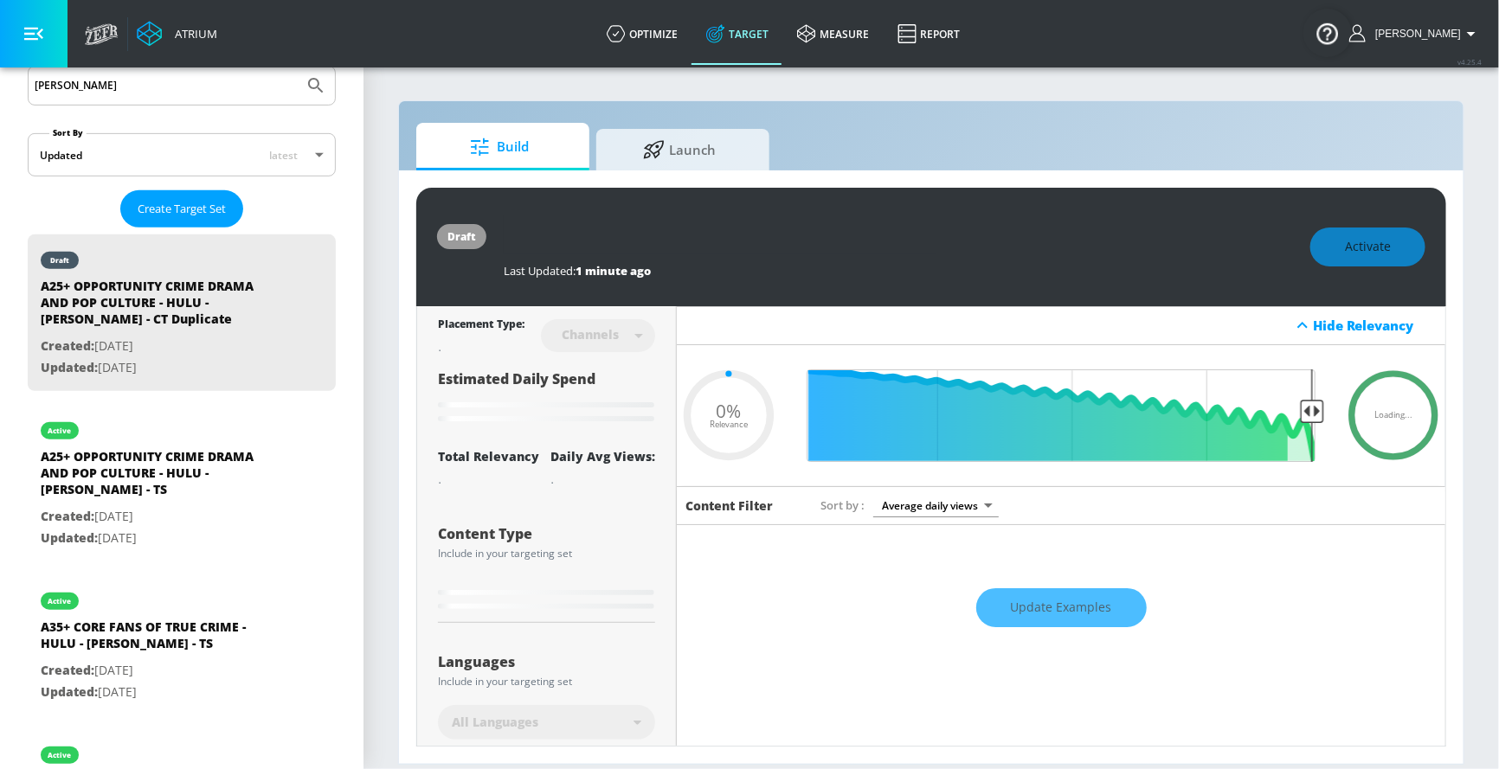
click at [835, 240] on input "A25+ OPPORTUNITY CRIME DRAMA AND POP CULTURE - HULU - [PERSON_NAME] - CT Duplic…" at bounding box center [720, 234] width 433 height 39
type input "A25+ OPPORTUNITY CRIME DRAMA AND POP CULTURE - HULU - [GEOGRAPHIC_DATA] - [GEOG…"
type input "0.05"
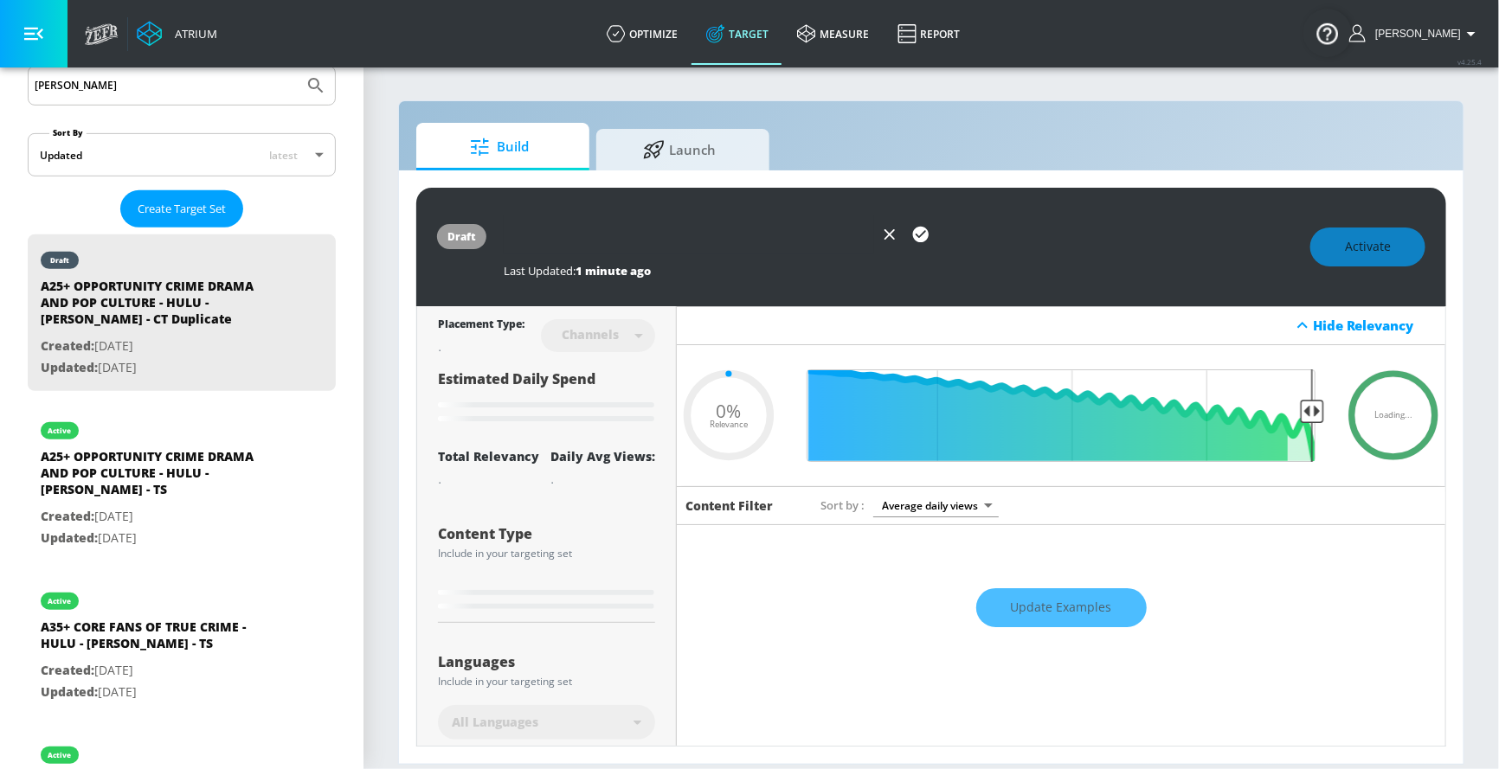
type input "A25+ OPPORTUNITY CRIME DRAMA AND POP CULTURE - HULU - [GEOGRAPHIC_DATA] - [GEOG…"
click at [915, 235] on icon "button" at bounding box center [921, 235] width 16 height 16
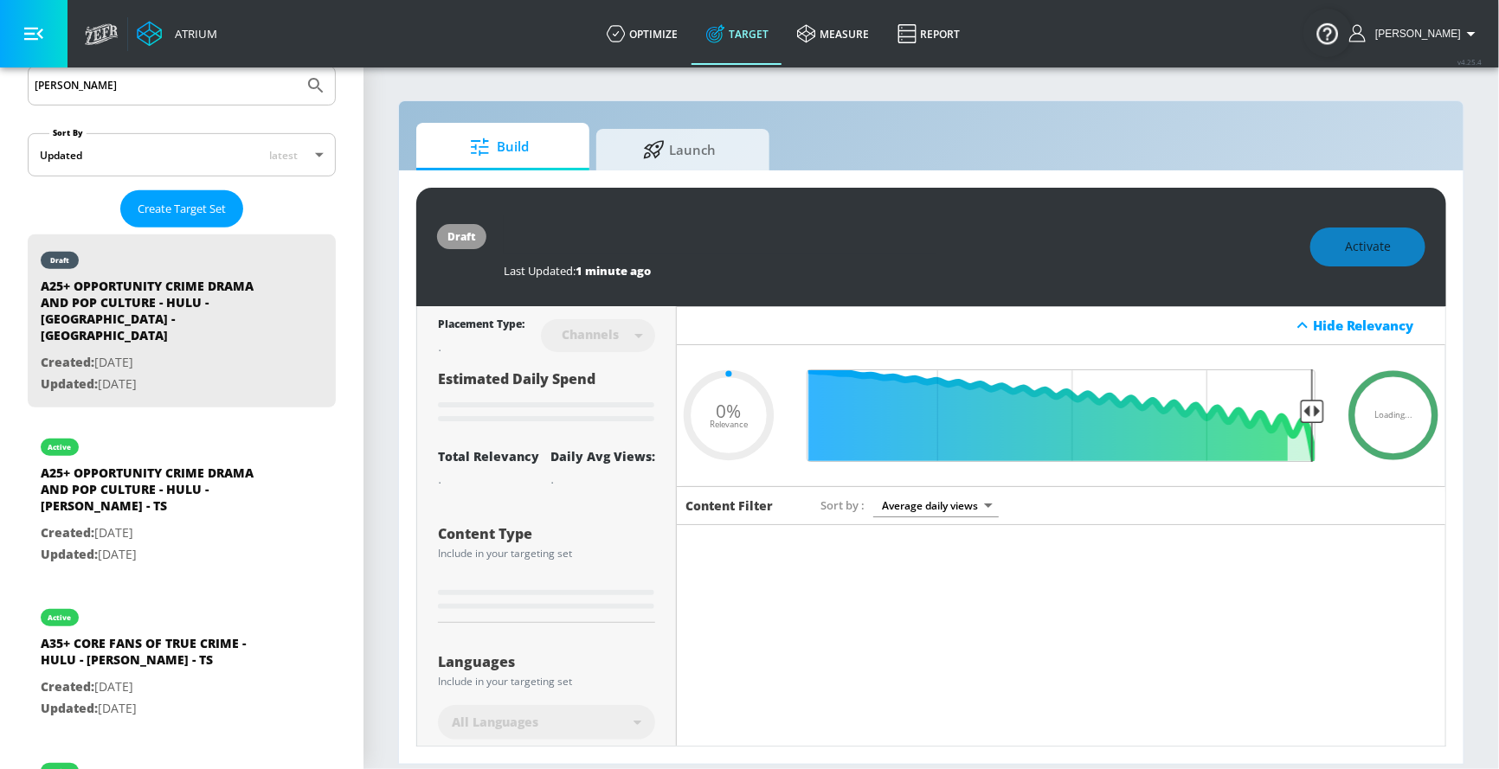
scroll to position [0, 0]
type input "0.05"
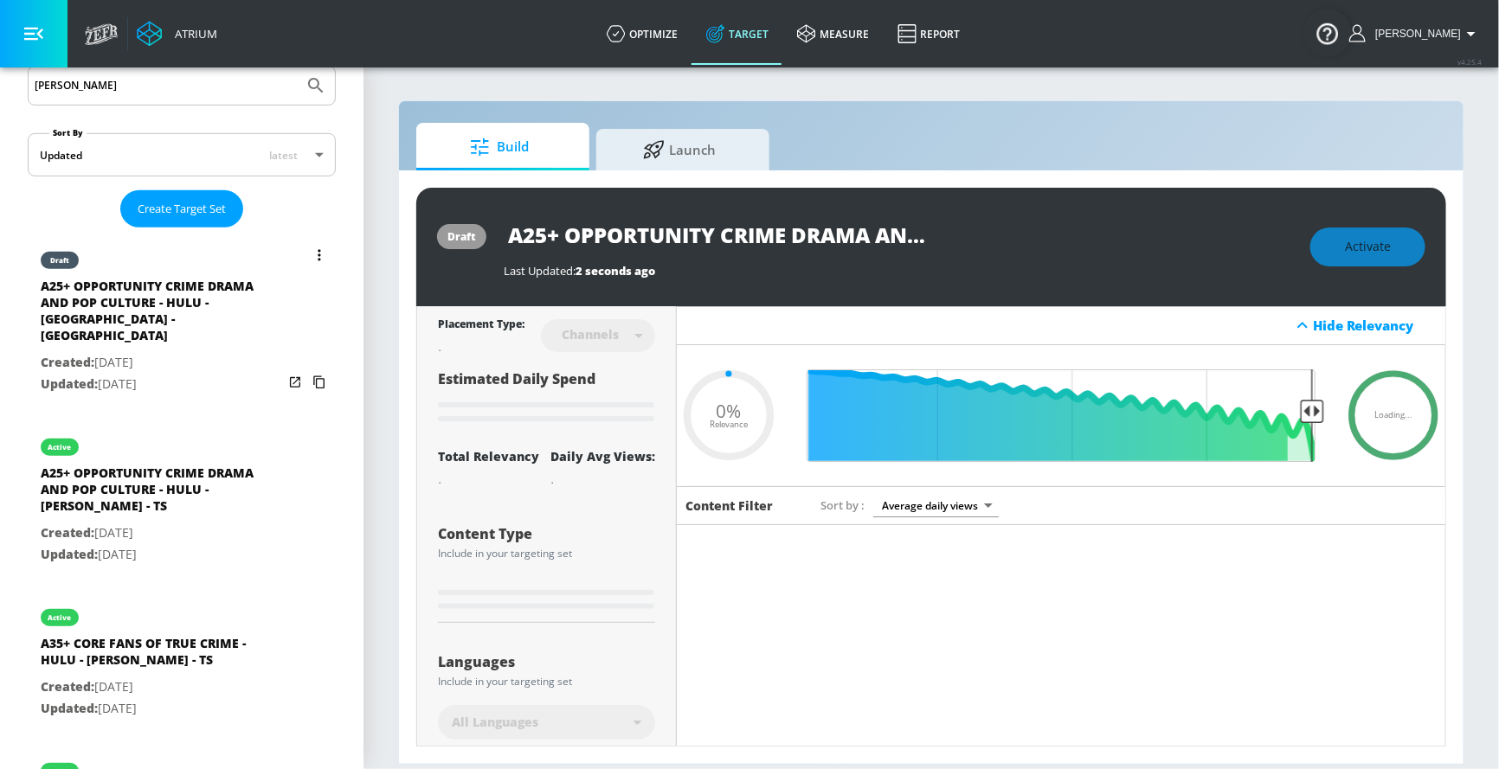
type input "A25+ OPPORTUNITY CRIME DRAMA AND POP CULTURE - HULU - [PERSON_NAME] - CT Duplic…"
type input "0.6"
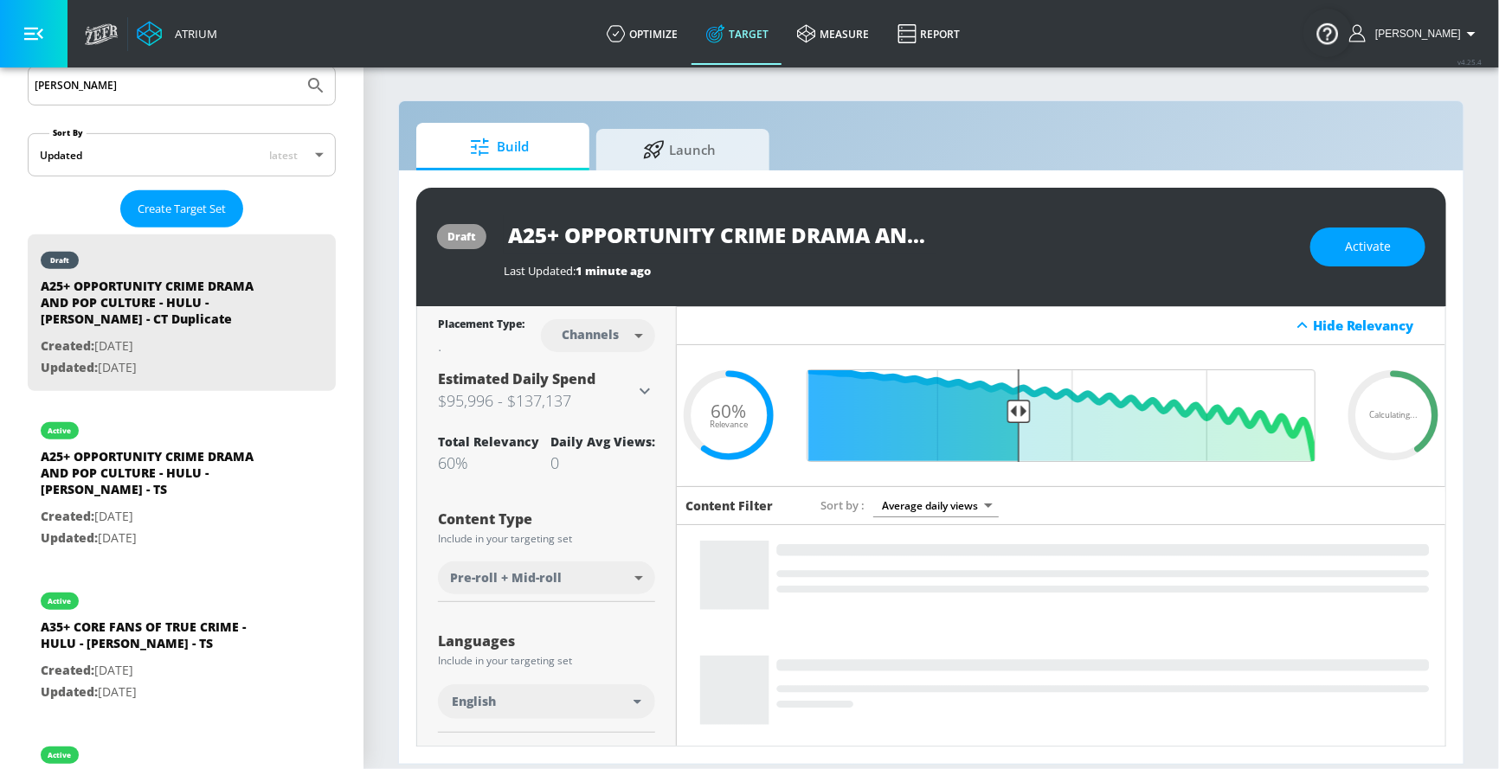
scroll to position [0, 515]
drag, startPoint x: 853, startPoint y: 231, endPoint x: 1194, endPoint y: 231, distance: 340.9
click at [1160, 231] on div "A25+ OPPORTUNITY CRIME DRAMA AND POP CULTURE - HULU - [PERSON_NAME] - CT Duplic…" at bounding box center [898, 234] width 789 height 39
click at [877, 227] on input "A25+ OPPORTUNITY CRIME DRAMA AND POP CULTURE - HULU - [PERSON_NAME] - CT Duplic…" at bounding box center [720, 234] width 433 height 39
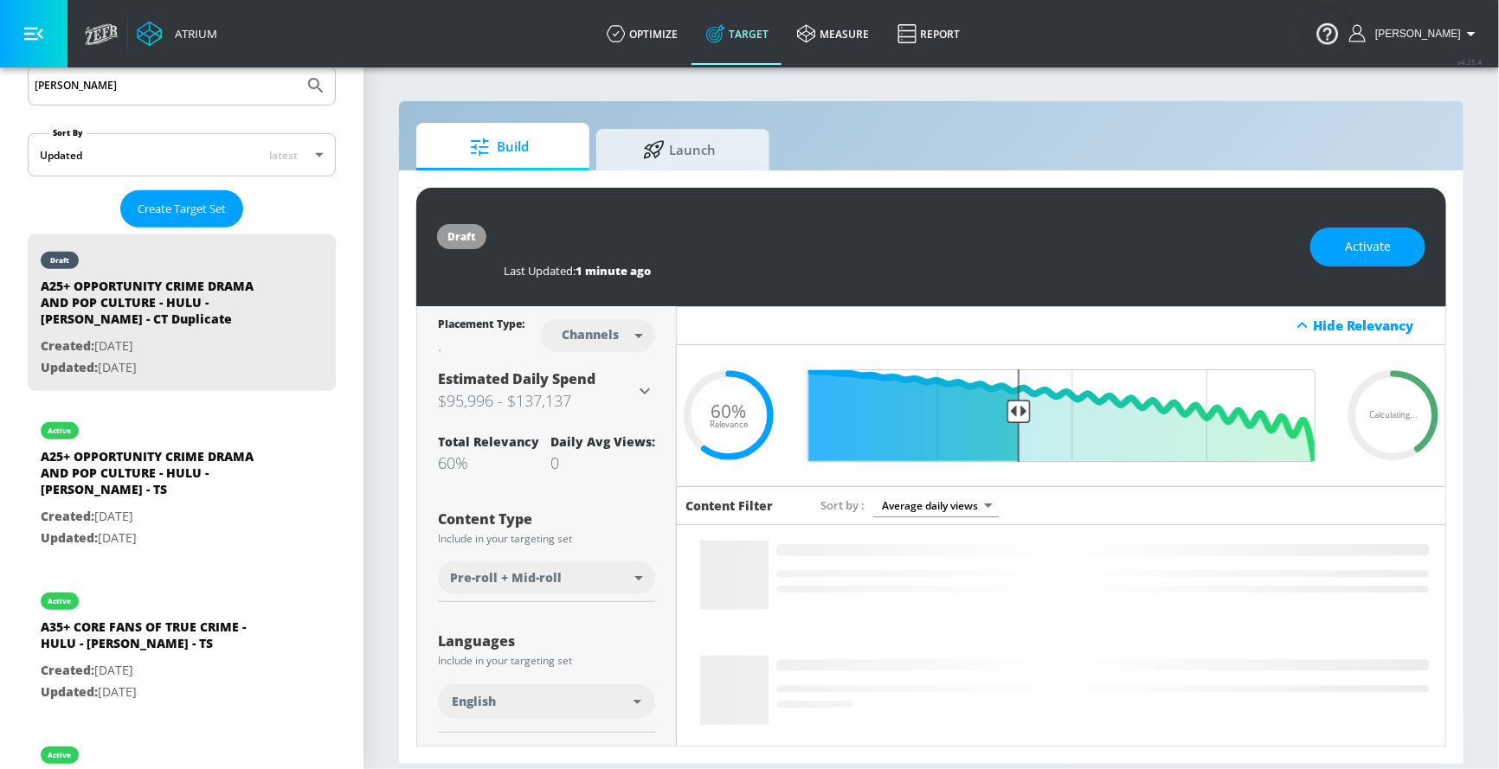
click at [877, 227] on input "A25+ OPPORTUNITY CRIME DRAMA AND POP CULTURE - HULU - [PERSON_NAME] - CT Duplic…" at bounding box center [720, 234] width 433 height 39
type input "A25+ OPPORTUNITY CRIME DRAMA AND POP CULTURE - HULU - [GEOGRAPHIC_DATA] - [GEOG…"
click at [915, 235] on icon "button" at bounding box center [921, 235] width 16 height 16
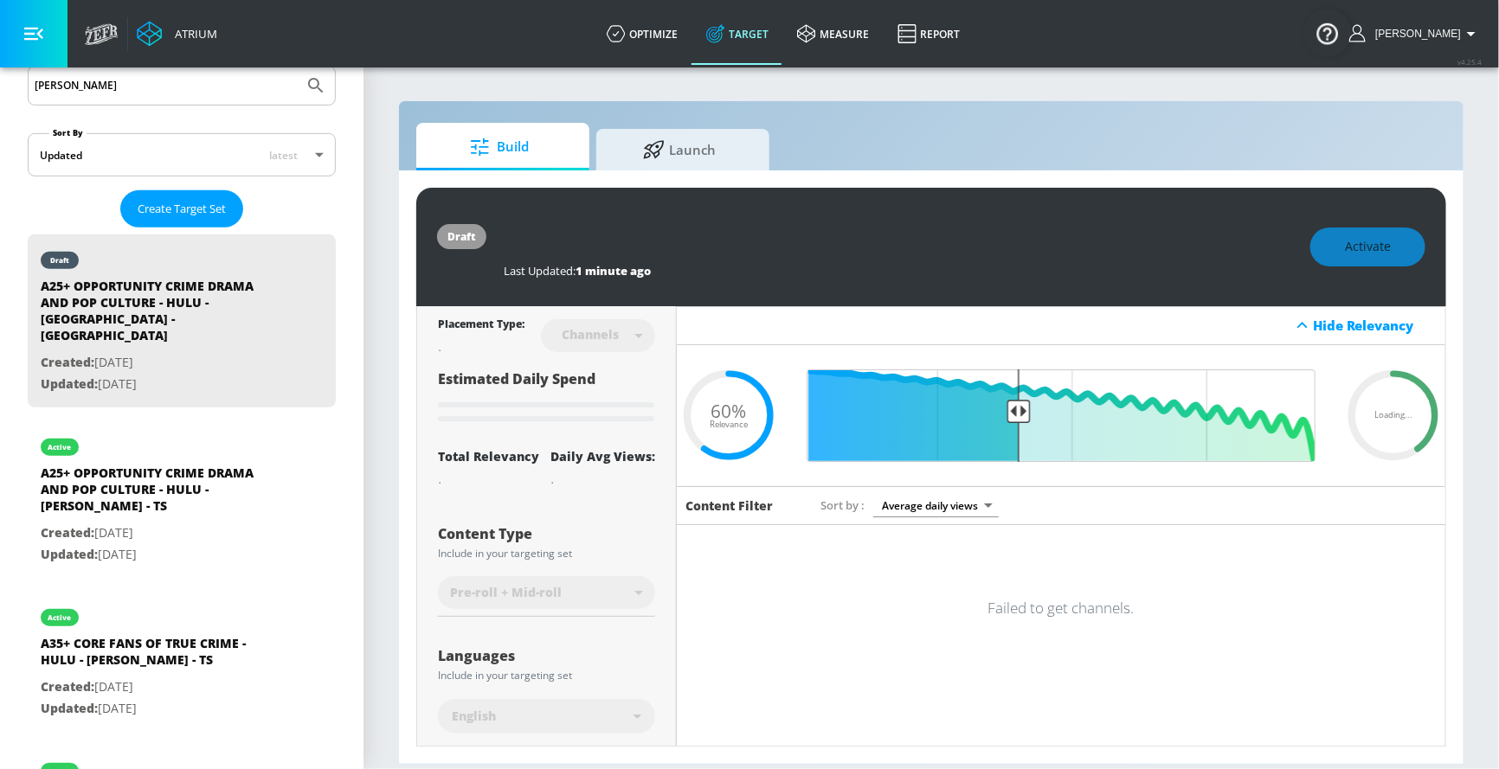
scroll to position [0, 0]
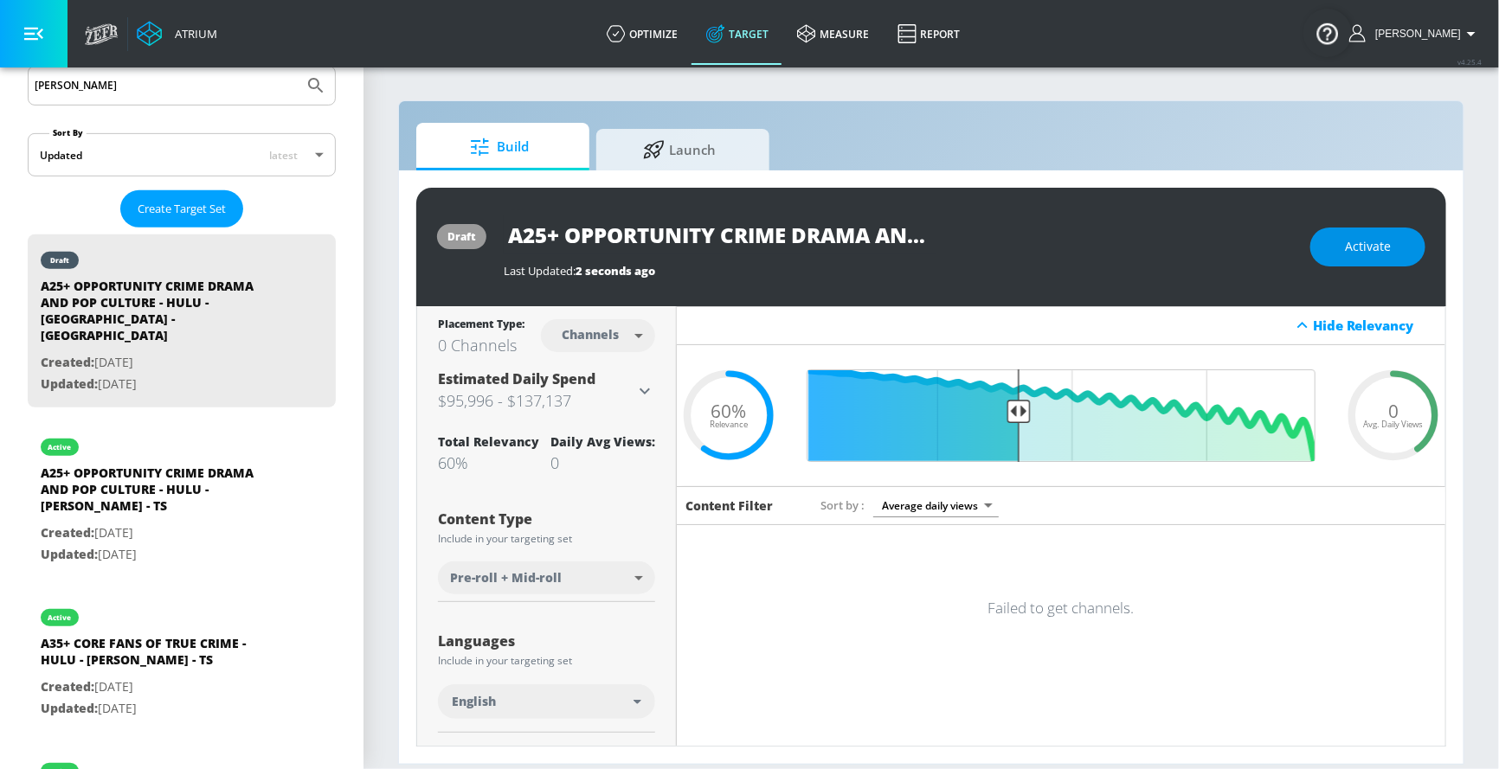
click at [1160, 247] on span "Activate" at bounding box center [1368, 247] width 46 height 22
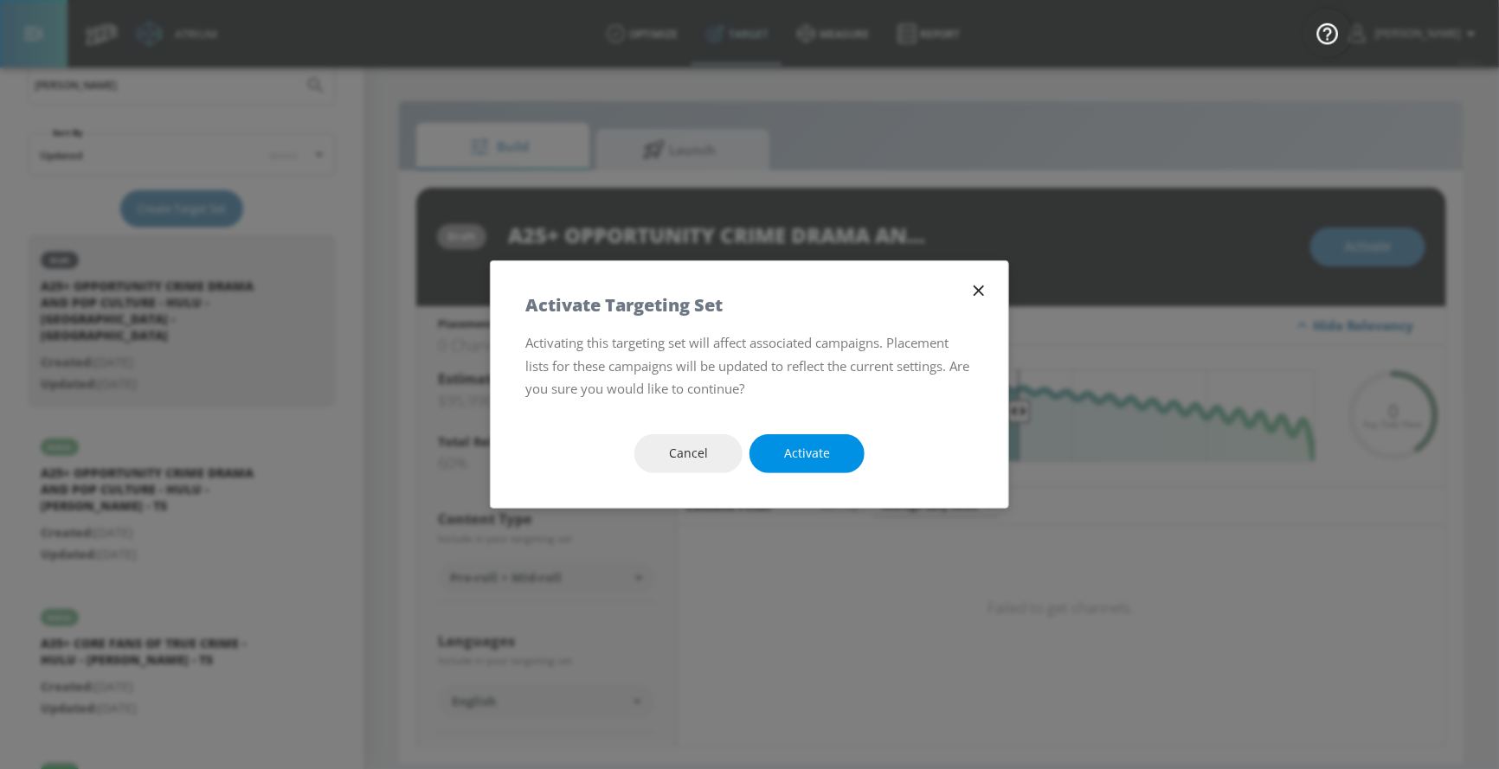
click at [790, 454] on span "Activate" at bounding box center [807, 454] width 46 height 22
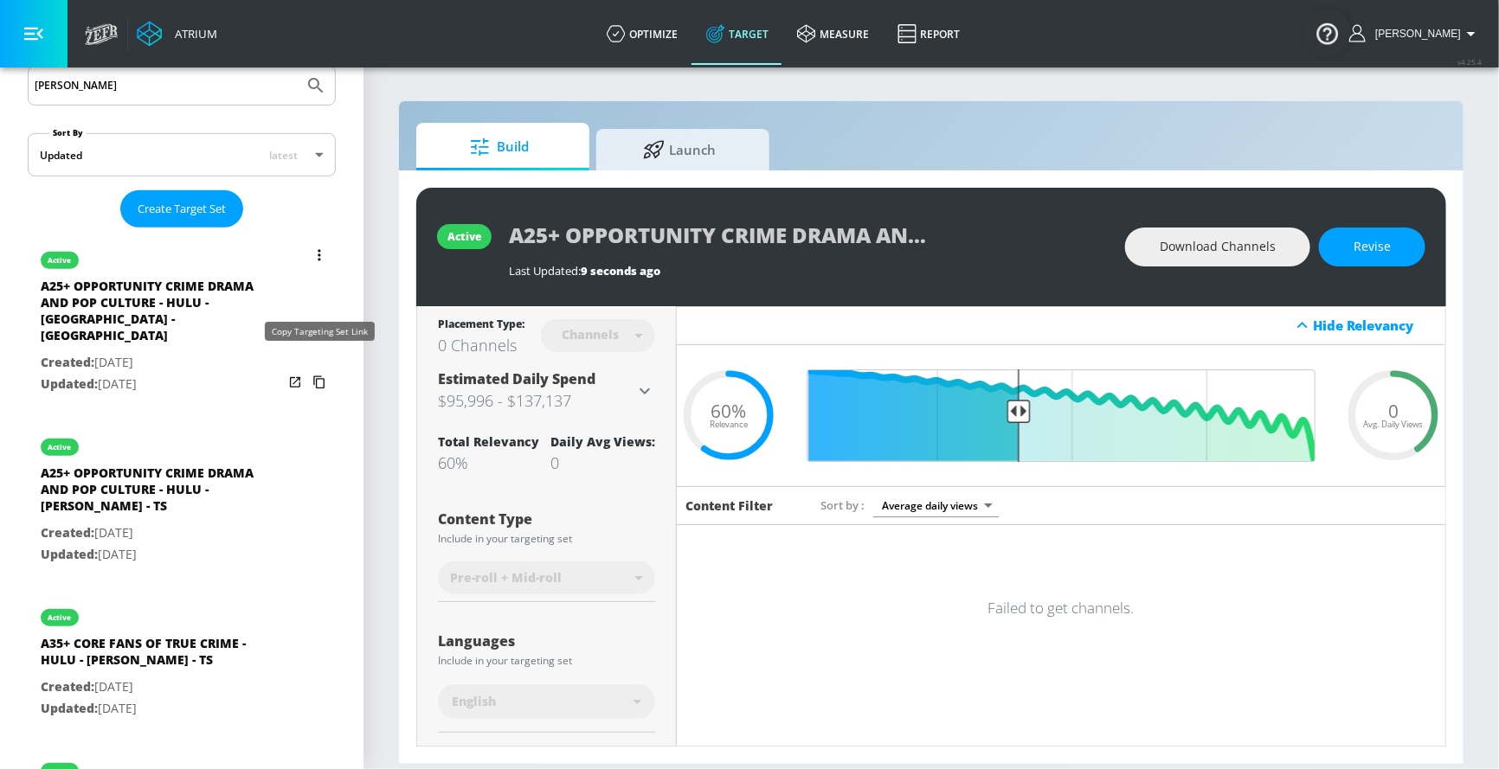
click at [318, 369] on icon "list of Target Set" at bounding box center [319, 383] width 28 height 28
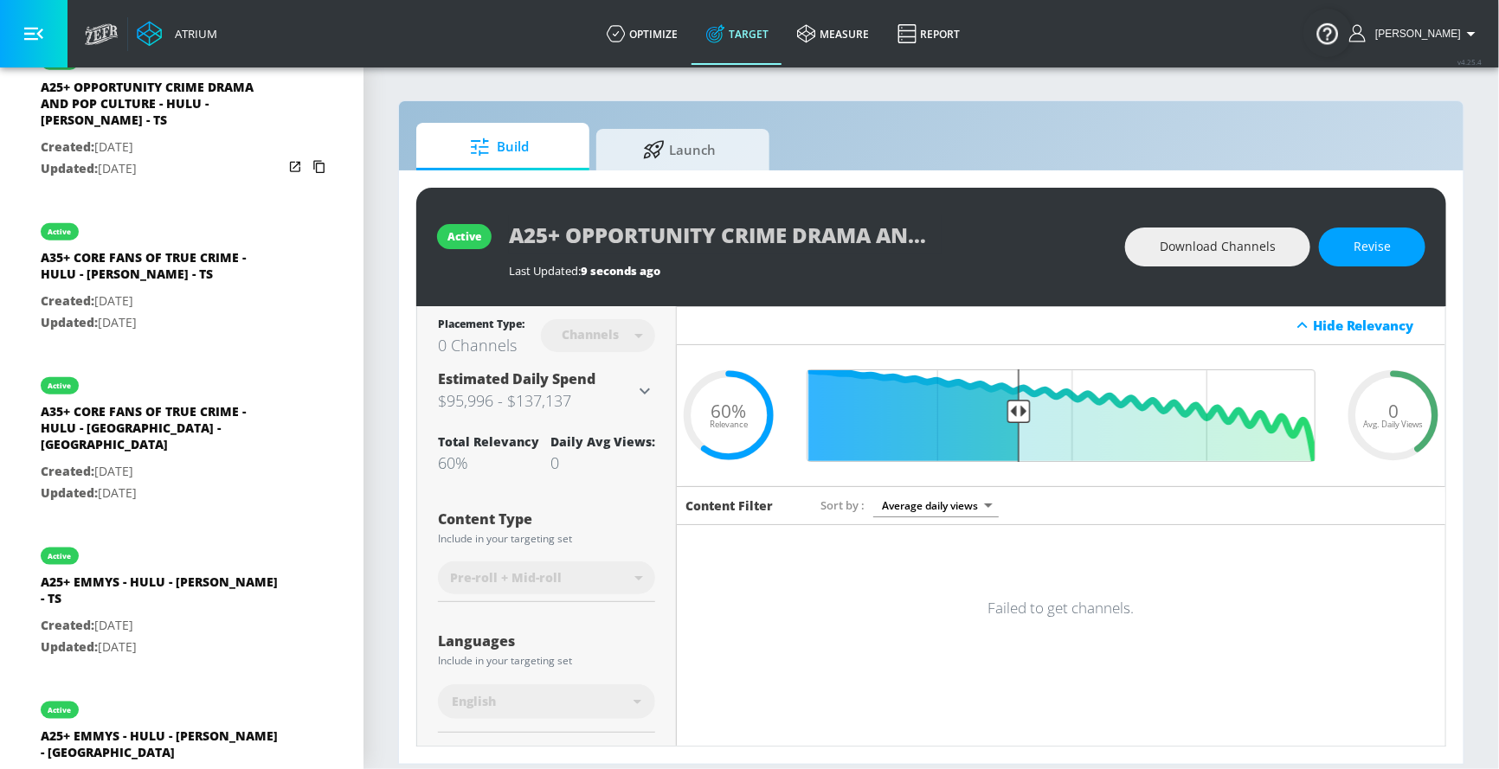
scroll to position [734, 0]
